Goal: Task Accomplishment & Management: Manage account settings

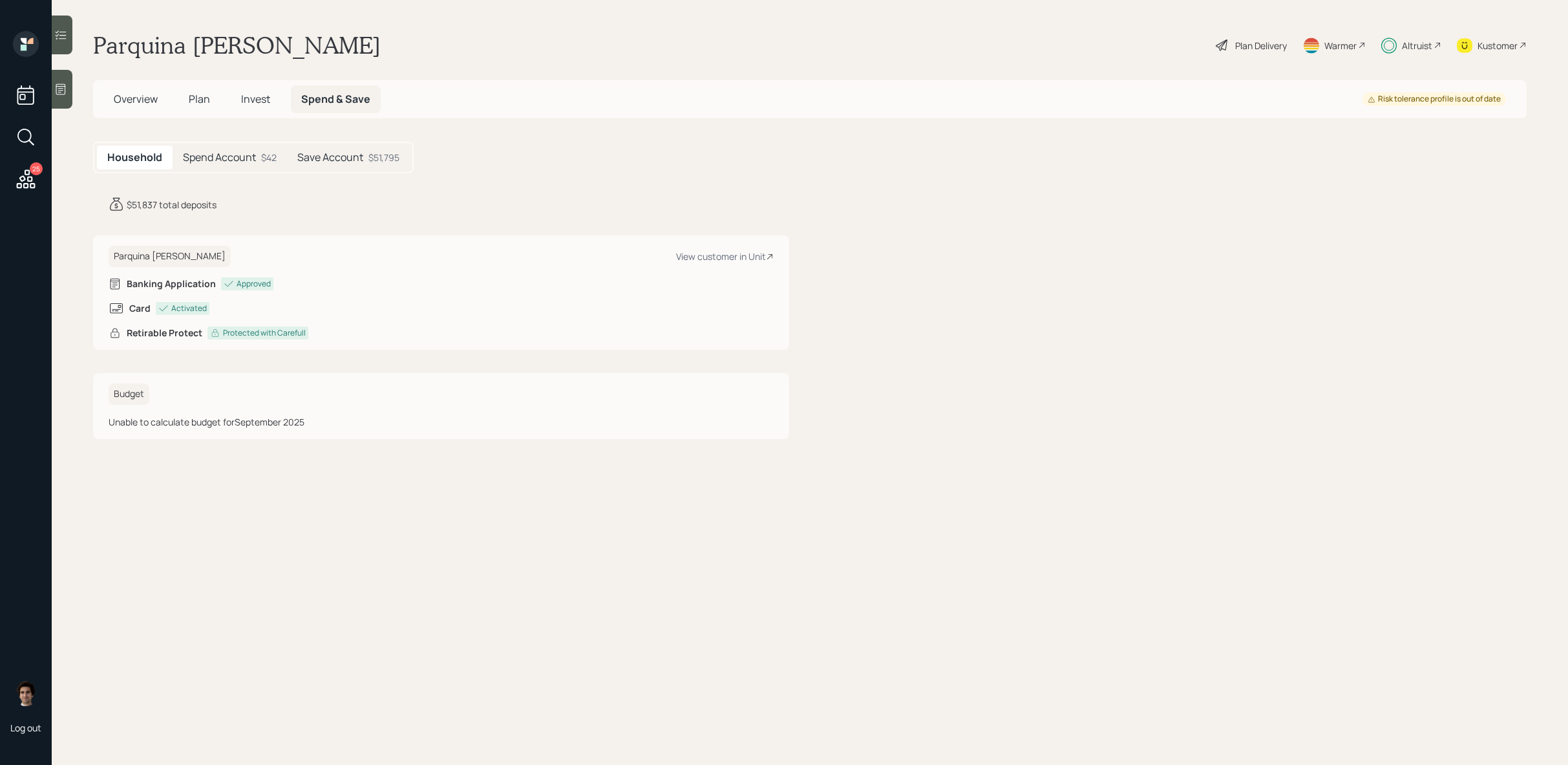
click at [207, 101] on span "Plan" at bounding box center [199, 99] width 21 height 14
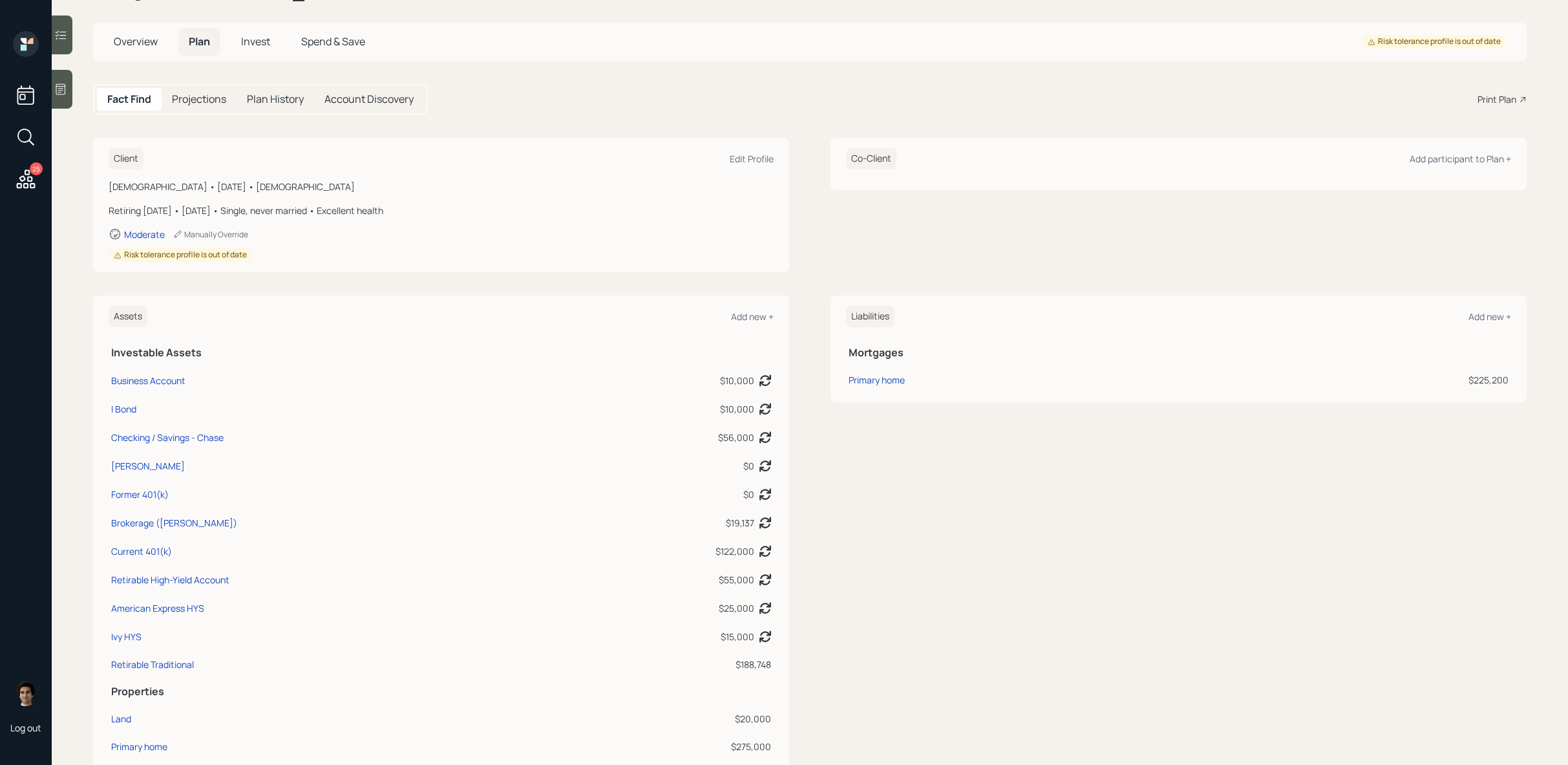
scroll to position [59, 0]
click at [344, 54] on div "Overview Plan Invest Spend & Save Risk tolerance profile is out of date" at bounding box center [810, 40] width 1434 height 38
click at [344, 44] on span "Spend & Save" at bounding box center [333, 40] width 64 height 14
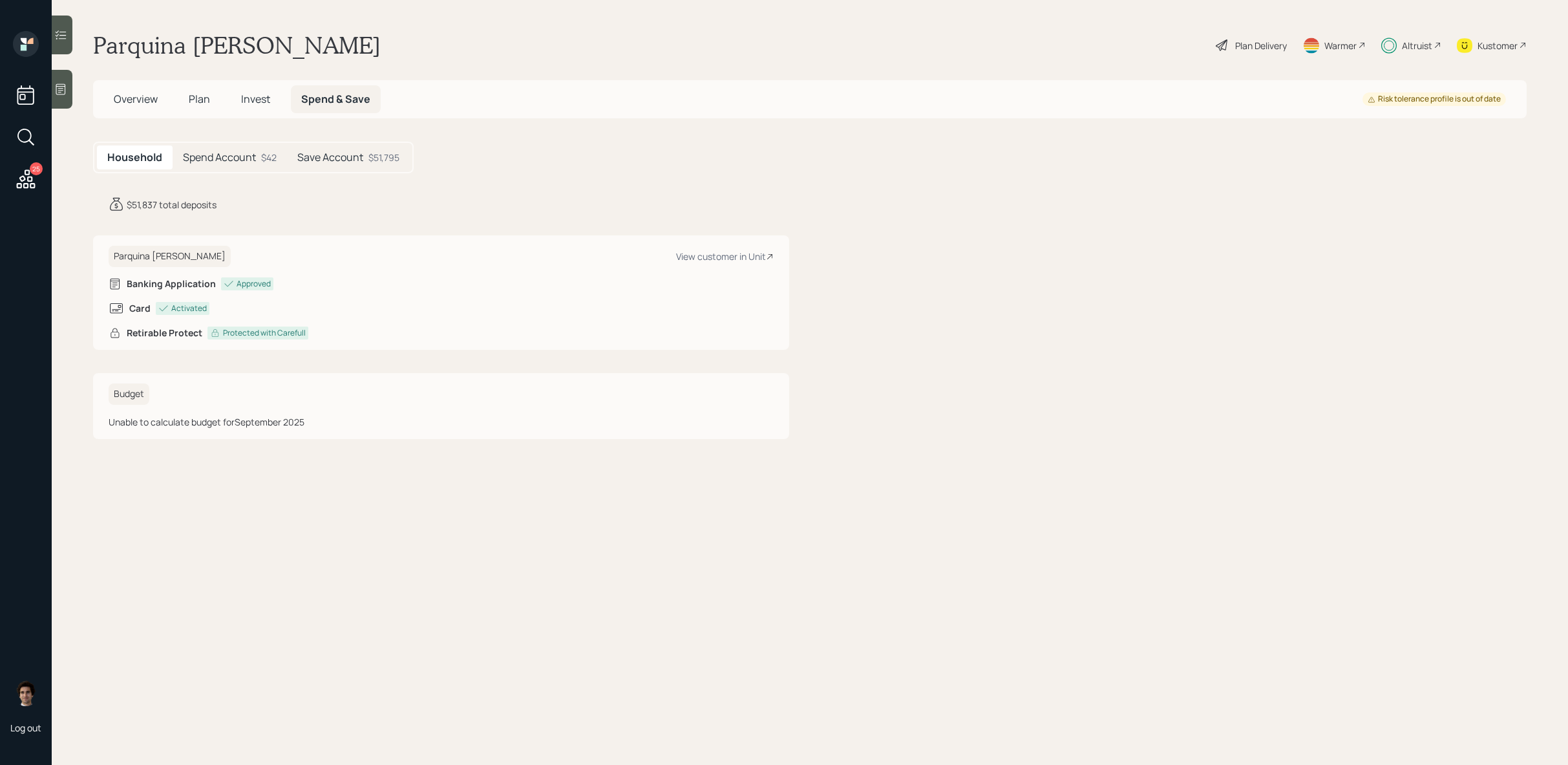
click at [204, 101] on span "Plan" at bounding box center [199, 99] width 21 height 14
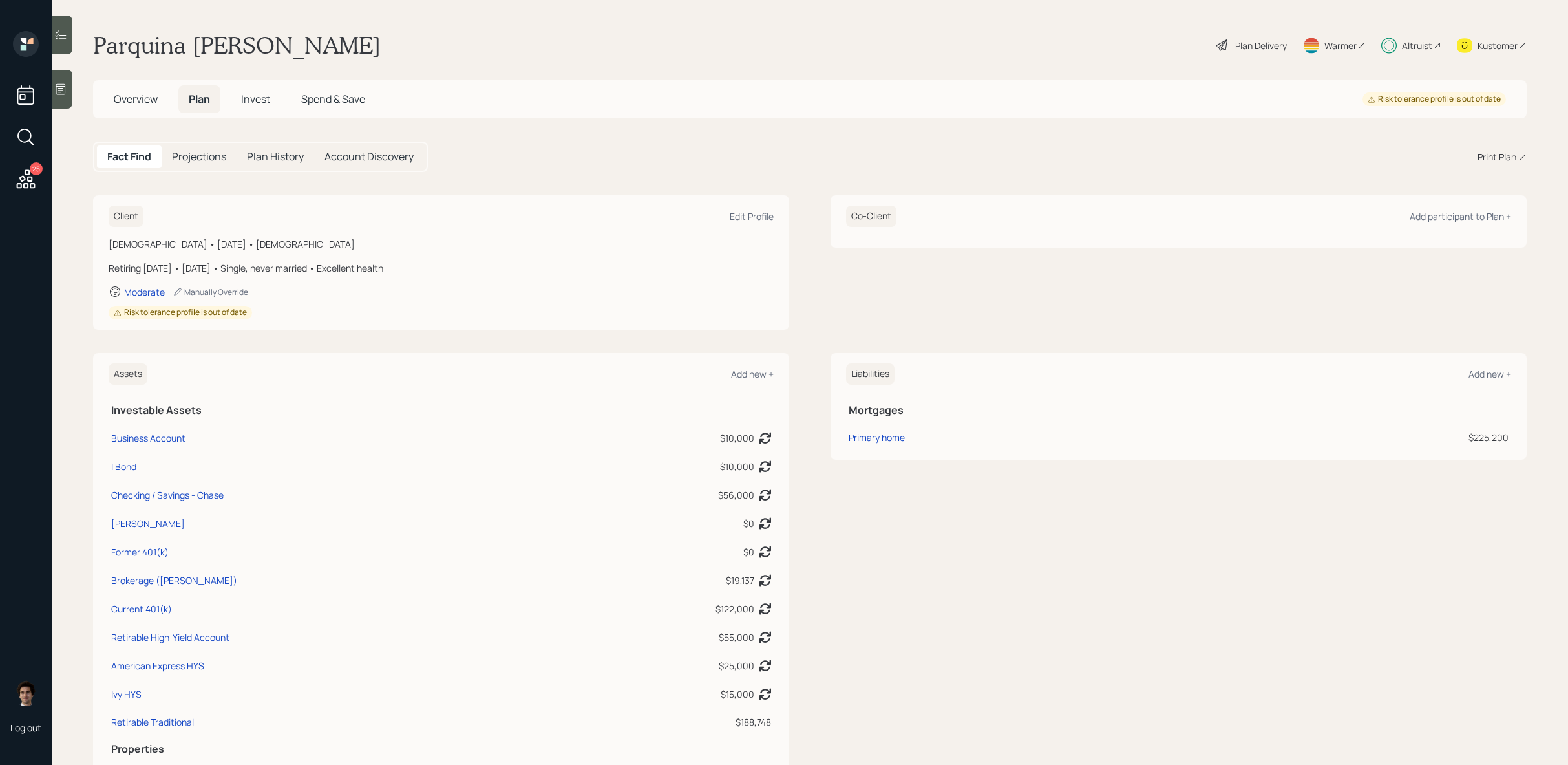
scroll to position [53, 0]
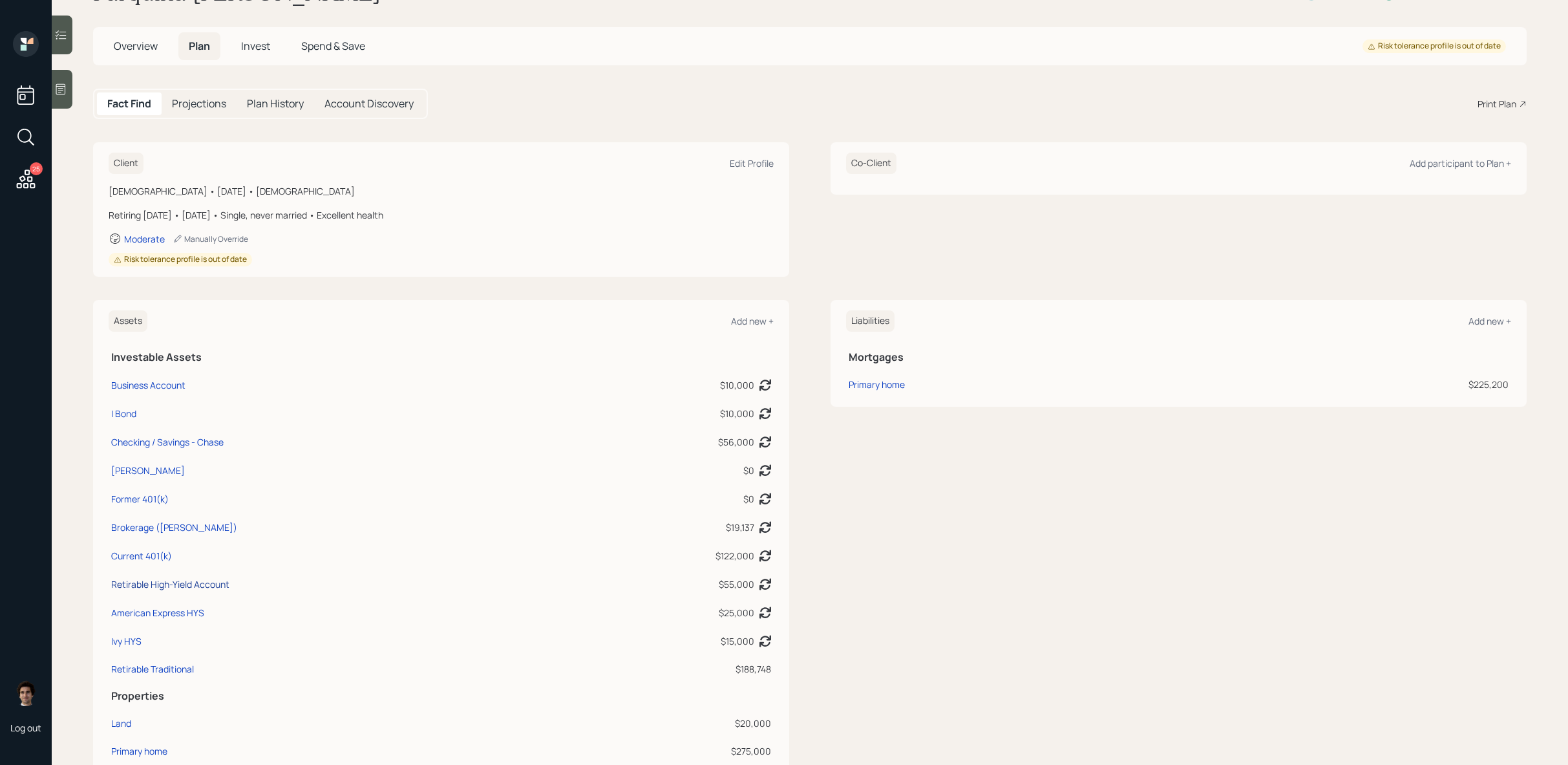
click at [165, 584] on div "Retirable High-Yield Account" at bounding box center [170, 584] width 118 height 13
select select "cash"
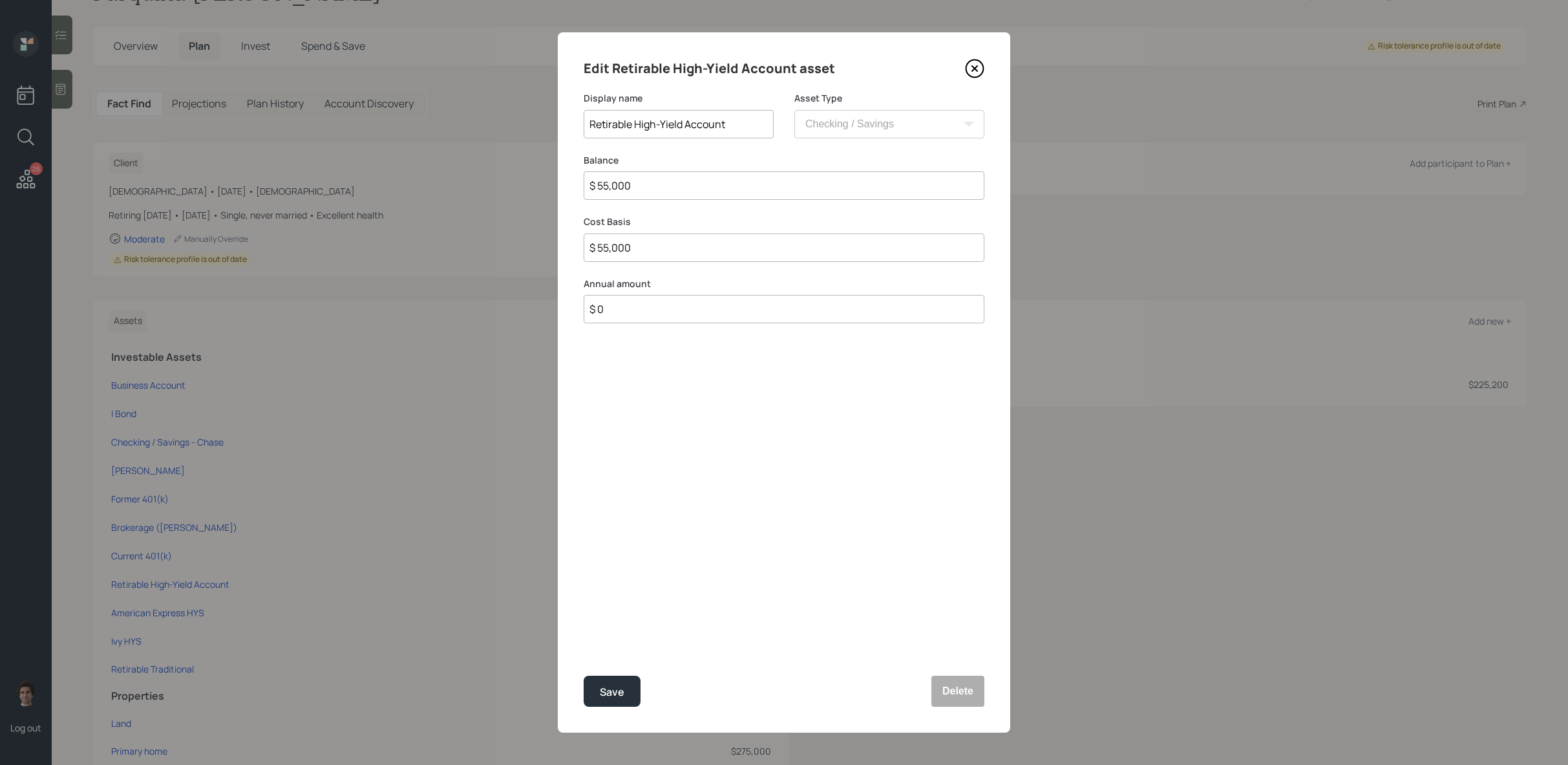
click at [693, 197] on input "$ 55,000" at bounding box center [784, 185] width 401 height 28
drag, startPoint x: 693, startPoint y: 196, endPoint x: 385, endPoint y: 123, distance: 316.5
click at [385, 123] on div "Edit Retirable High-Yield Account asset Display name Retirable High-Yield Accou…" at bounding box center [784, 382] width 1568 height 765
type input "$ 5"
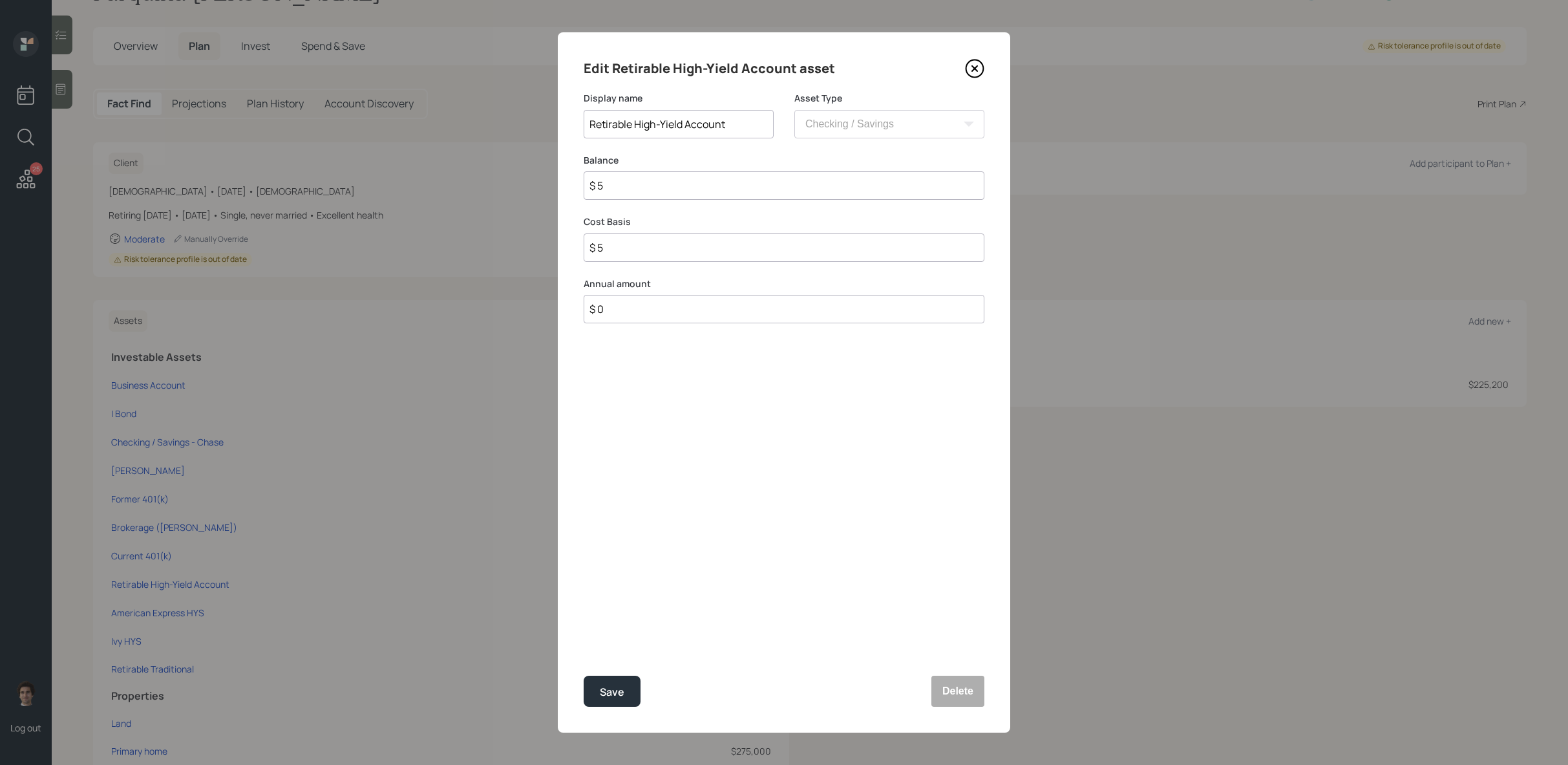
type input "$ 51"
type input "$ 518"
type input "$ 5,180"
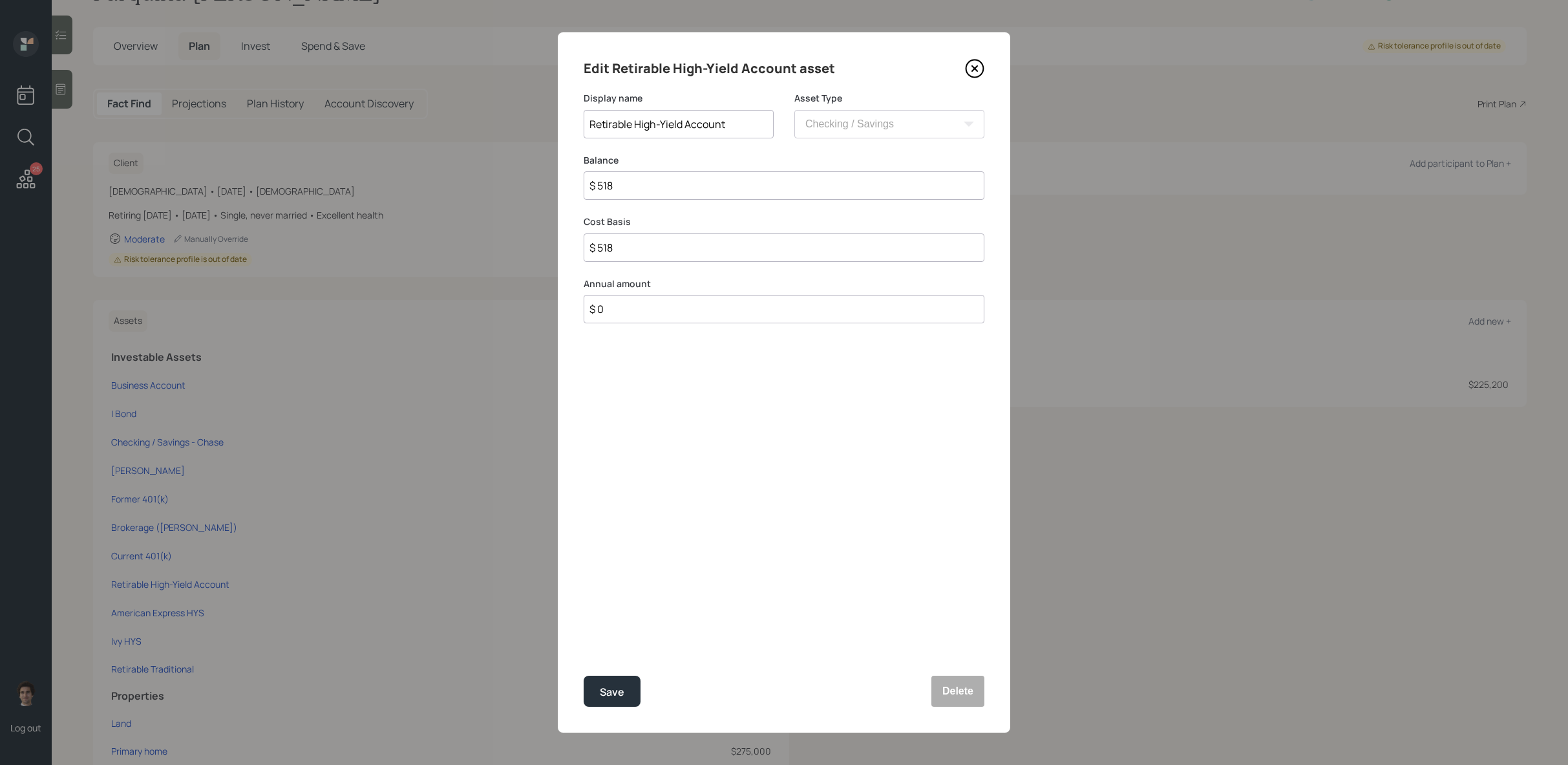
type input "$ 5,180"
type input "$ 51,800"
click at [583, 676] on button "Save" at bounding box center [612, 691] width 57 height 31
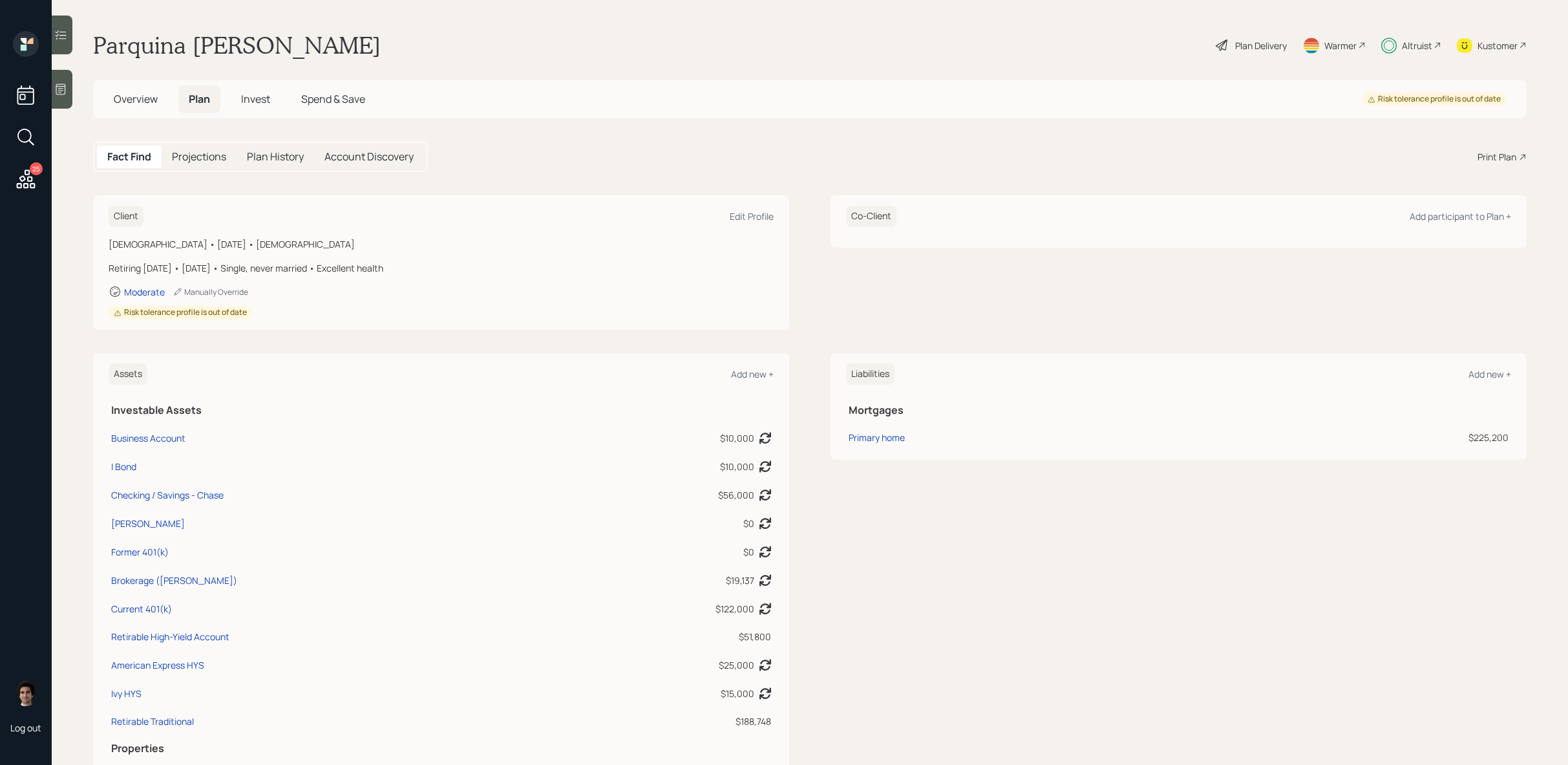
click at [1245, 35] on div "Plan Delivery" at bounding box center [1251, 45] width 74 height 28
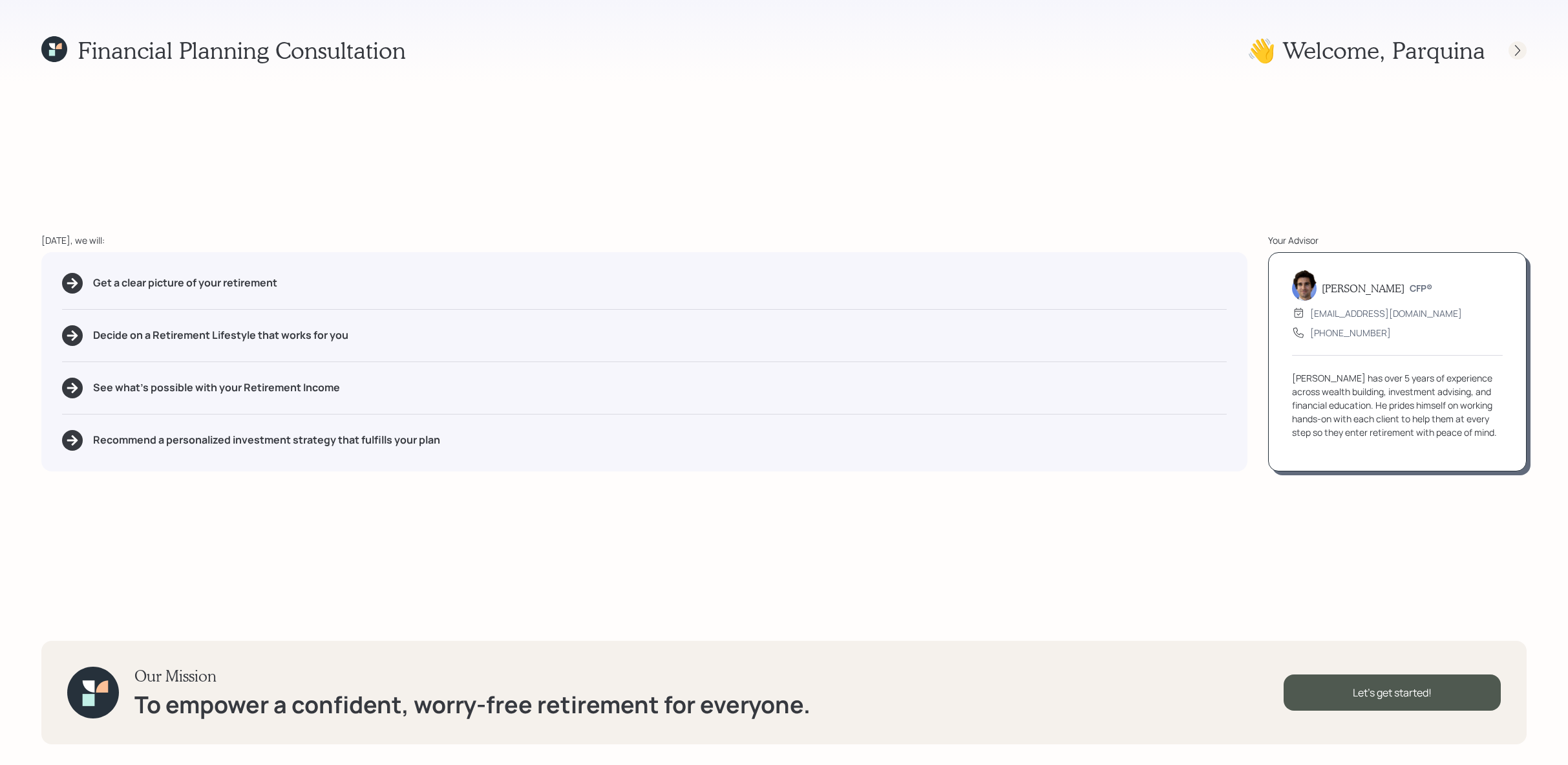
click at [1520, 46] on icon at bounding box center [1517, 50] width 13 height 13
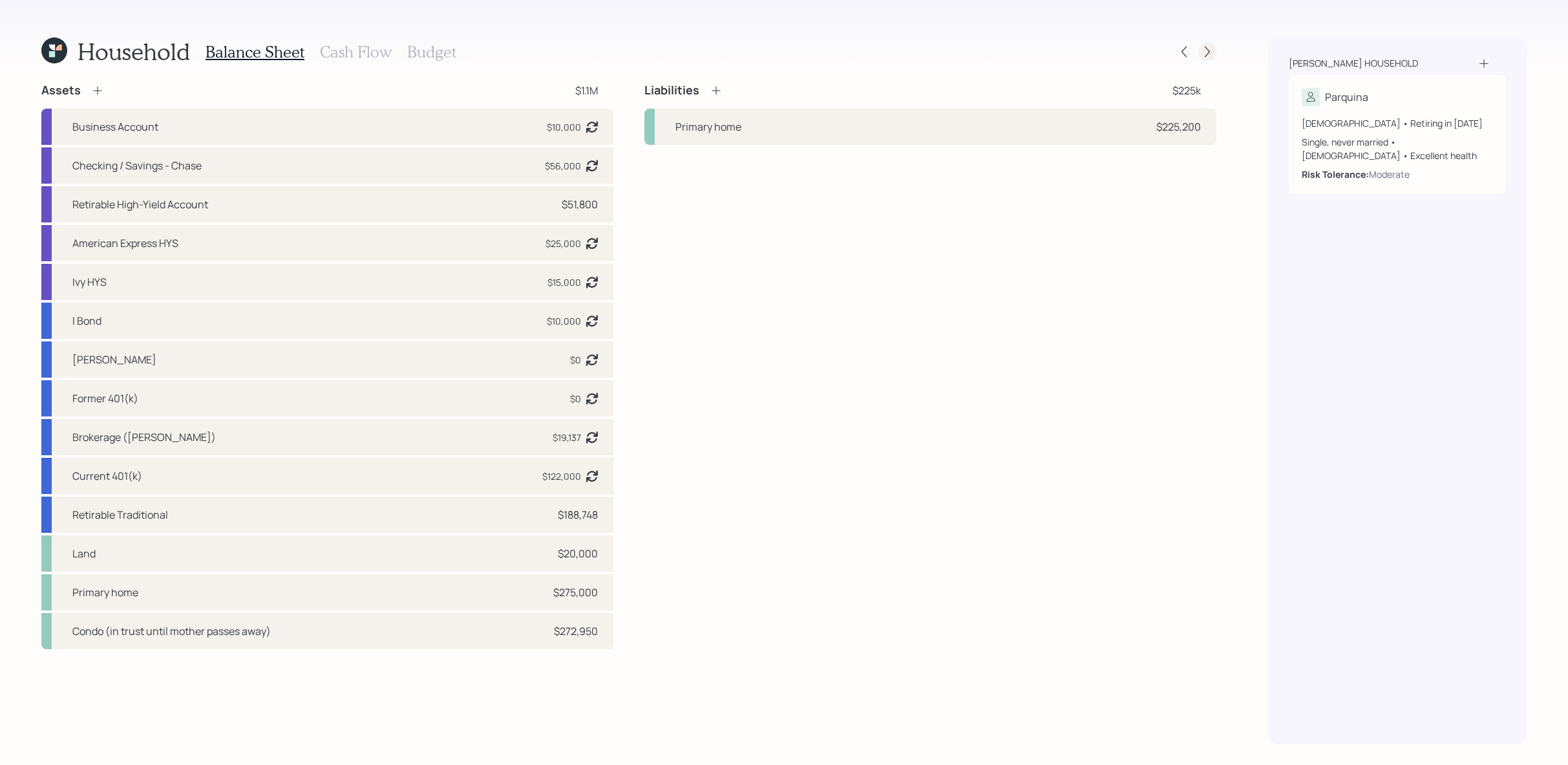
click at [1209, 57] on icon at bounding box center [1207, 52] width 13 height 13
click at [63, 54] on icon at bounding box center [54, 50] width 26 height 26
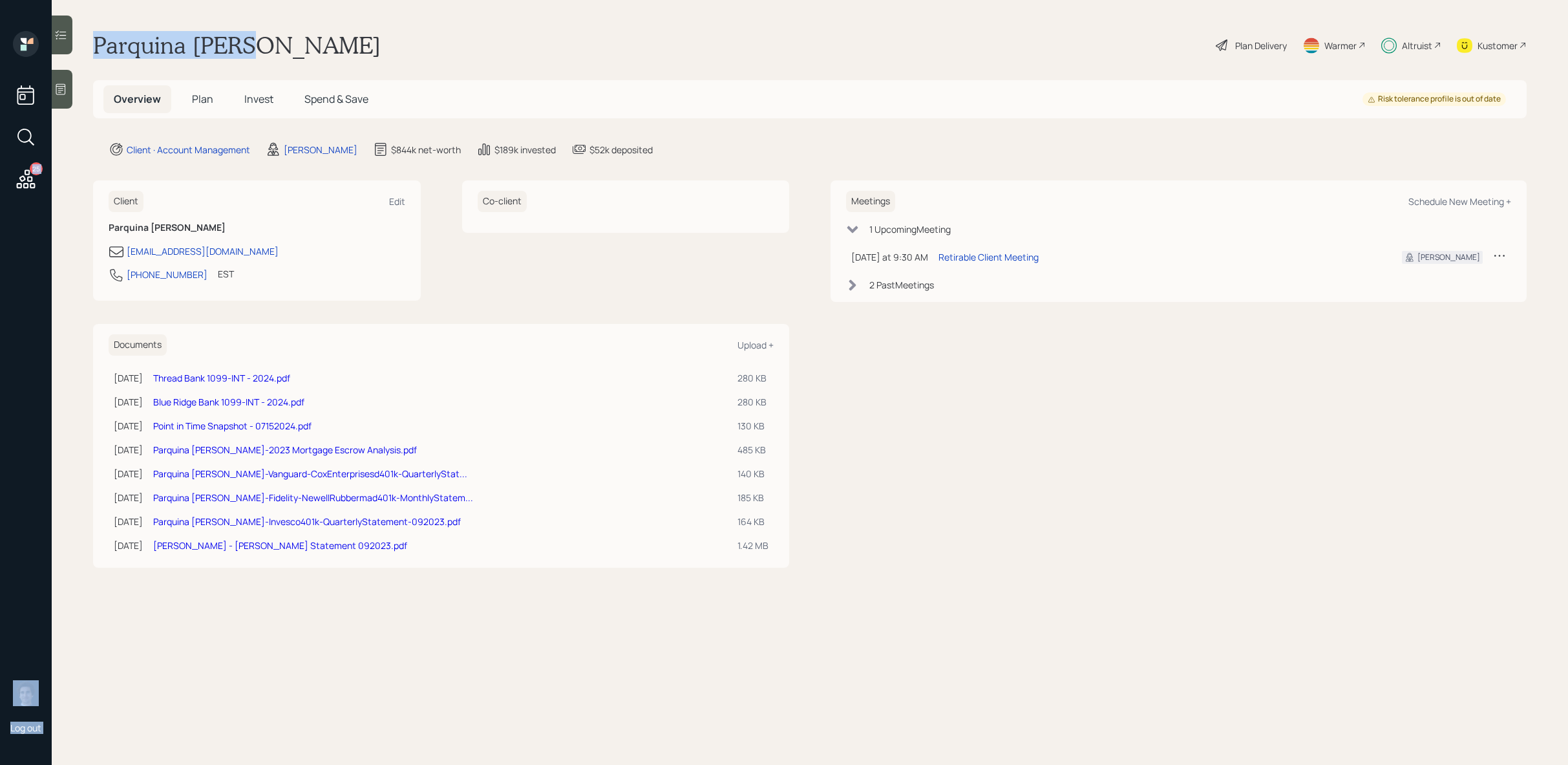
drag, startPoint x: 249, startPoint y: 45, endPoint x: 4, endPoint y: 46, distance: 245.0
click at [4, 46] on div "25 Log out Parquina Wills Plan Delivery Warmer Altruist Kustomer Overview Plan …" at bounding box center [784, 382] width 1568 height 765
drag, startPoint x: 192, startPoint y: 277, endPoint x: 129, endPoint y: 277, distance: 63.0
click at [129, 277] on div "404-642-9069 EST Currently 9:33 AM" at bounding box center [257, 278] width 296 height 23
copy div "[PHONE_NUMBER]"
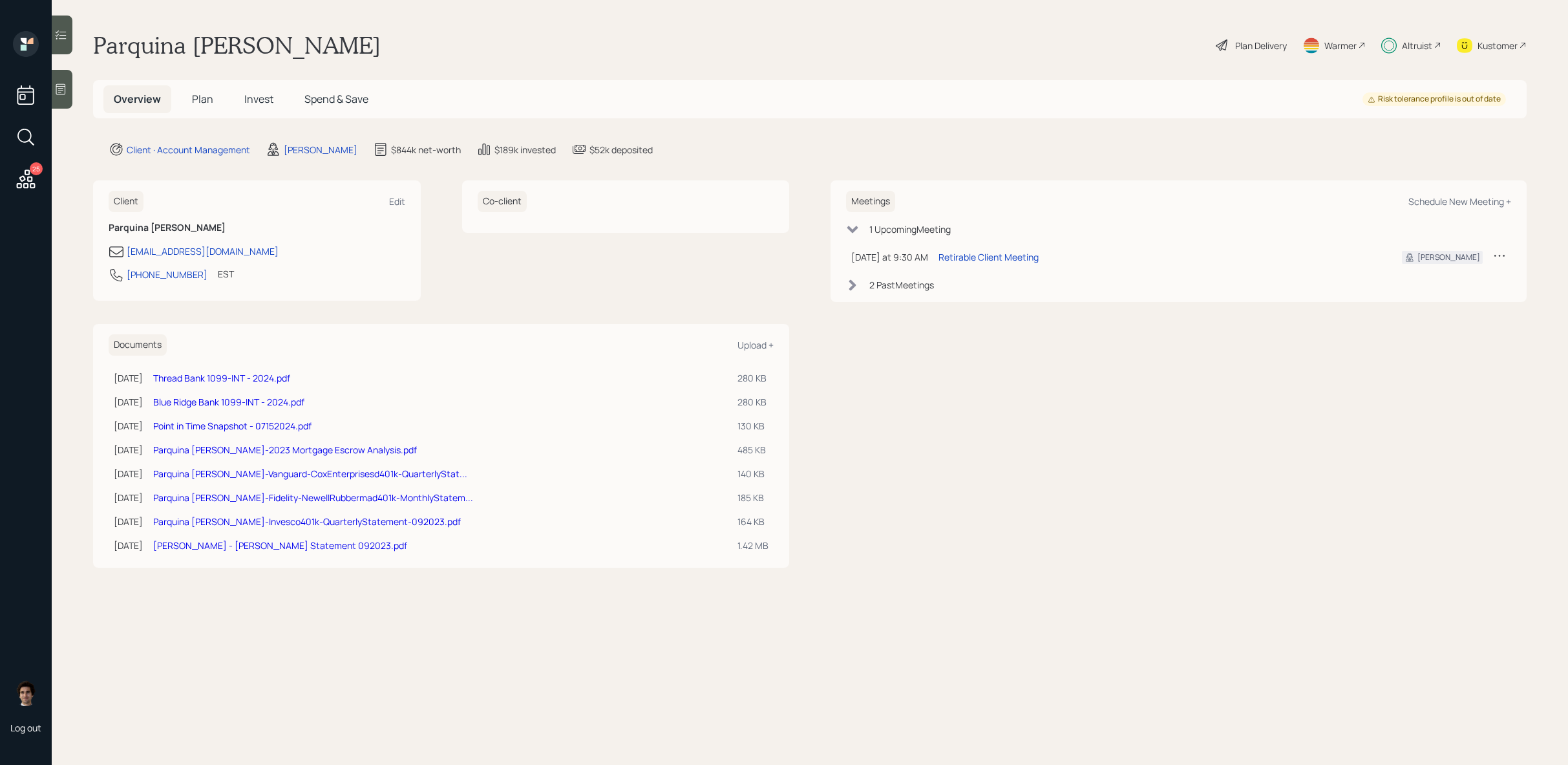
drag, startPoint x: 1214, startPoint y: 347, endPoint x: 1214, endPoint y: 239, distance: 108.0
click at [1214, 342] on div "Meetings Schedule New Meeting + 1 Upcoming Meeting Today at 9:30 AM Monday, Sep…" at bounding box center [1178, 374] width 696 height 386
click at [1224, 51] on icon at bounding box center [1222, 45] width 16 height 16
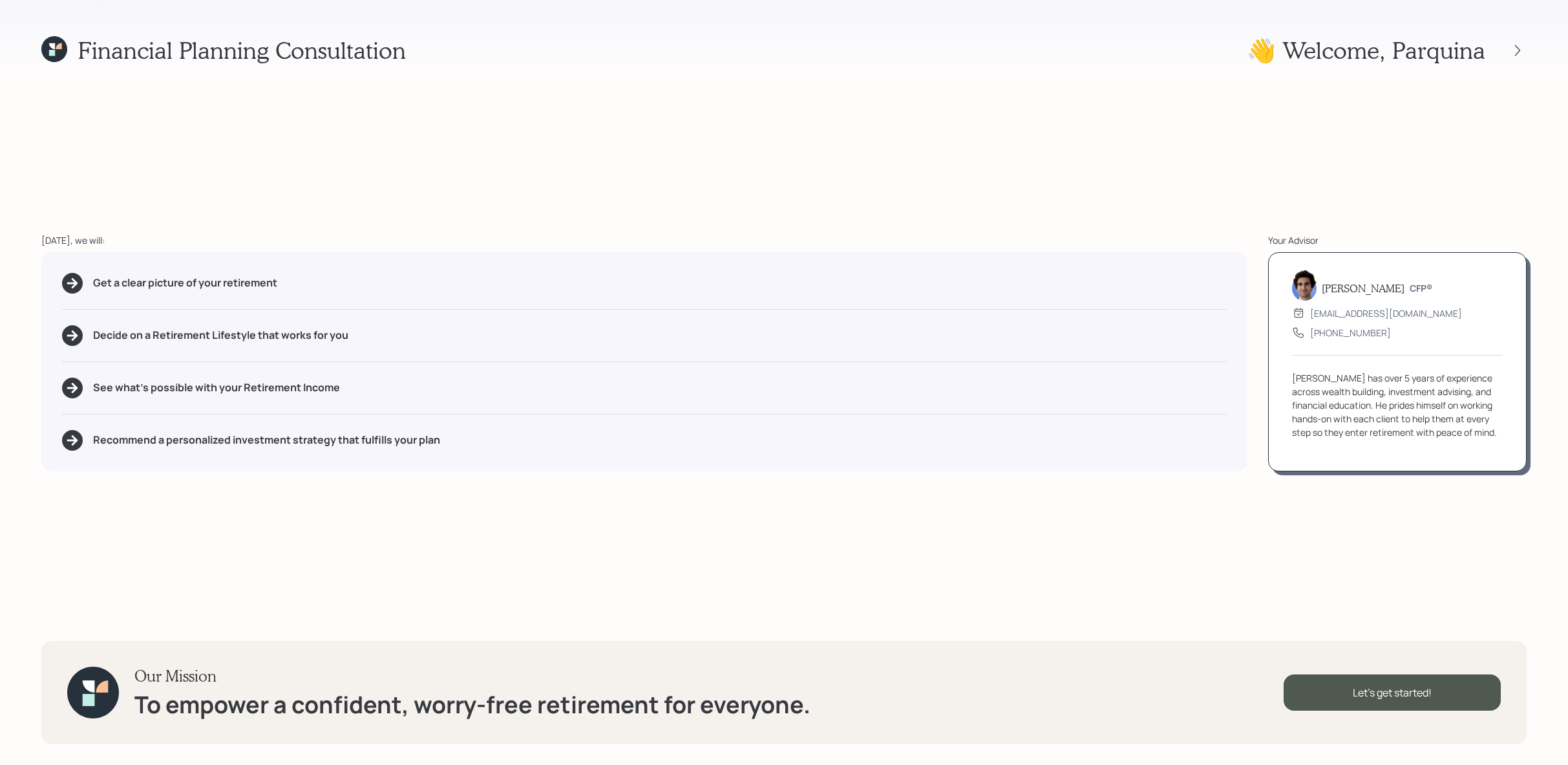
click at [58, 51] on icon at bounding box center [54, 49] width 26 height 26
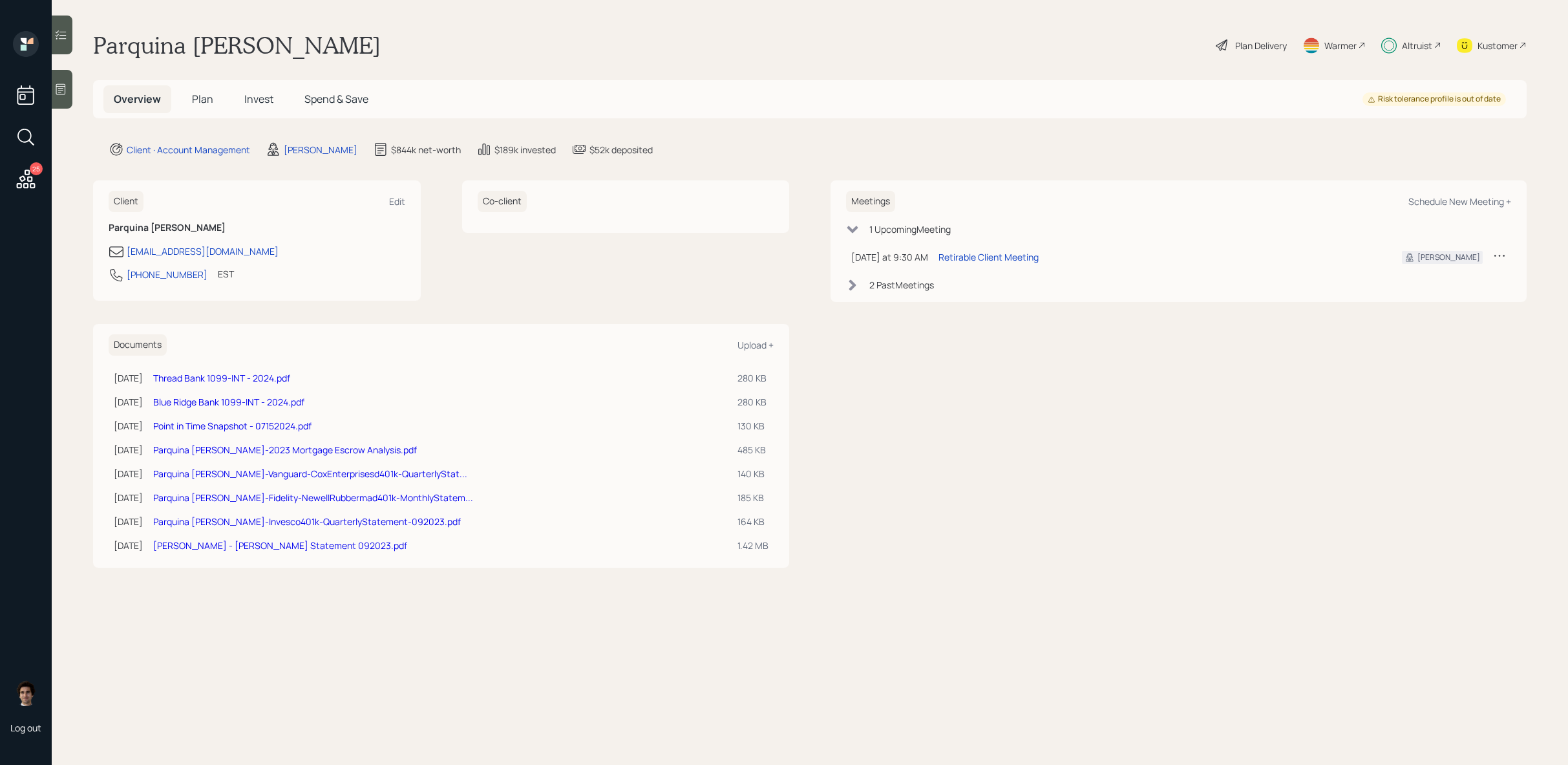
click at [1418, 45] on div "Altruist" at bounding box center [1417, 45] width 30 height 13
click at [210, 105] on span "Plan" at bounding box center [202, 99] width 21 height 14
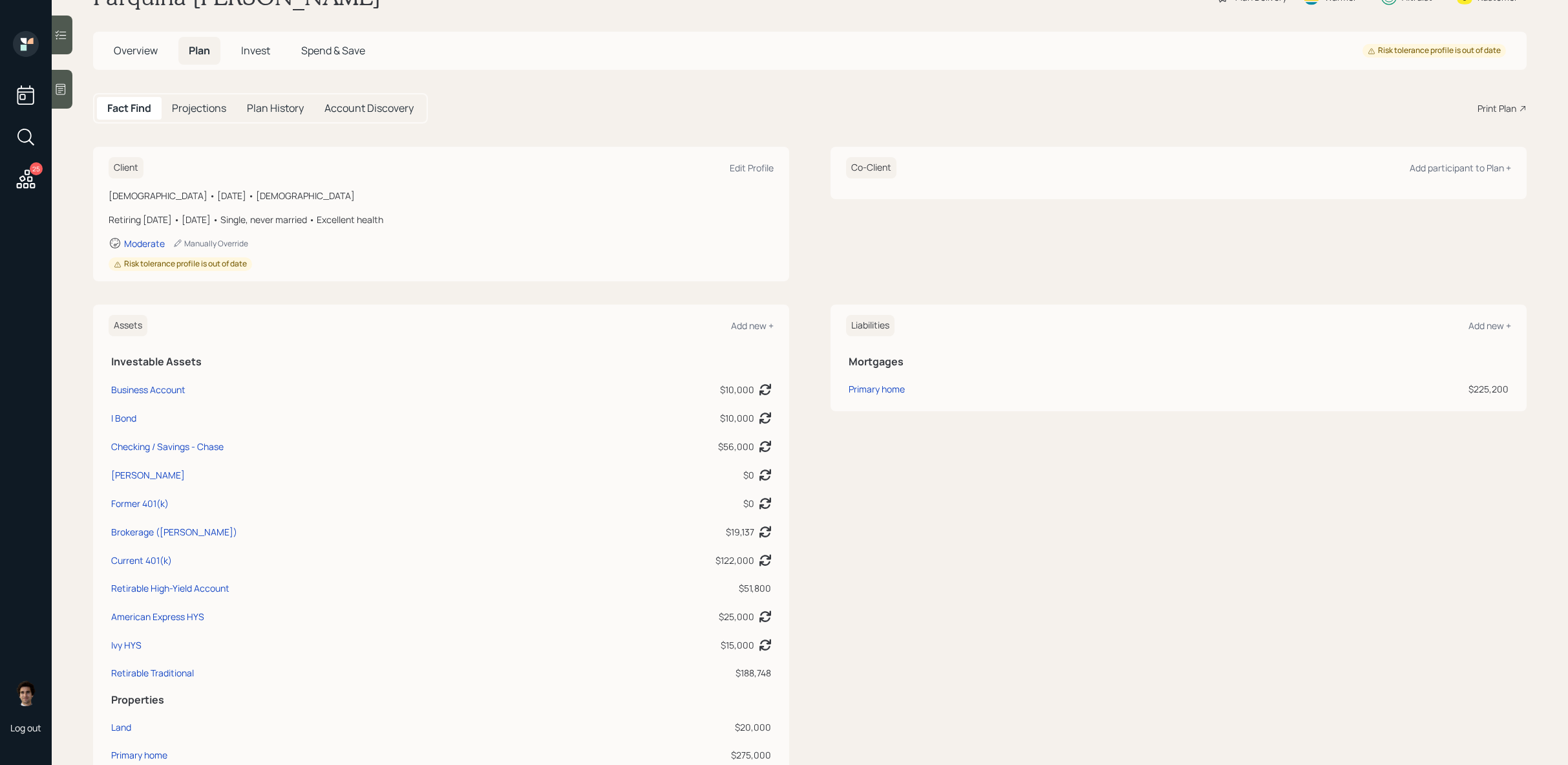
scroll to position [69, 0]
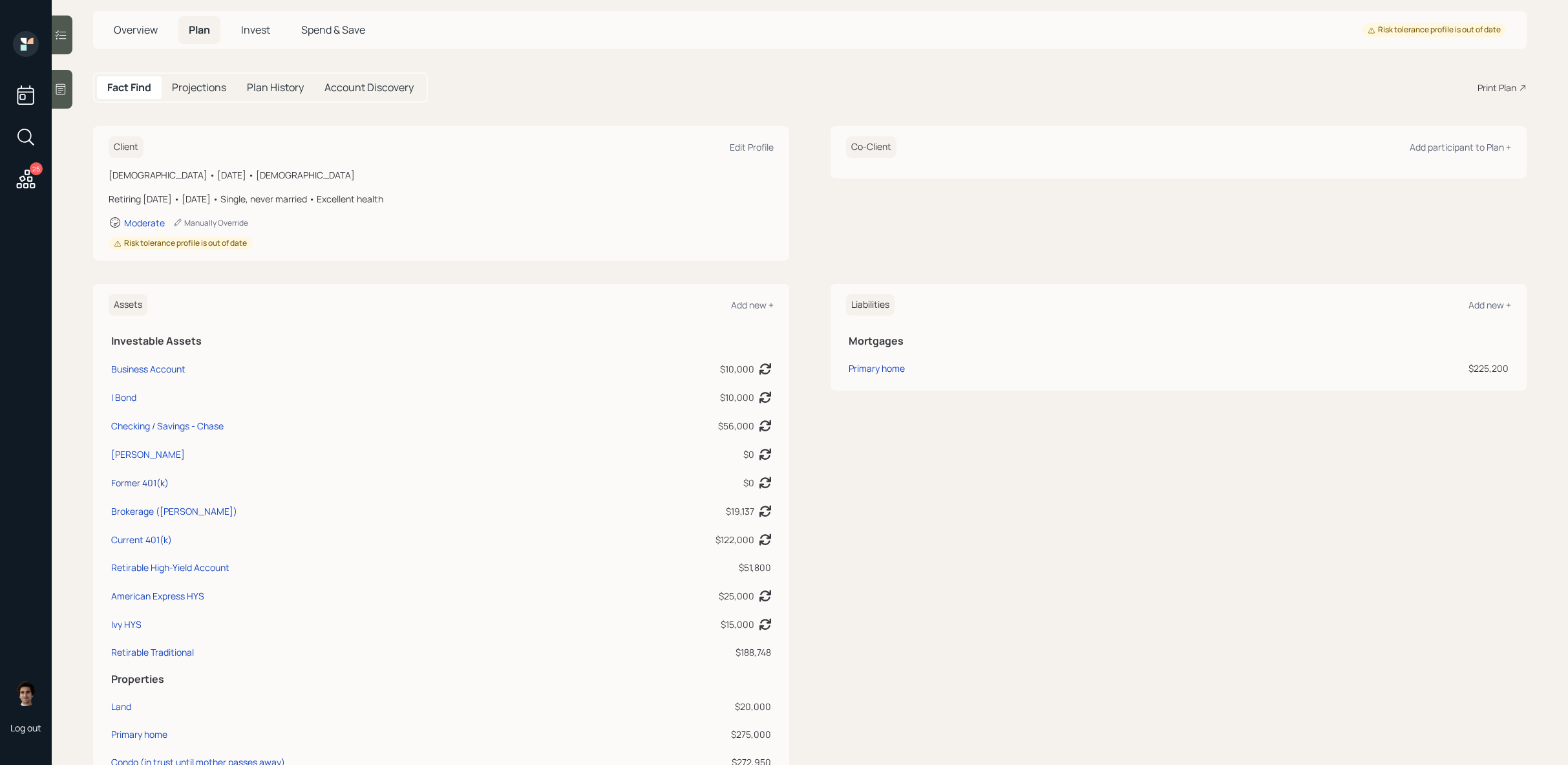
click at [139, 476] on div "Former 401(k)" at bounding box center [139, 483] width 57 height 13
select select "company_sponsored"
select select "balanced"
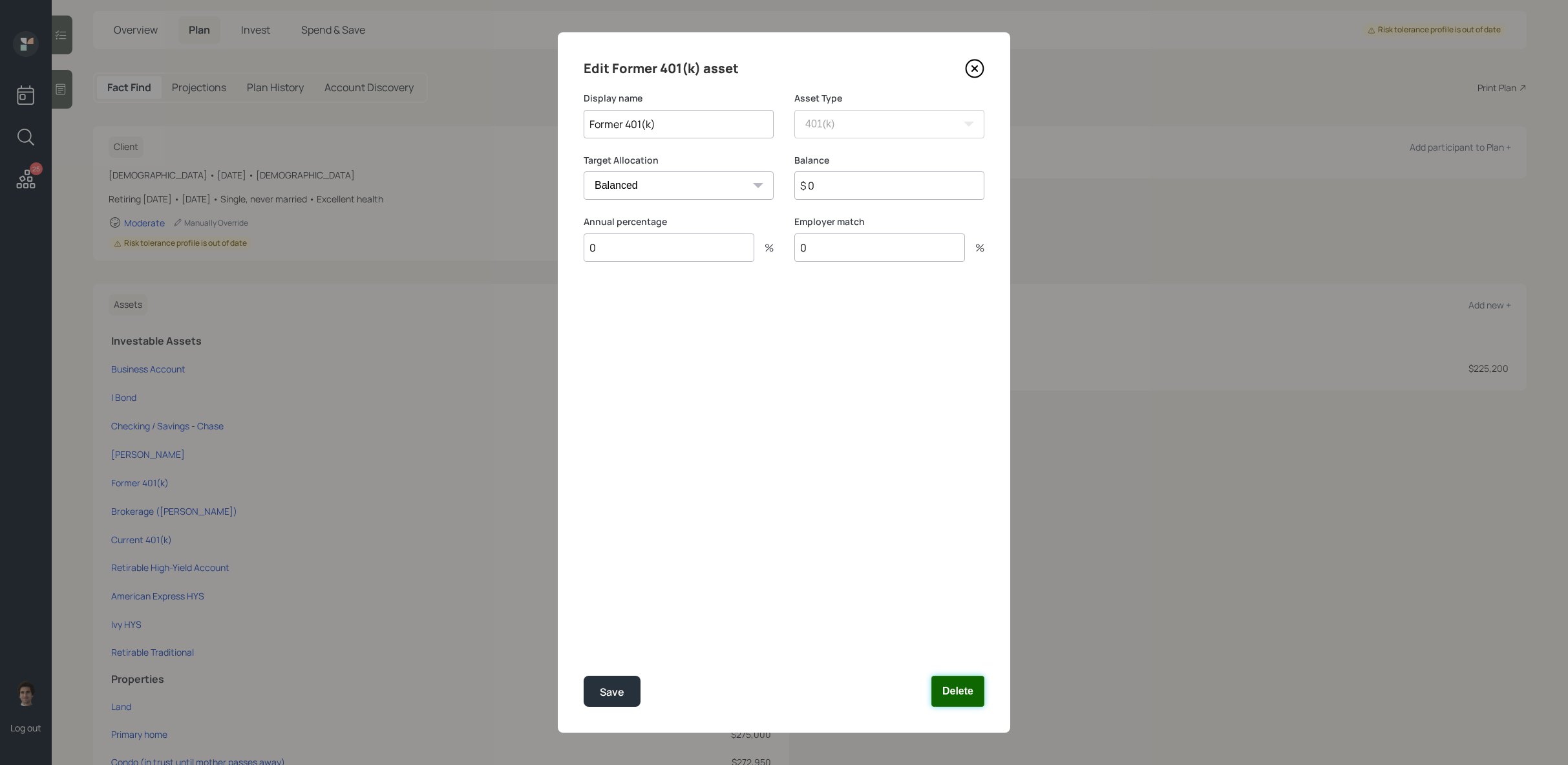
click at [962, 695] on button "Delete" at bounding box center [958, 691] width 53 height 31
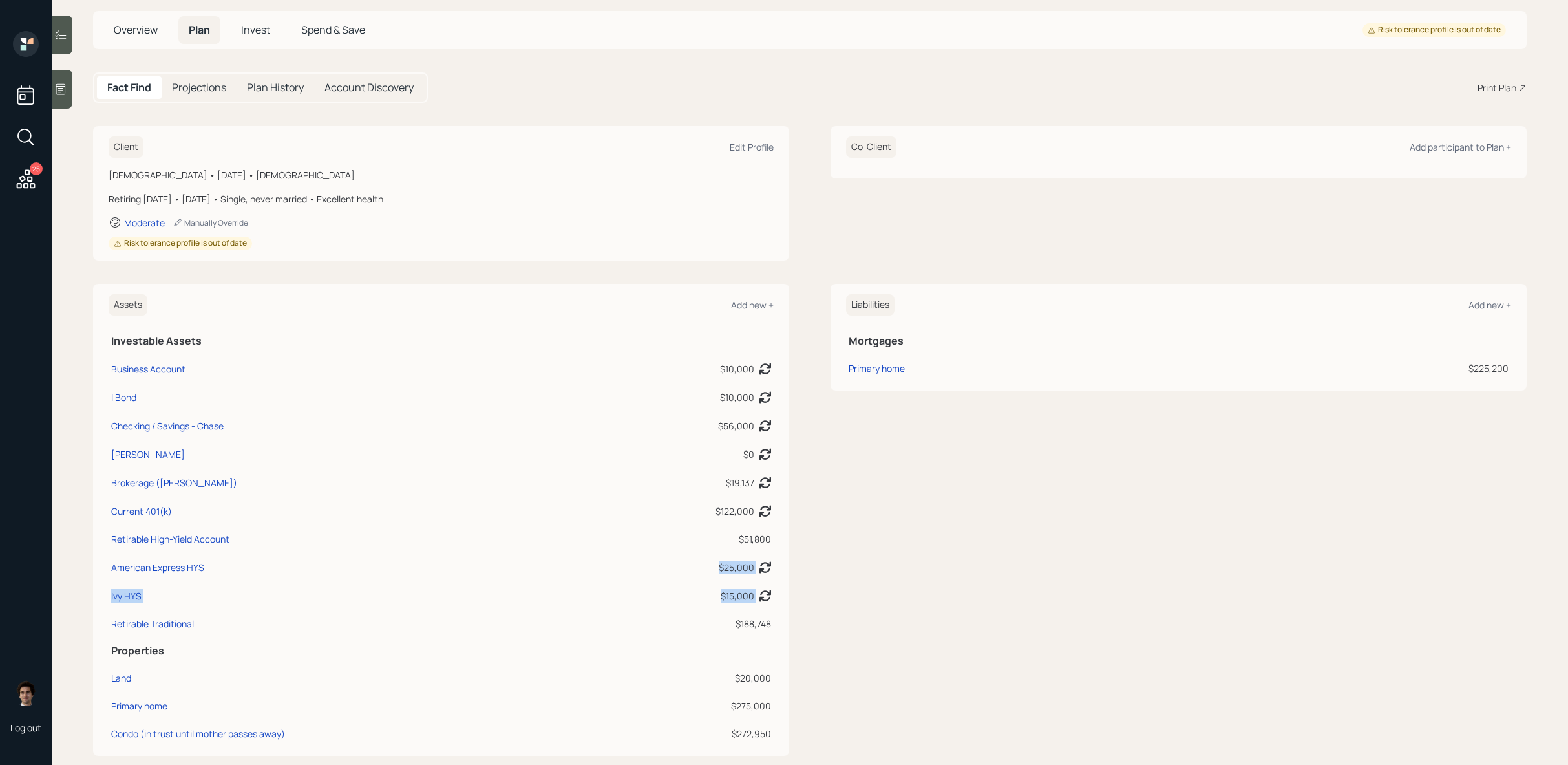
drag, startPoint x: 466, startPoint y: 608, endPoint x: 379, endPoint y: 573, distance: 93.8
click at [379, 573] on tbody "Business Account $10,000 Asset balance last updated on 07-15-2024. Last year it…" at bounding box center [441, 494] width 665 height 283
click at [146, 461] on td "Chase IRA" at bounding box center [357, 452] width 496 height 28
click at [146, 456] on div "Chase IRA" at bounding box center [148, 454] width 74 height 13
select select "ira"
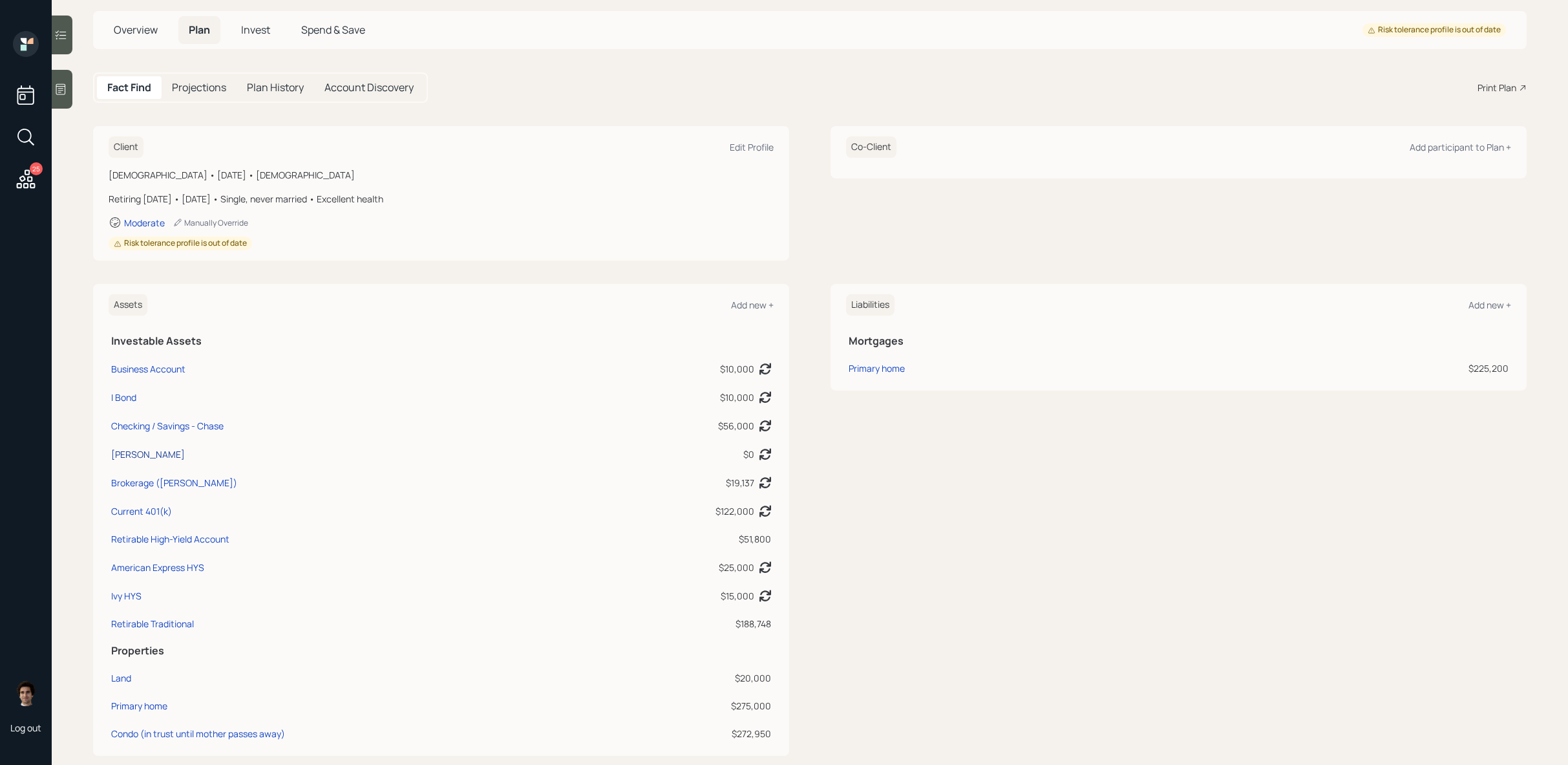
select select "balanced"
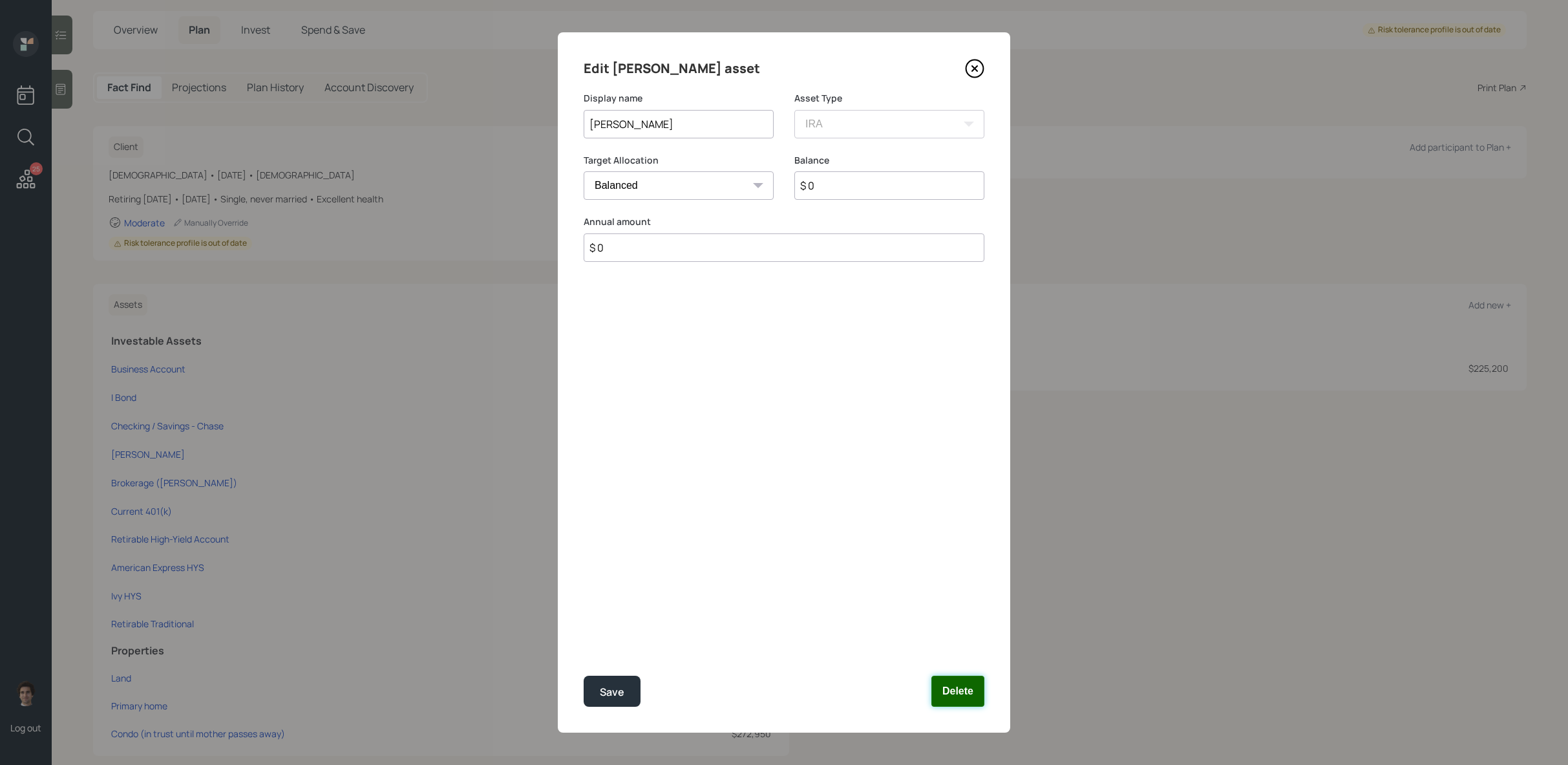
click at [959, 693] on button "Delete" at bounding box center [958, 691] width 53 height 31
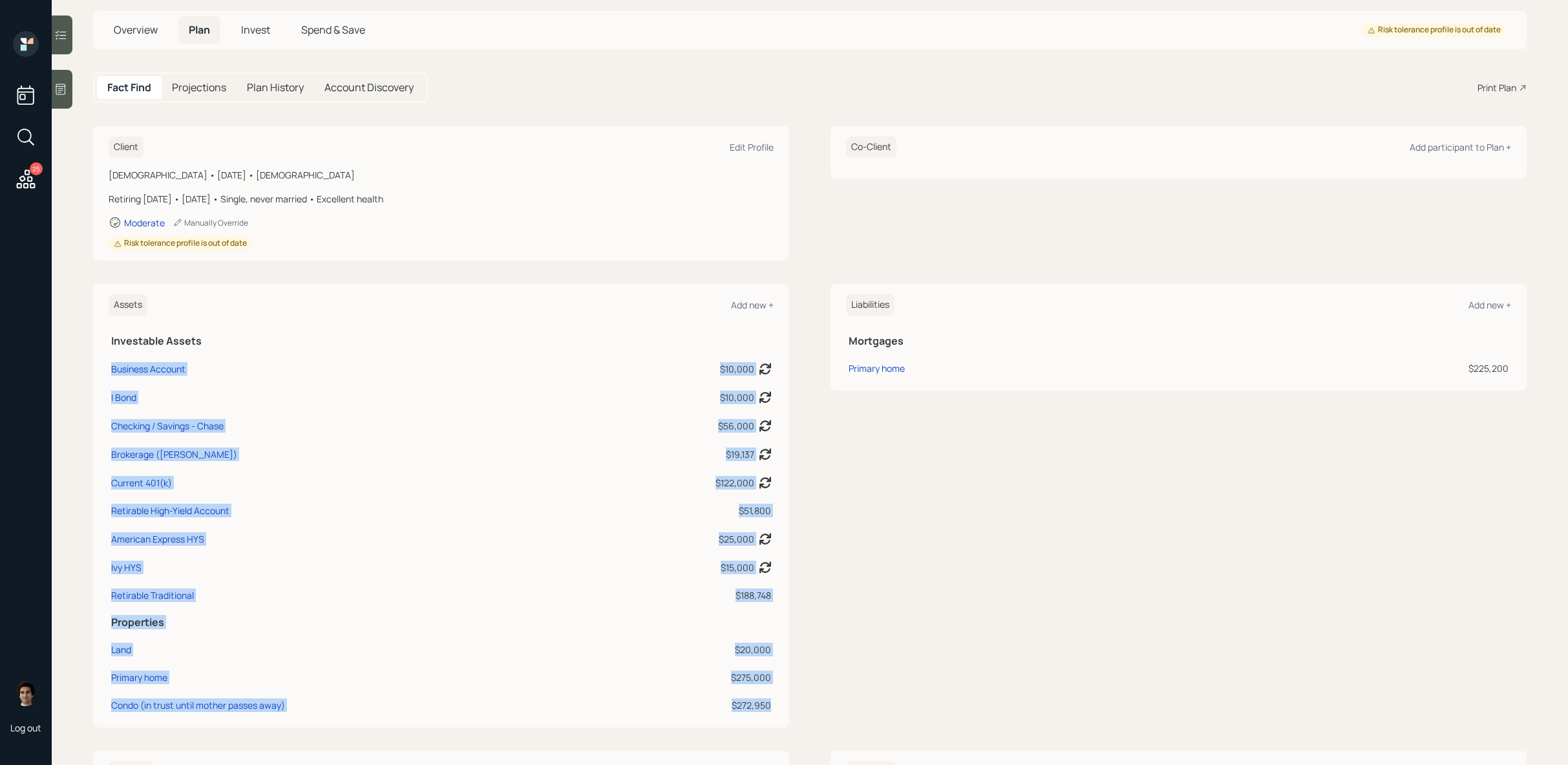
drag, startPoint x: 959, startPoint y: 693, endPoint x: 663, endPoint y: 330, distance: 468.4
click at [663, 330] on div "Assets Add new + Investable Assets Business Account $10,000 Asset balance last …" at bounding box center [810, 505] width 1434 height 444
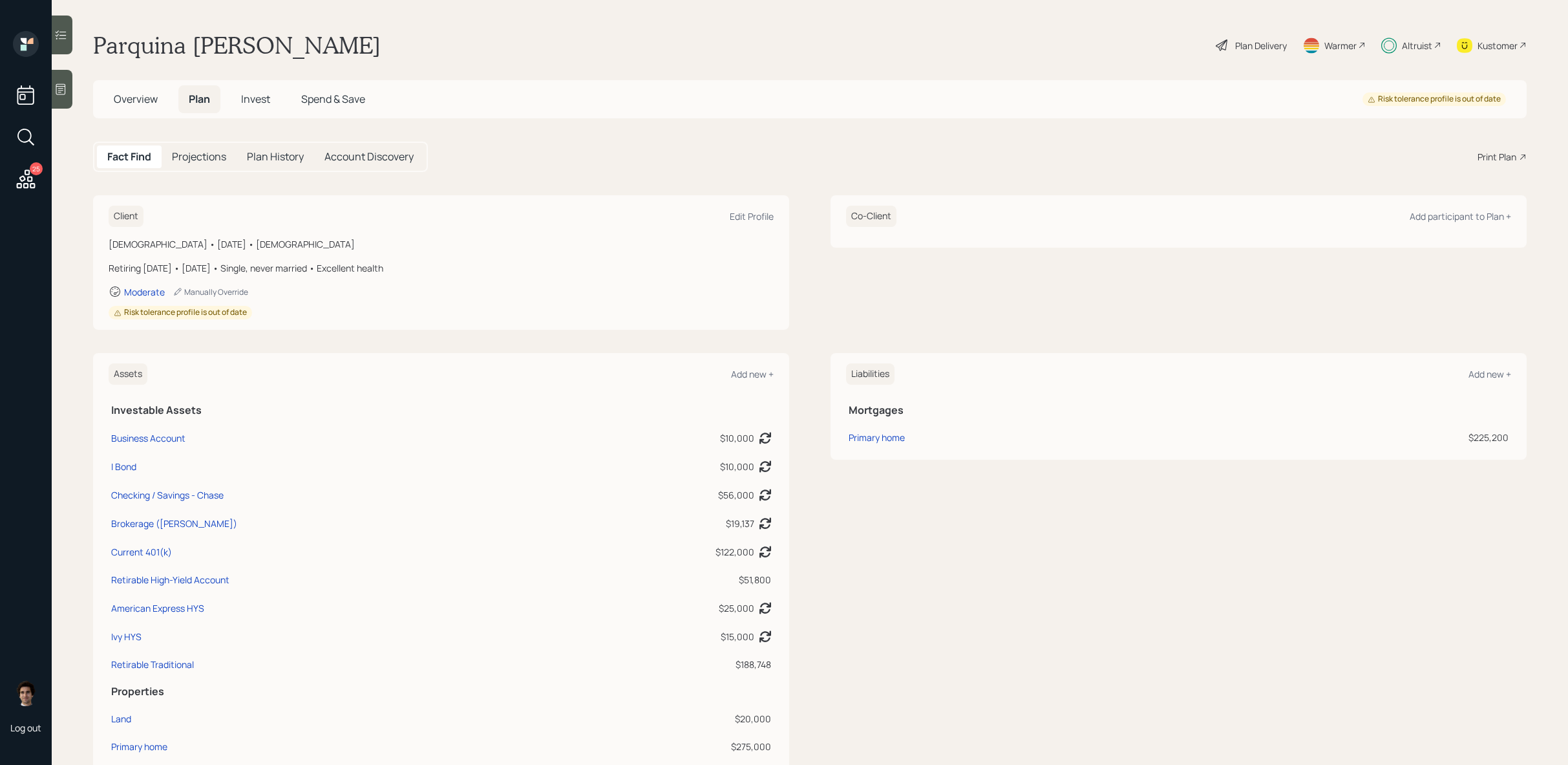
click at [1511, 44] on div "Kustomer" at bounding box center [1497, 45] width 40 height 13
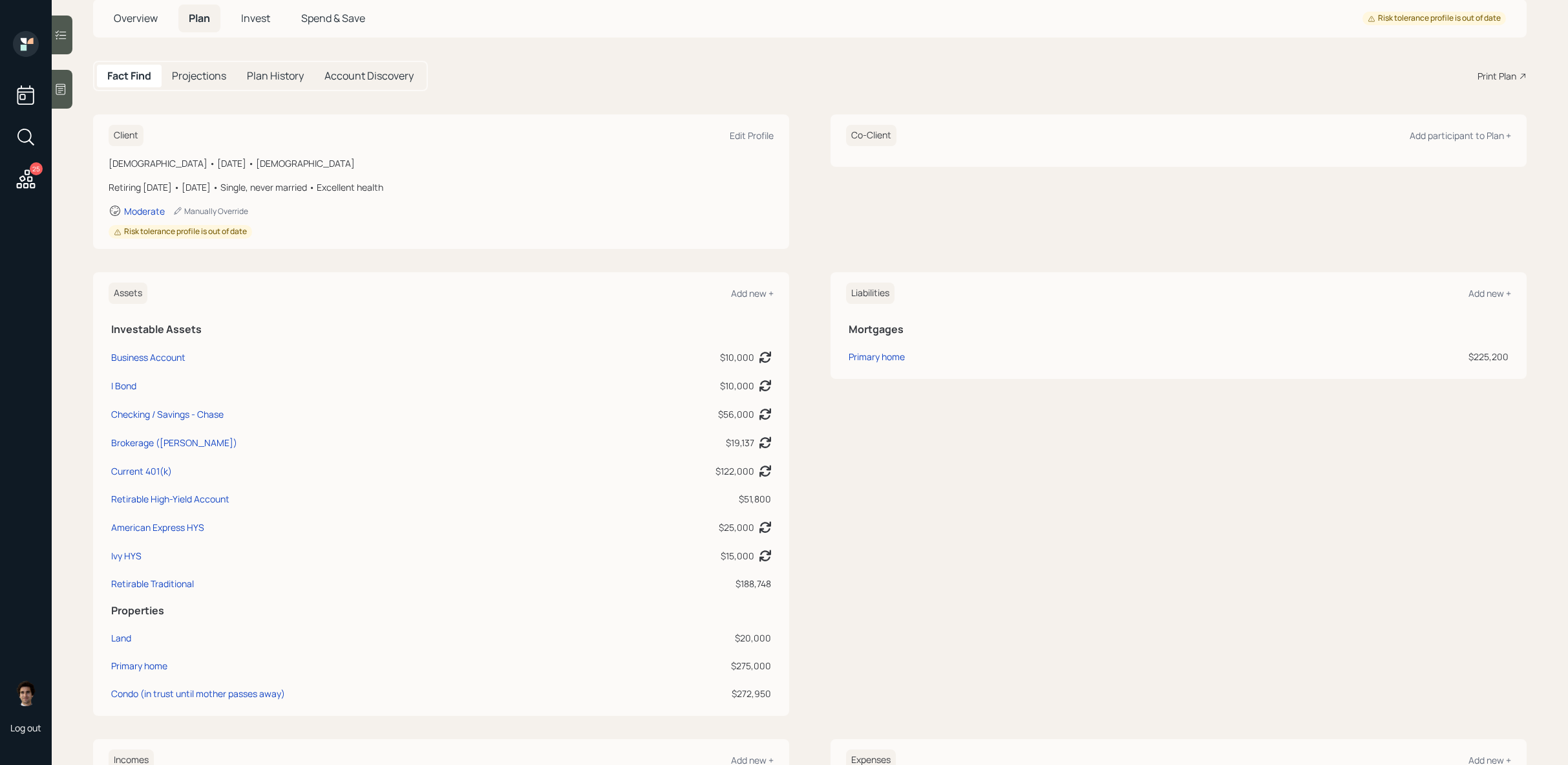
scroll to position [67, 0]
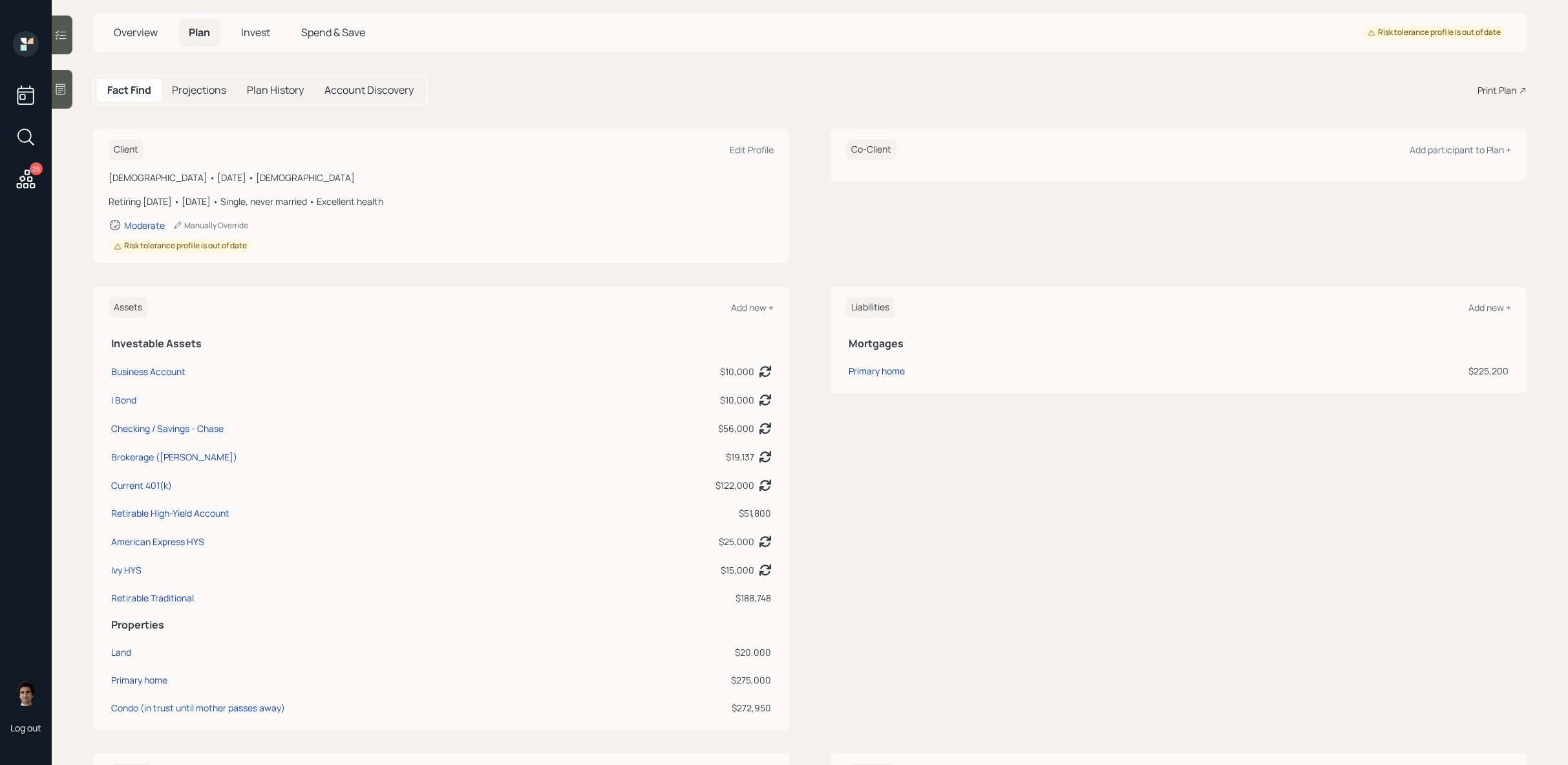
click at [355, 41] on h5 "Spend & Save" at bounding box center [333, 32] width 85 height 28
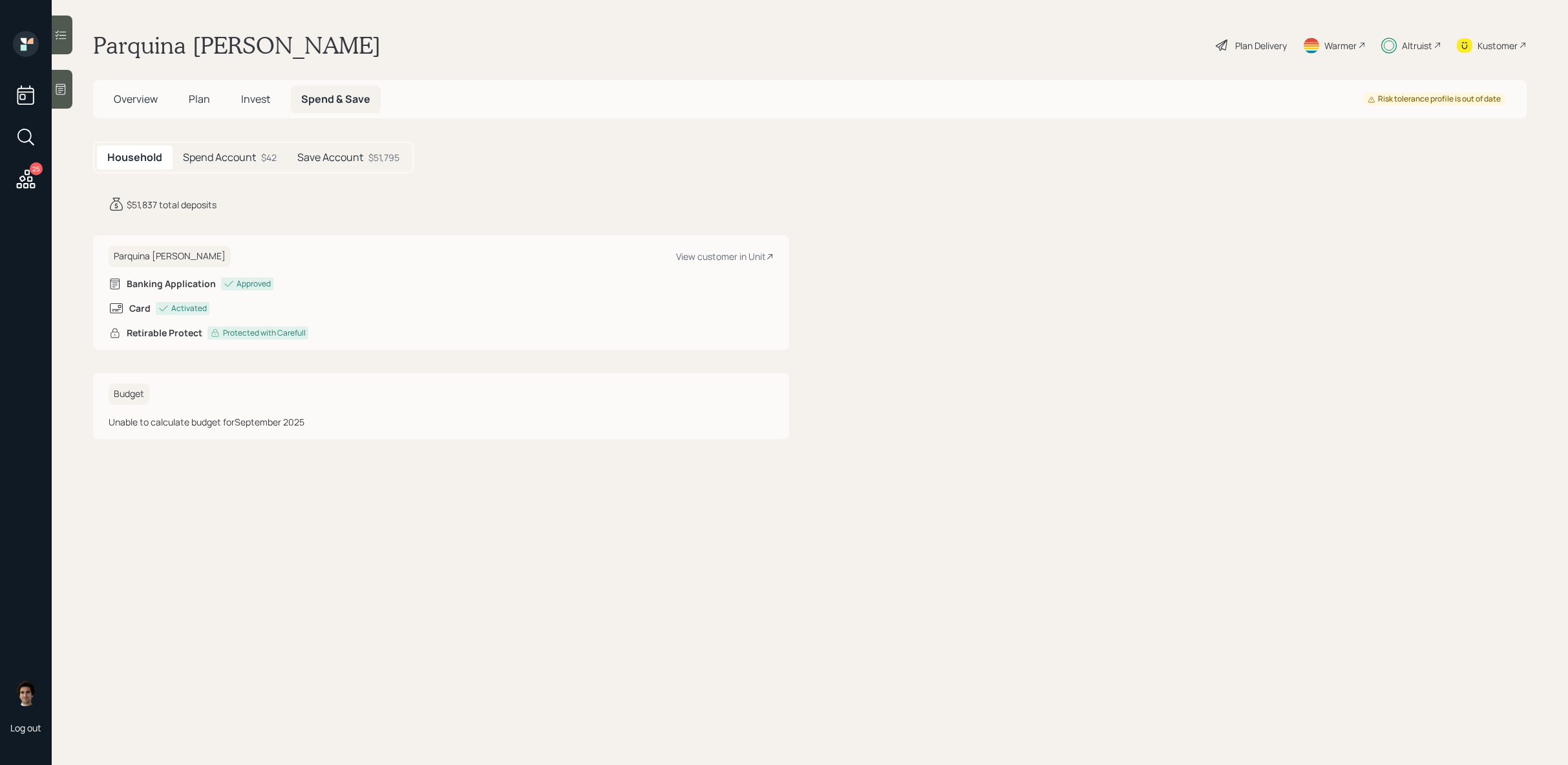
click at [355, 39] on div "Parquina Wills Plan Delivery Warmer Altruist Kustomer" at bounding box center [810, 45] width 1434 height 28
click at [190, 96] on span "Plan" at bounding box center [199, 99] width 21 height 14
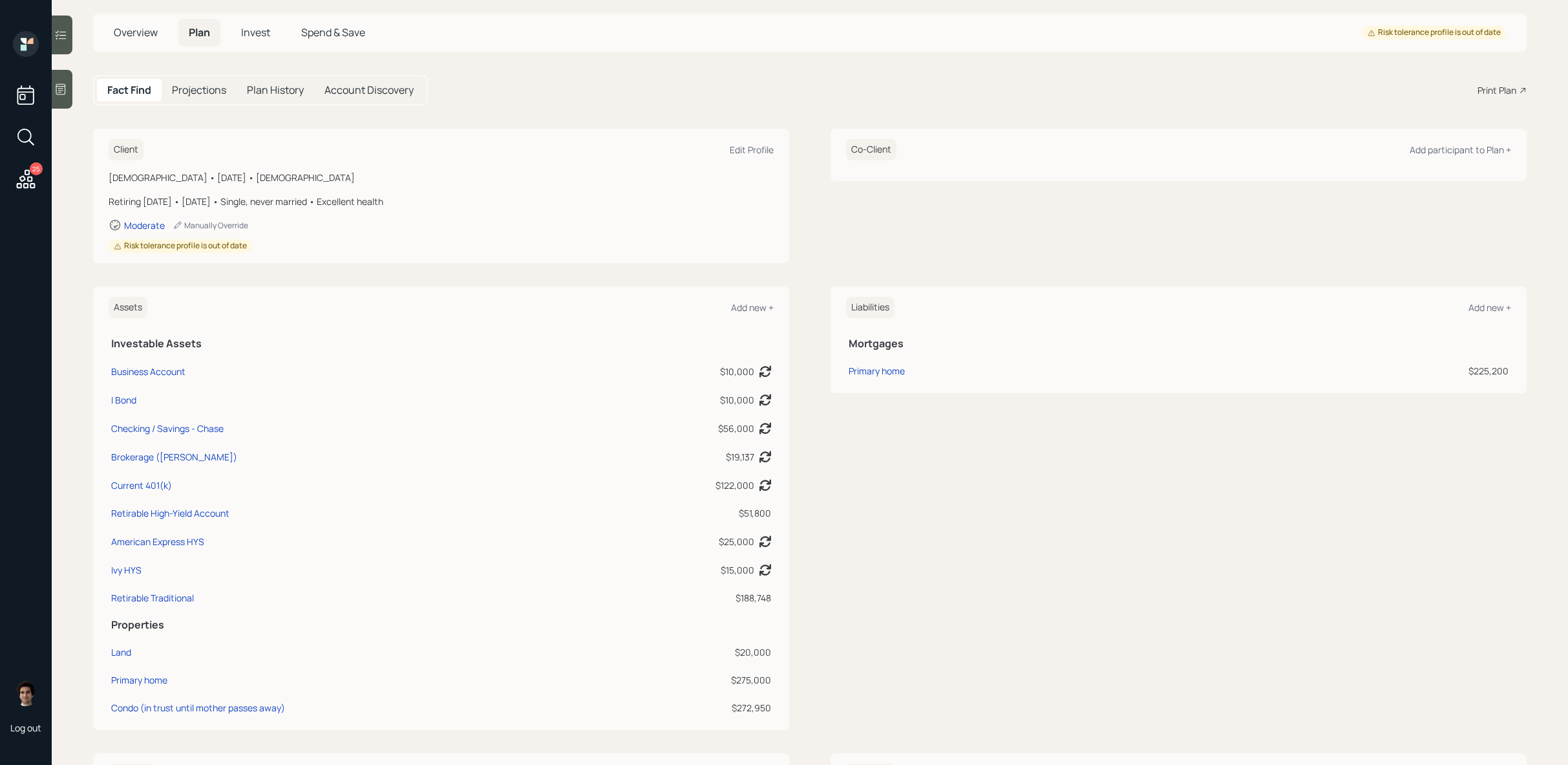
scroll to position [64, 0]
click at [176, 430] on div "Checking / Savings - Chase" at bounding box center [167, 430] width 112 height 13
select select "cash"
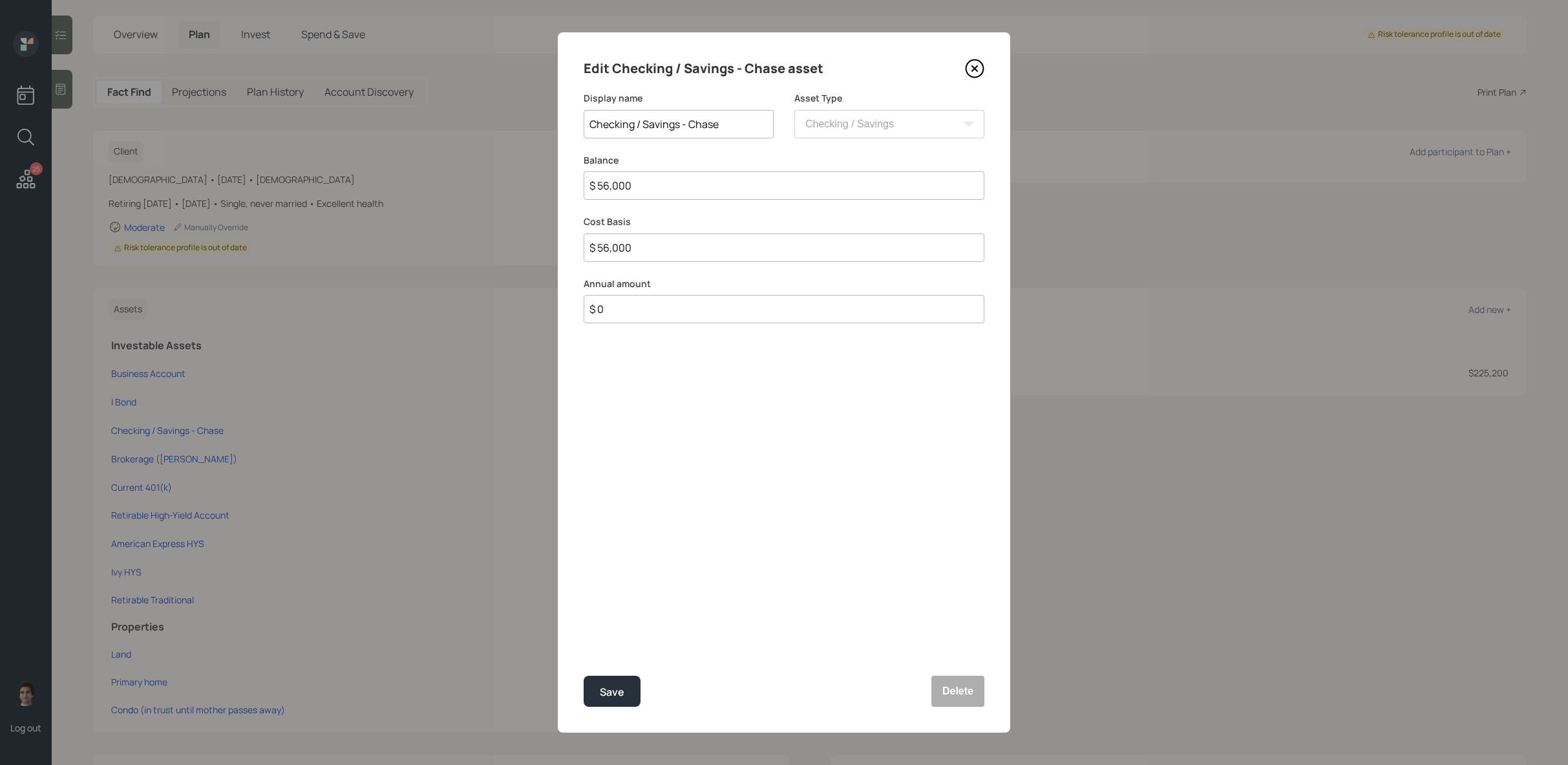
drag, startPoint x: 666, startPoint y: 189, endPoint x: 512, endPoint y: 189, distance: 154.0
click at [512, 189] on div "Edit Checking / Savings - Chase asset Display name Checking / Savings - Chase A…" at bounding box center [784, 382] width 1568 height 765
type input "$ 3"
type input "$ 30"
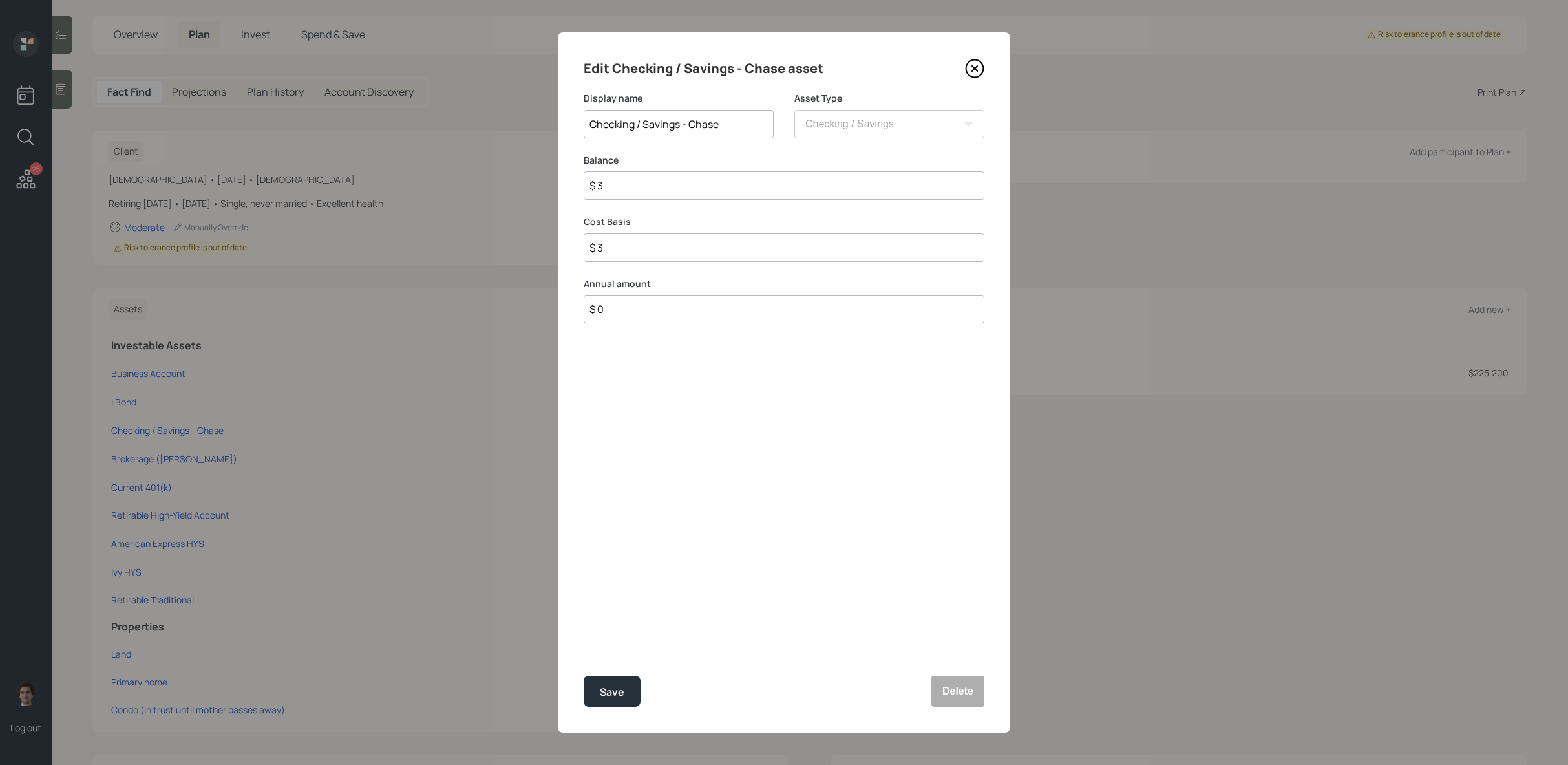
type input "$ 30"
type input "$ 300"
type input "$ 3,000"
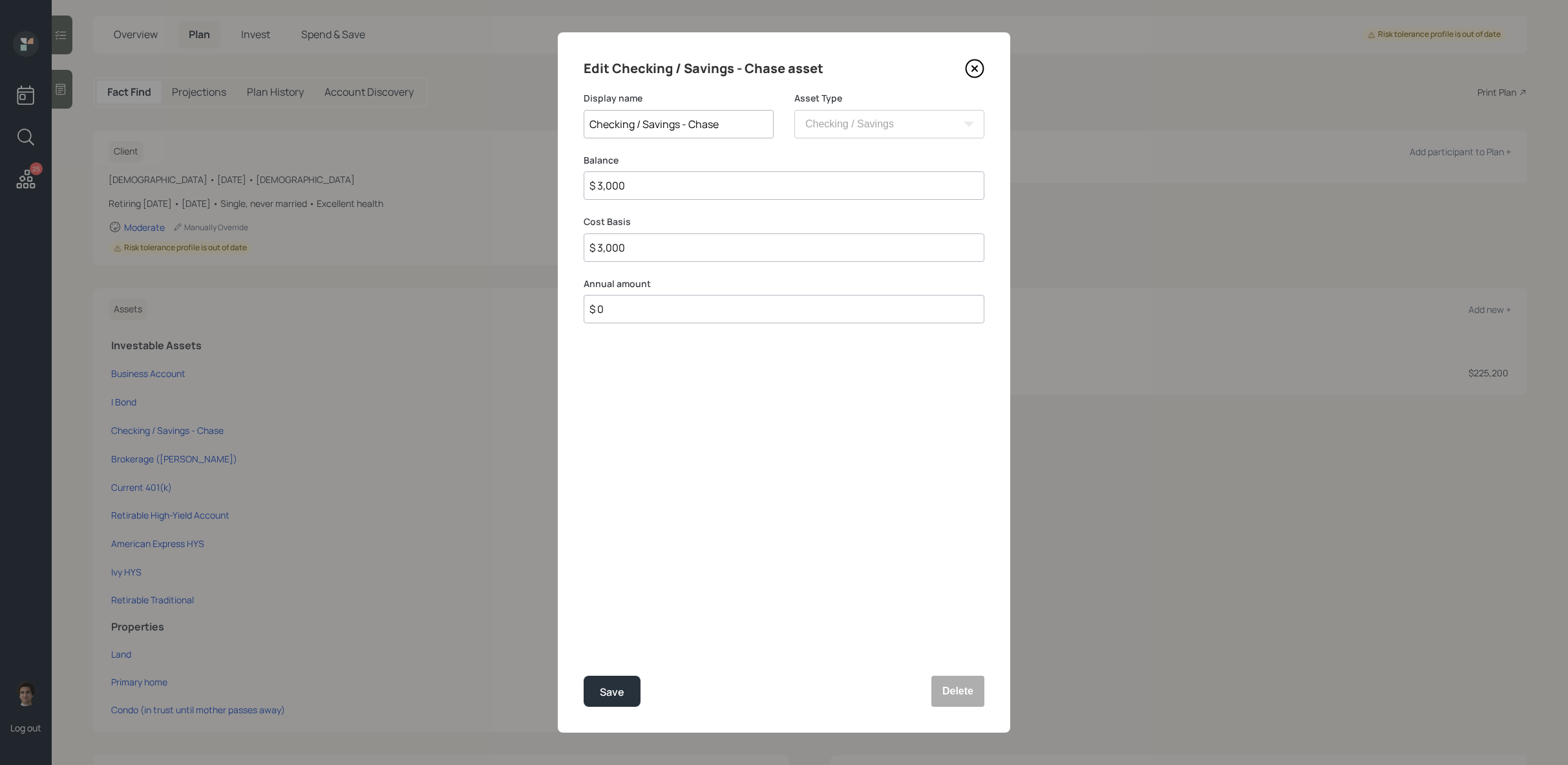
type input "$ 30,000"
click at [583, 676] on button "Save" at bounding box center [612, 691] width 57 height 31
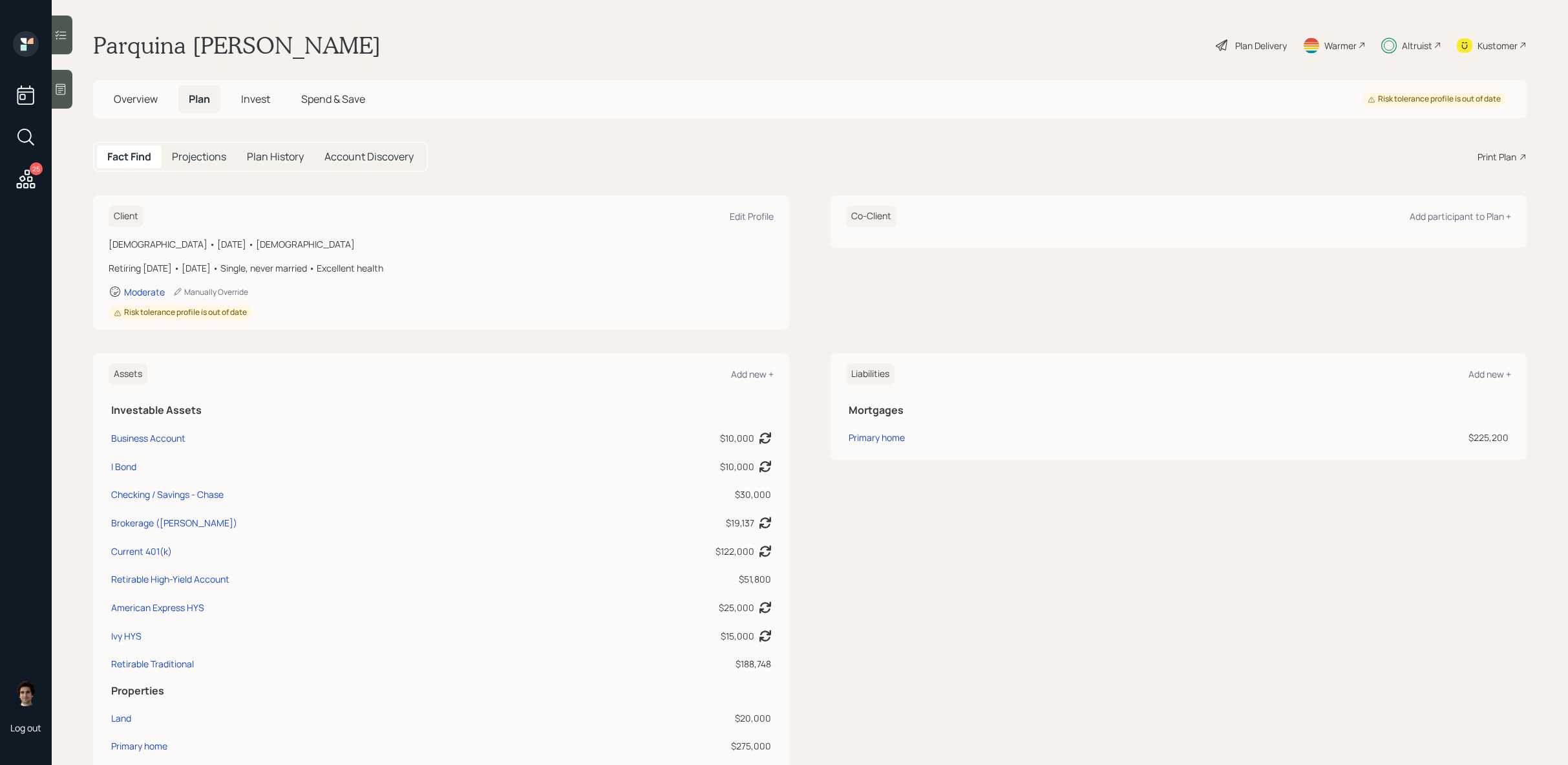
click at [1271, 51] on div "Plan Delivery" at bounding box center [1260, 45] width 52 height 13
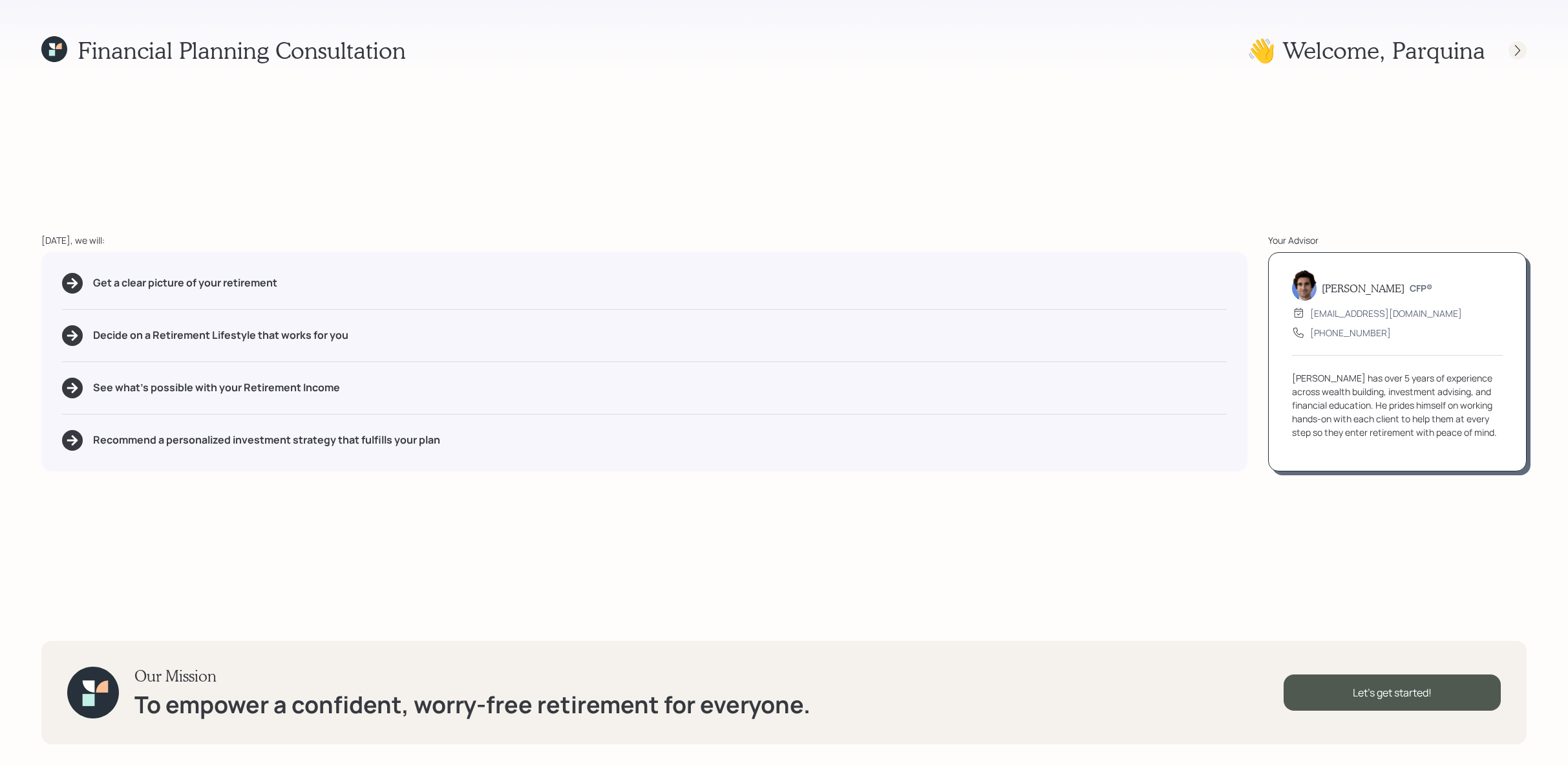
click at [1521, 55] on icon at bounding box center [1517, 50] width 13 height 13
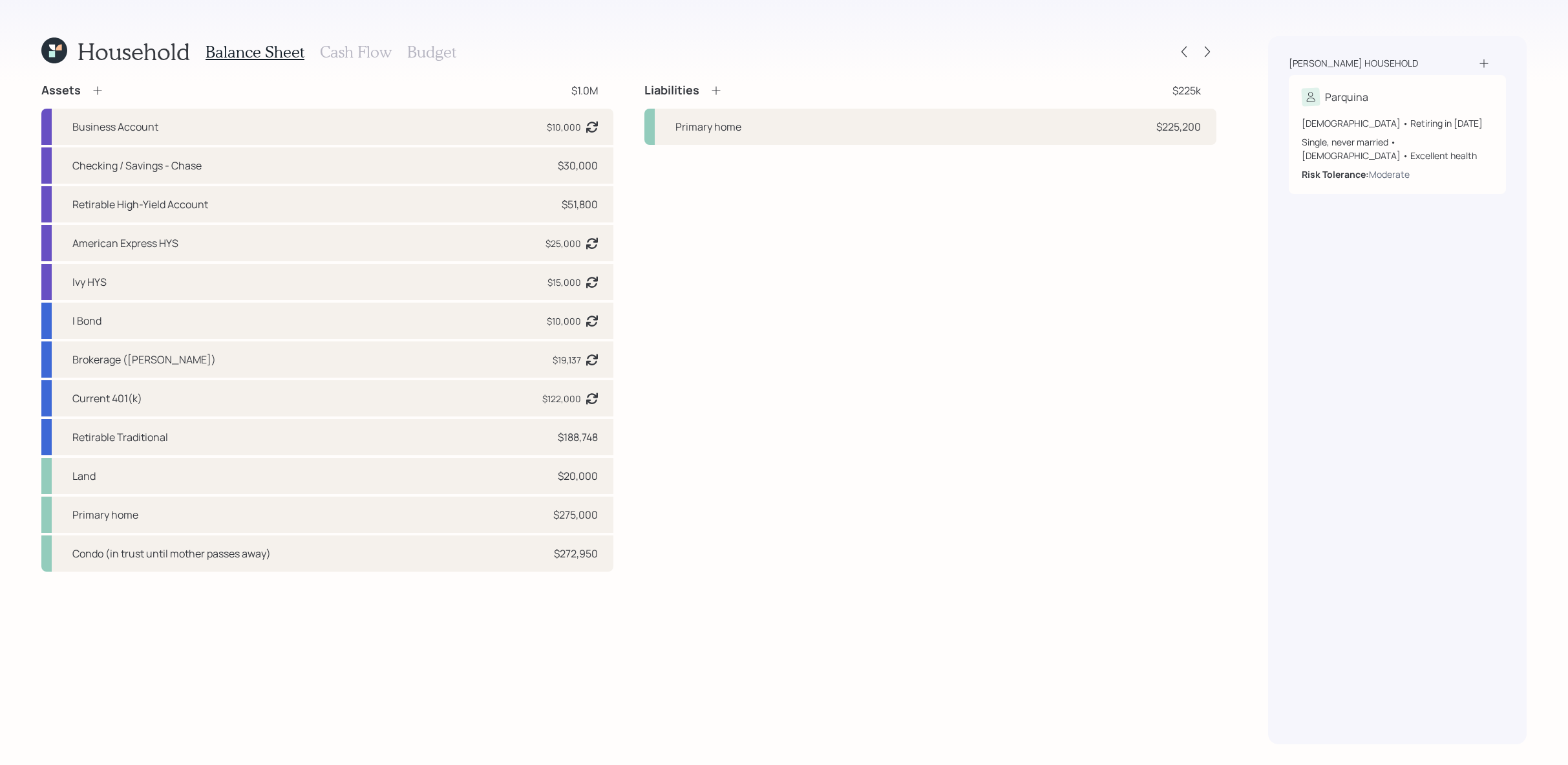
click at [363, 48] on h3 "Cash Flow" at bounding box center [355, 52] width 71 height 18
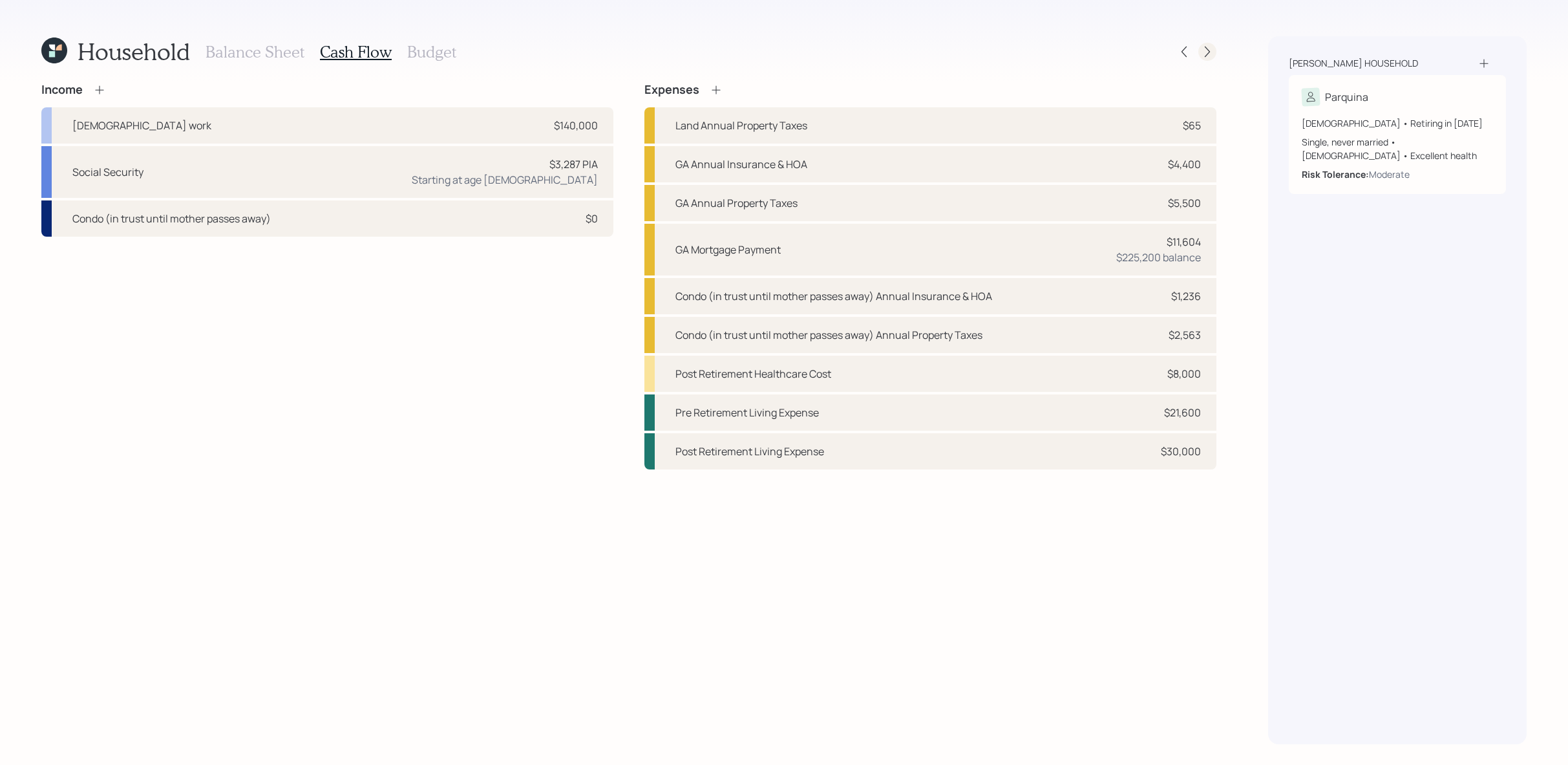
click at [1201, 56] on icon at bounding box center [1207, 52] width 13 height 13
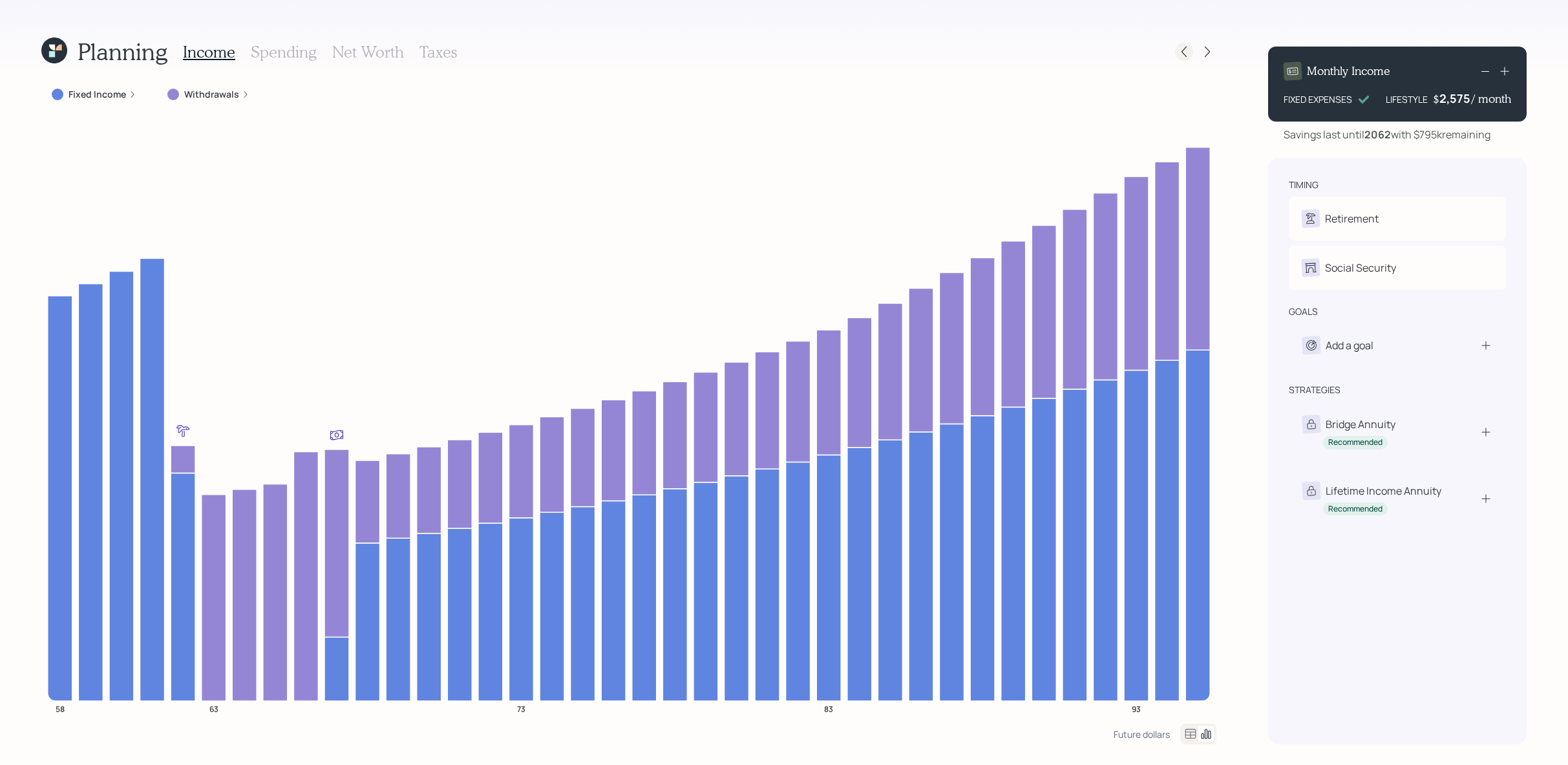
click at [1180, 53] on icon at bounding box center [1184, 52] width 13 height 13
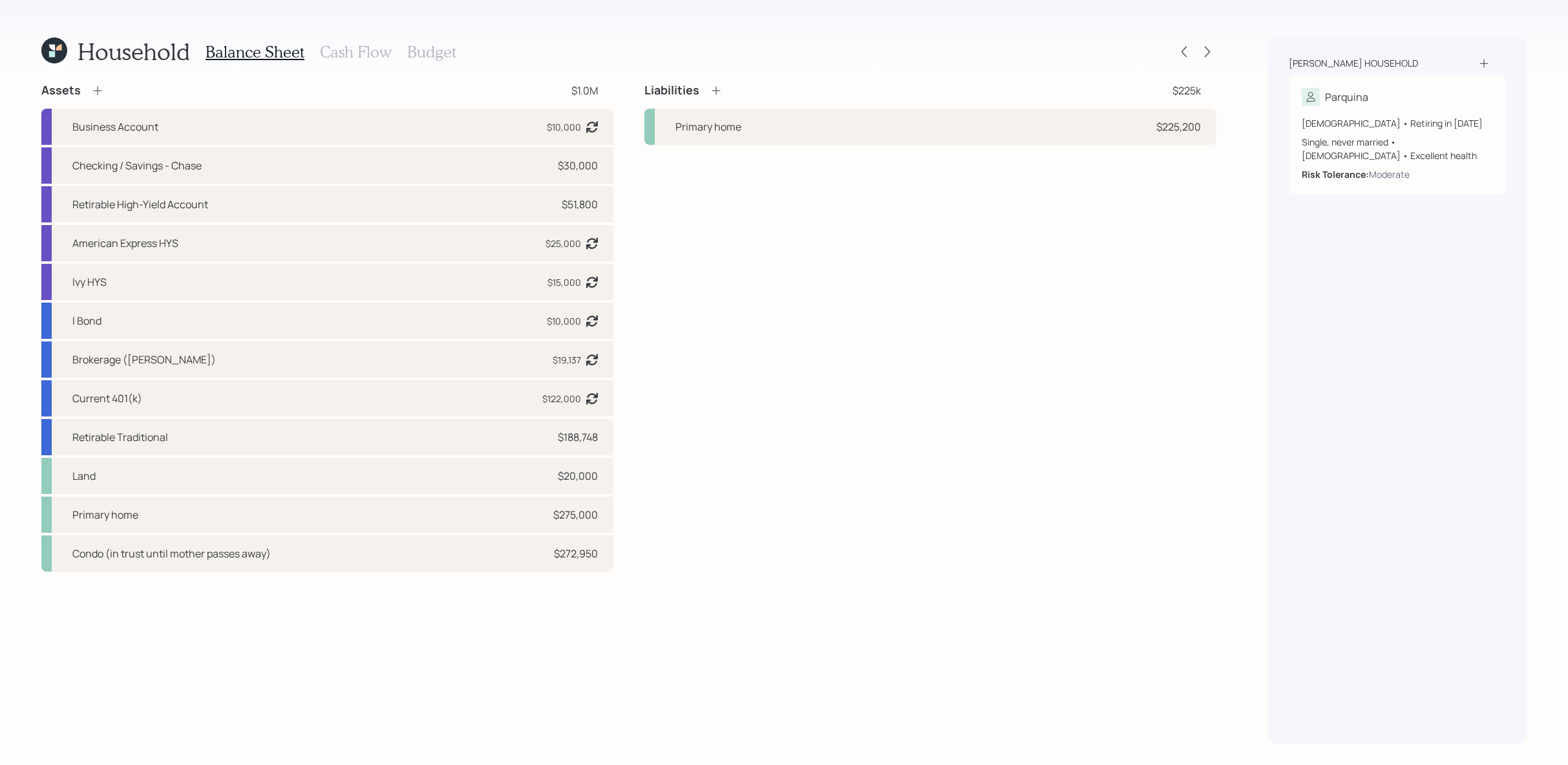
click at [59, 59] on icon at bounding box center [54, 50] width 26 height 26
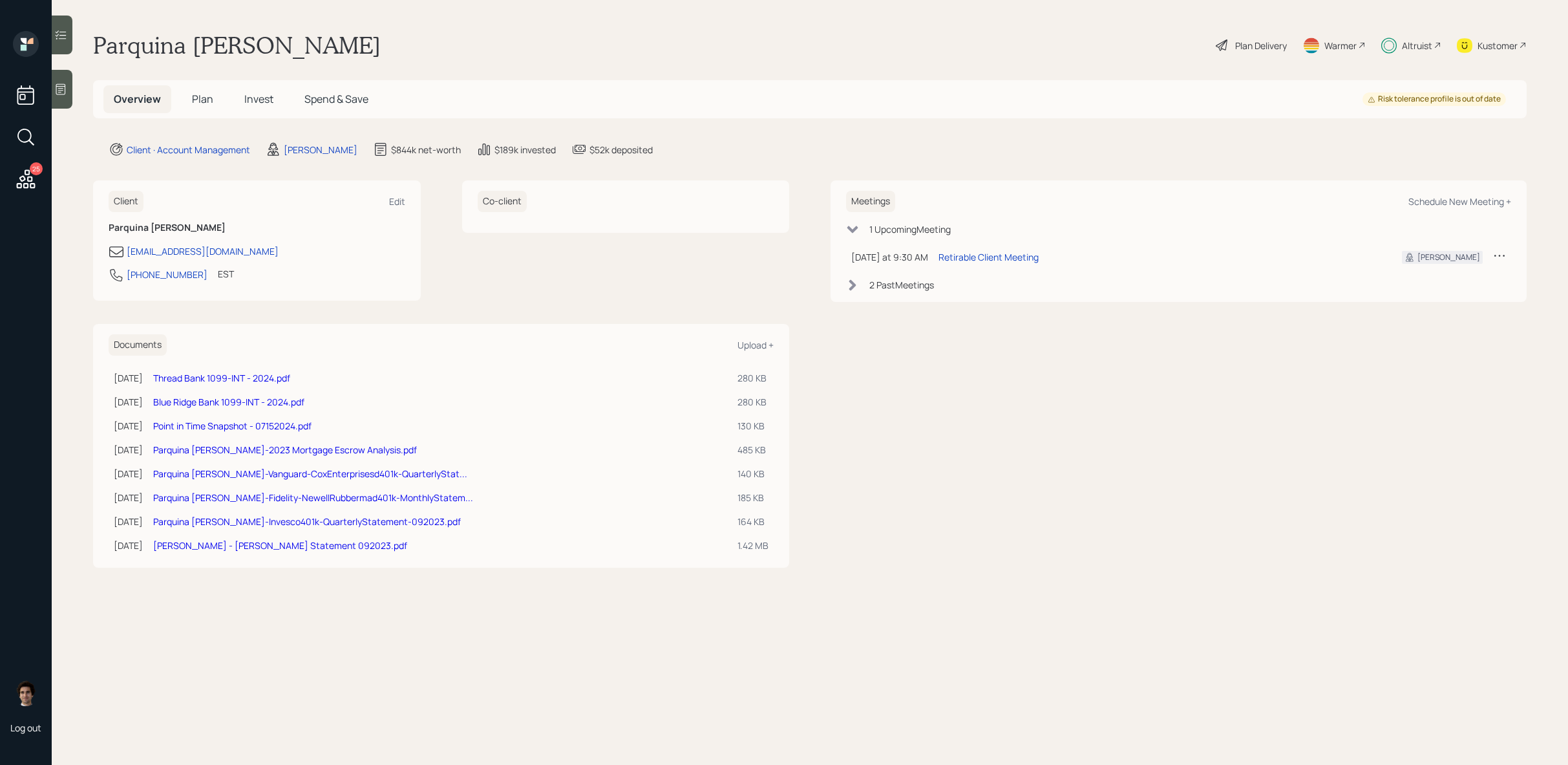
click at [371, 70] on main "Parquina Wills Plan Delivery Warmer Altruist Kustomer Overview Plan Invest Spen…" at bounding box center [810, 382] width 1516 height 765
click at [345, 93] on span "Spend & Save" at bounding box center [336, 99] width 64 height 14
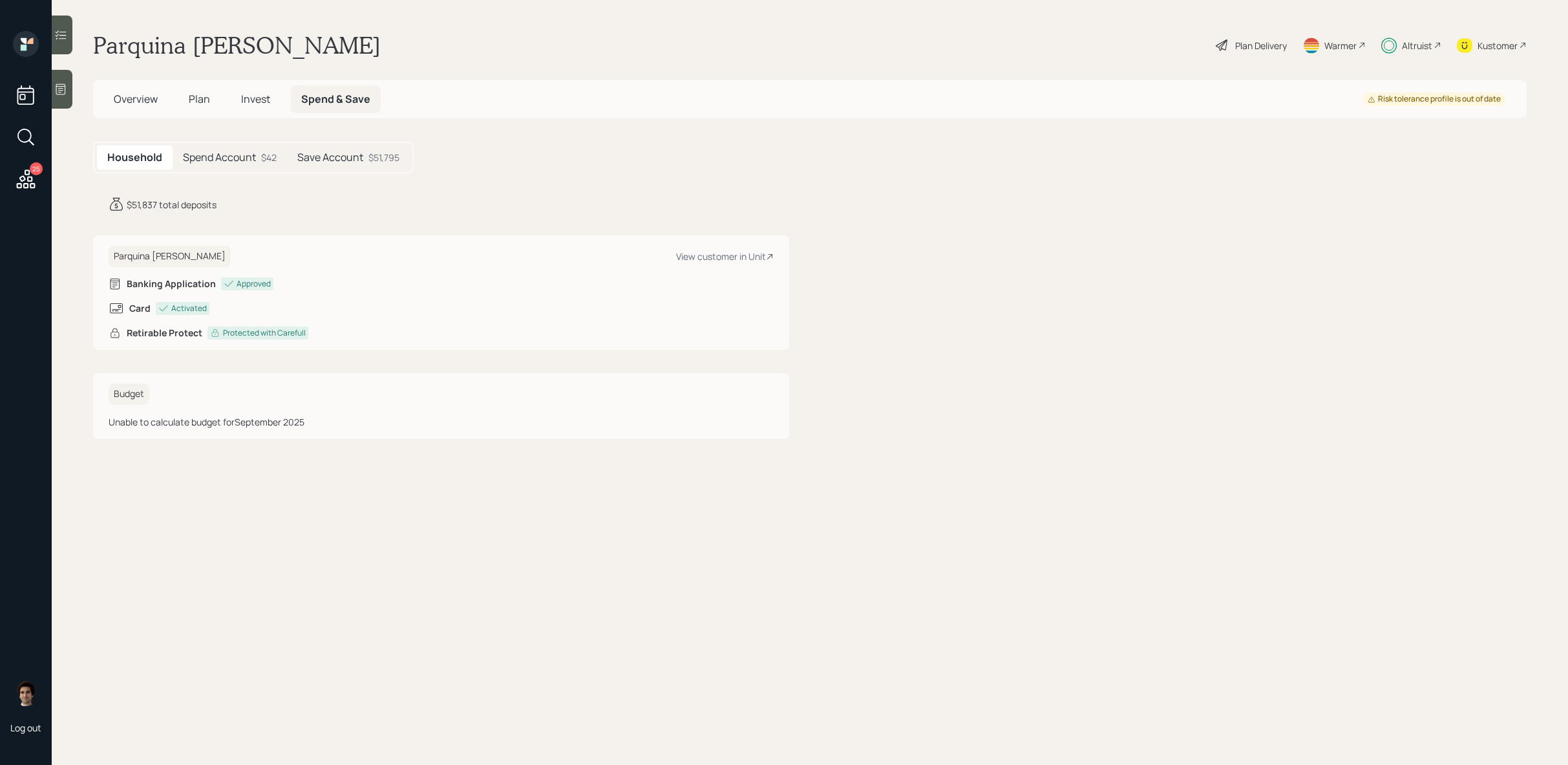
click at [347, 168] on div "Save Account $51,795" at bounding box center [349, 158] width 123 height 24
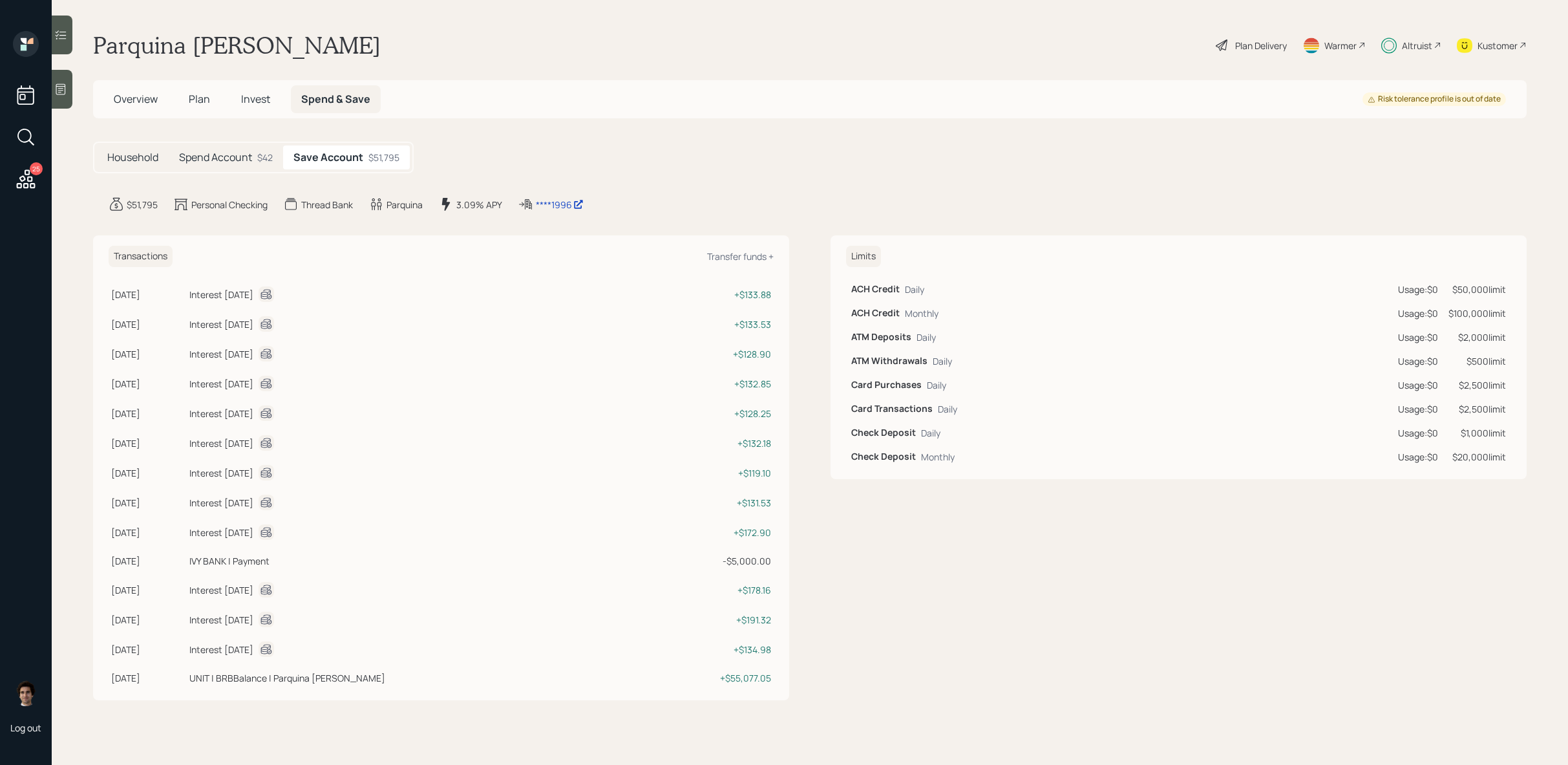
click at [200, 101] on span "Plan" at bounding box center [199, 99] width 21 height 14
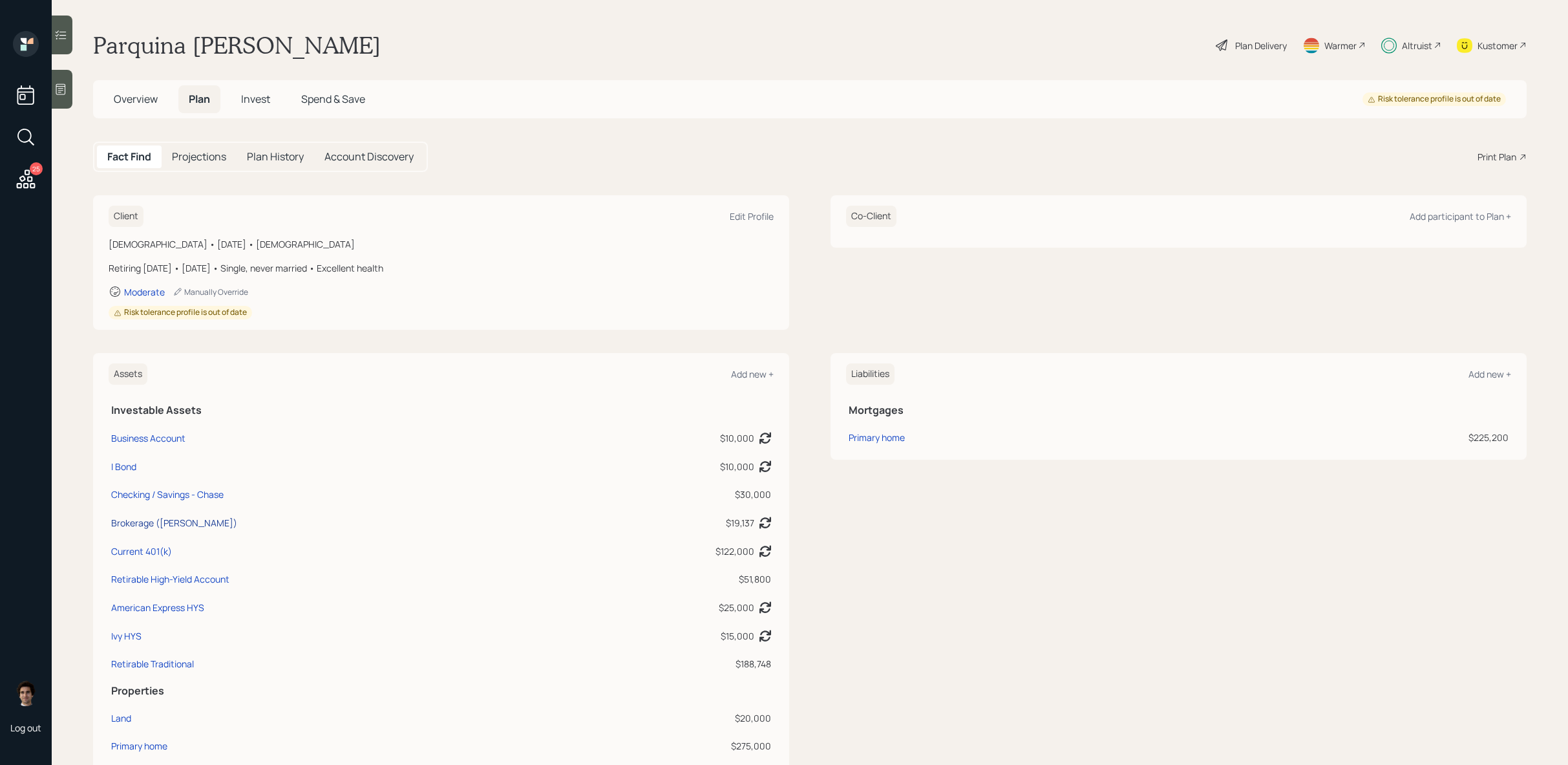
click at [174, 529] on div "Brokerage ([PERSON_NAME])" at bounding box center [174, 522] width 126 height 13
select select "taxable"
select select "balanced"
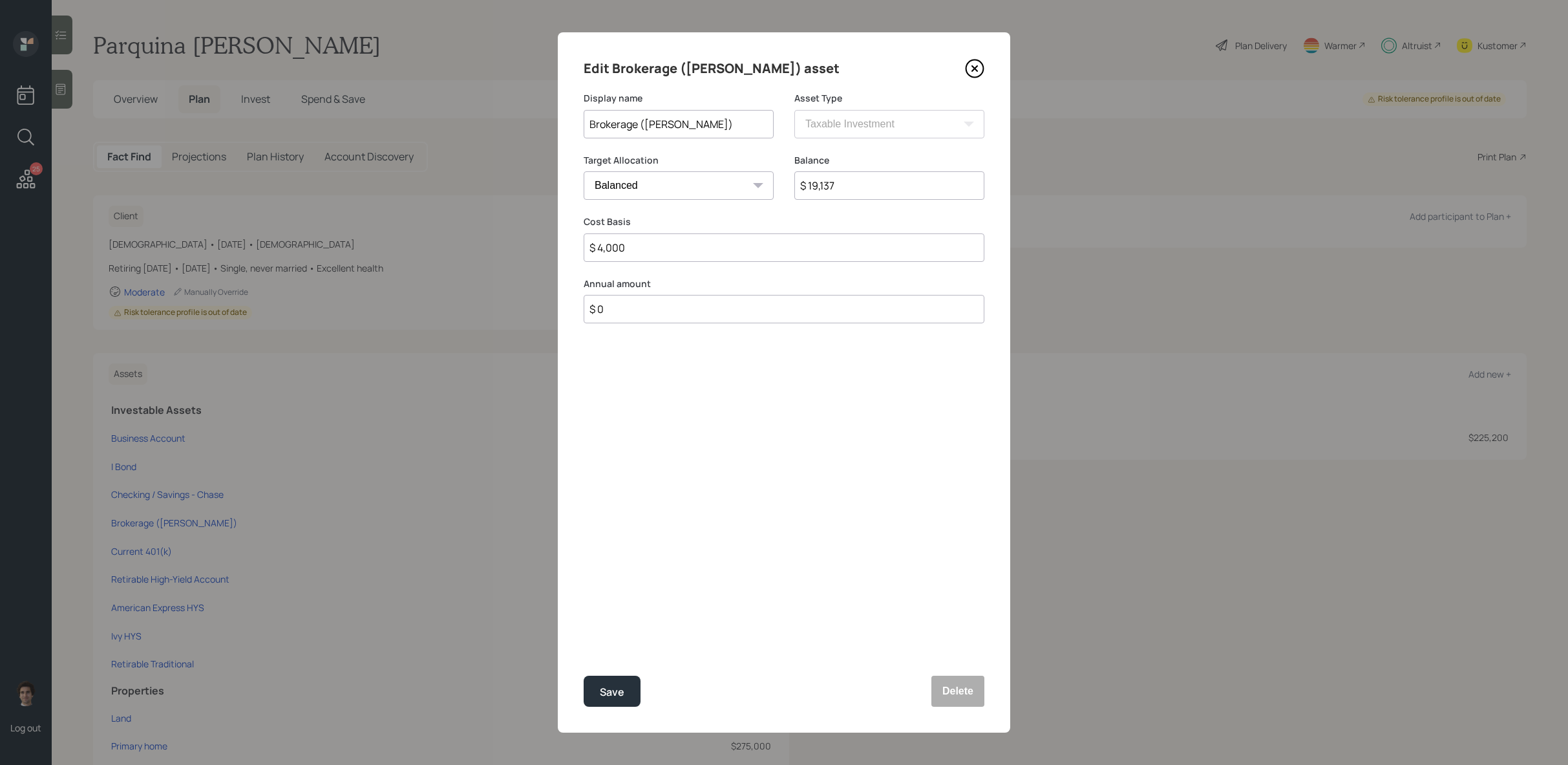
drag, startPoint x: 860, startPoint y: 188, endPoint x: 760, endPoint y: 176, distance: 100.7
click at [760, 176] on div "Target Allocation Cash Conservative Balanced Aggressive Balance $ 19,137" at bounding box center [784, 185] width 401 height 62
type input "$ 35,000"
drag, startPoint x: 738, startPoint y: 248, endPoint x: 563, endPoint y: 243, distance: 175.1
click at [563, 243] on div "Edit Brokerage (Schwab) asset Display name Brokerage (Schwab) Asset Type SEP IR…" at bounding box center [784, 383] width 453 height 701
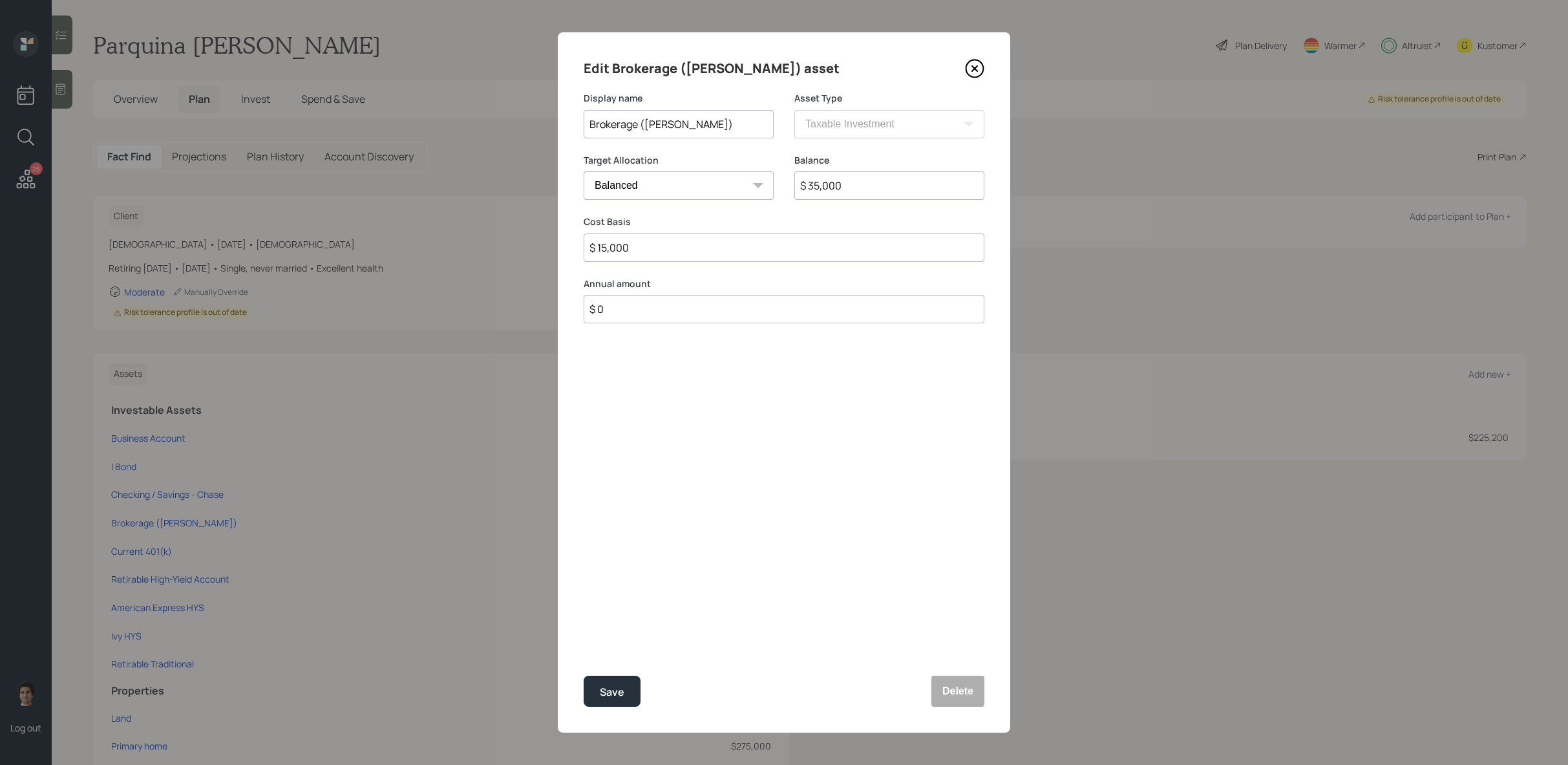
type input "$ 15,000"
click at [583, 676] on button "Save" at bounding box center [612, 691] width 57 height 31
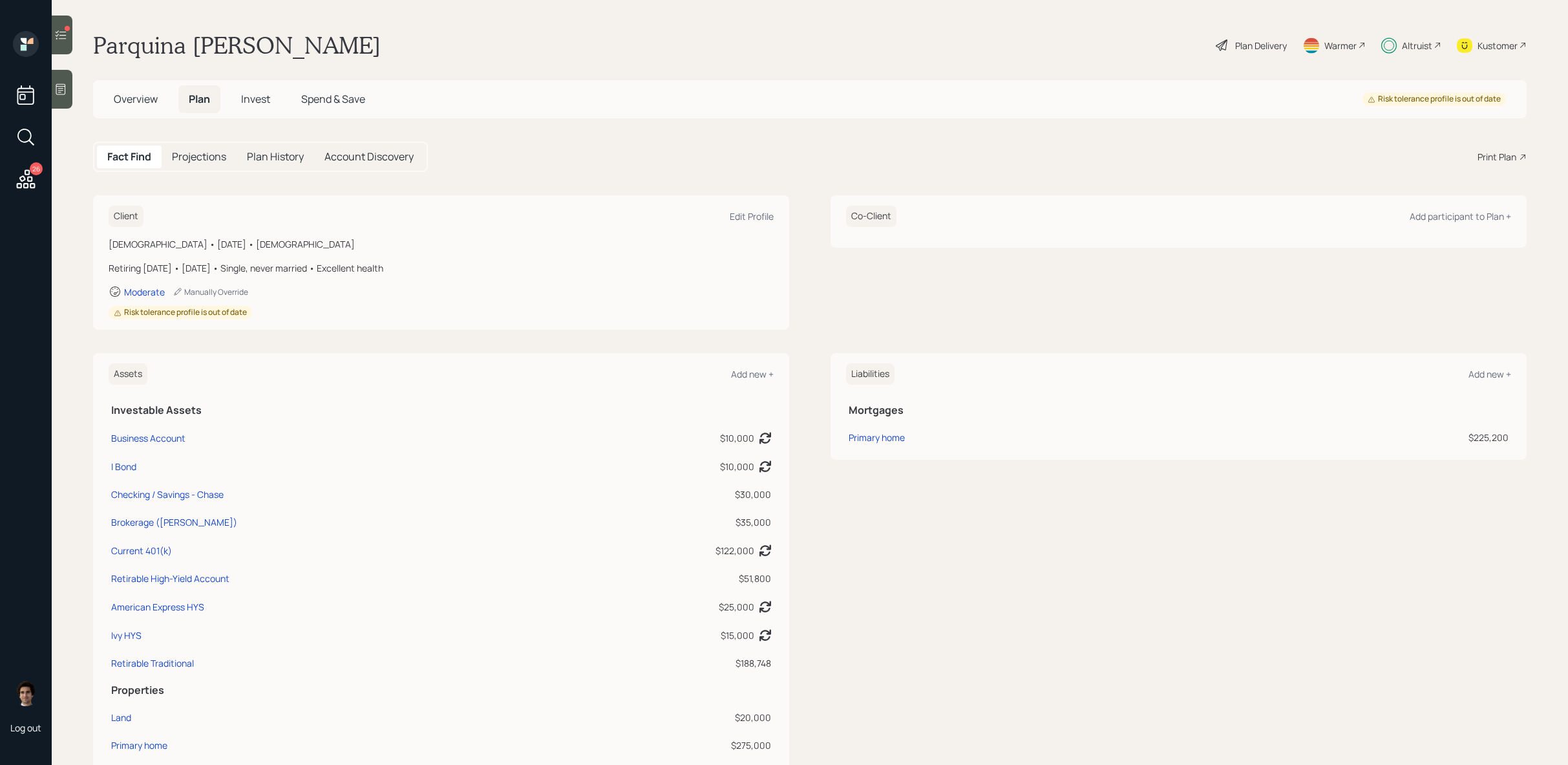
click at [59, 33] on icon at bounding box center [61, 35] width 13 height 13
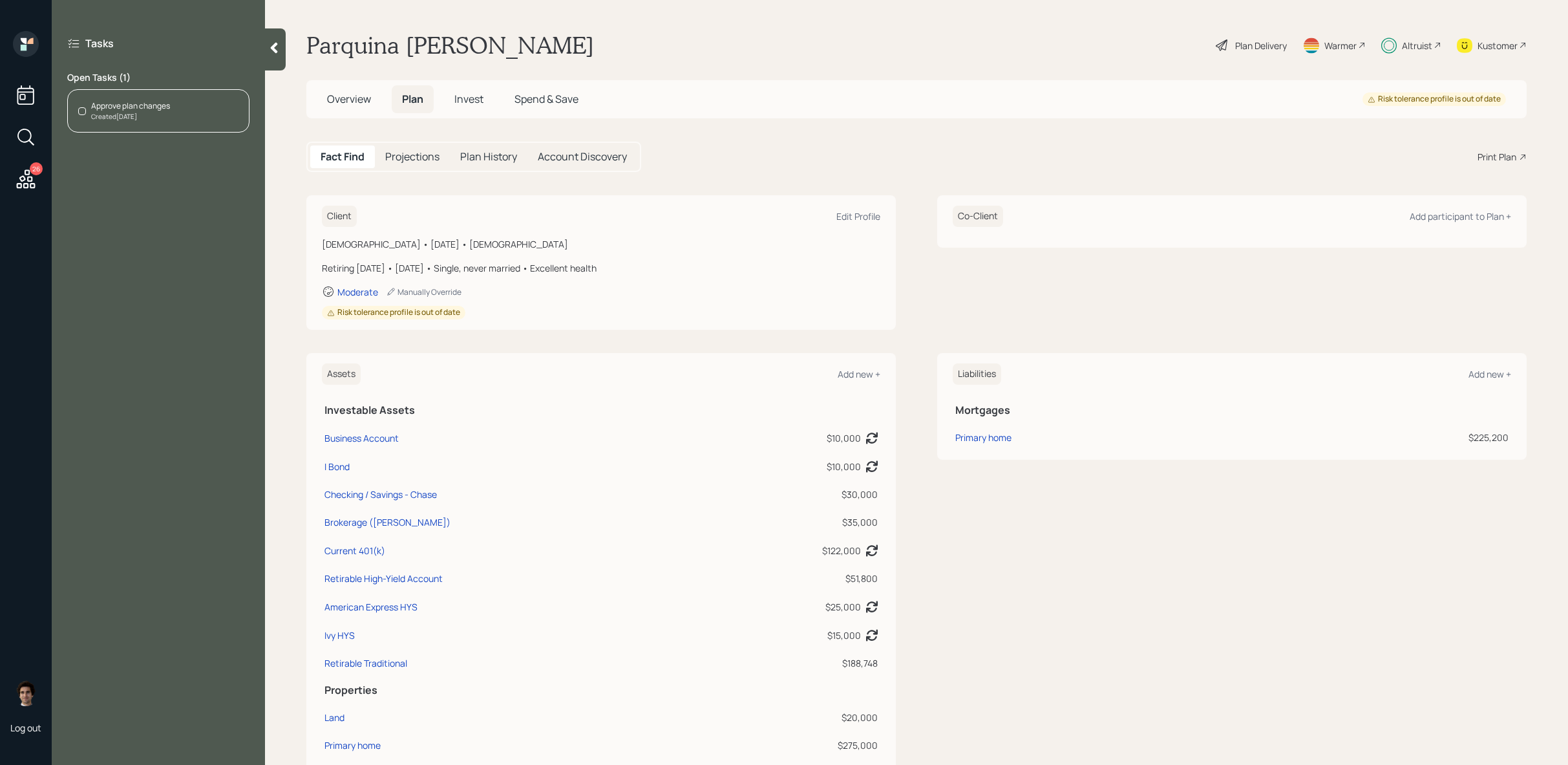
click at [116, 116] on div "Created [DATE]" at bounding box center [130, 117] width 79 height 10
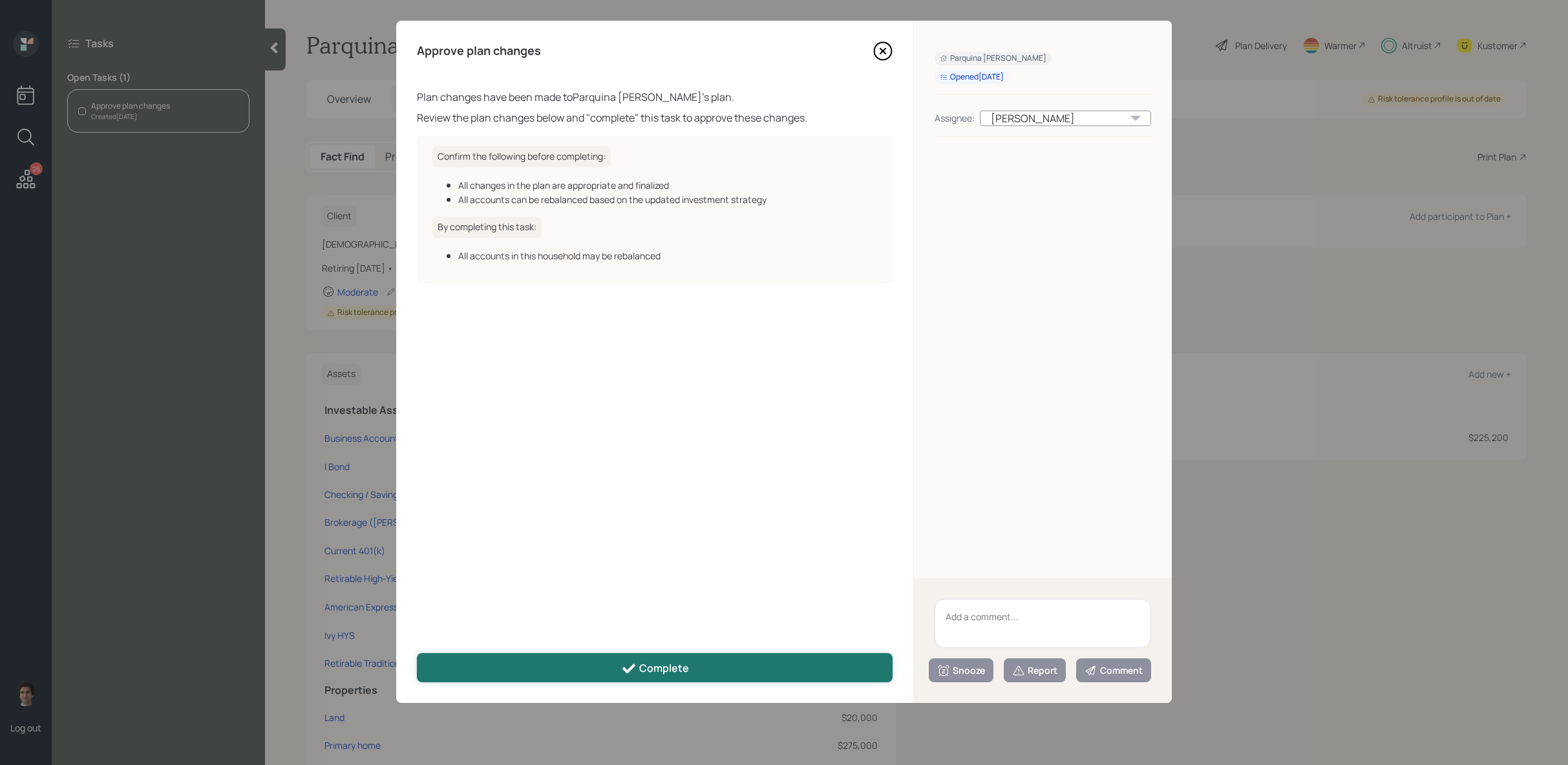
click at [707, 657] on button "Complete" at bounding box center [654, 667] width 476 height 29
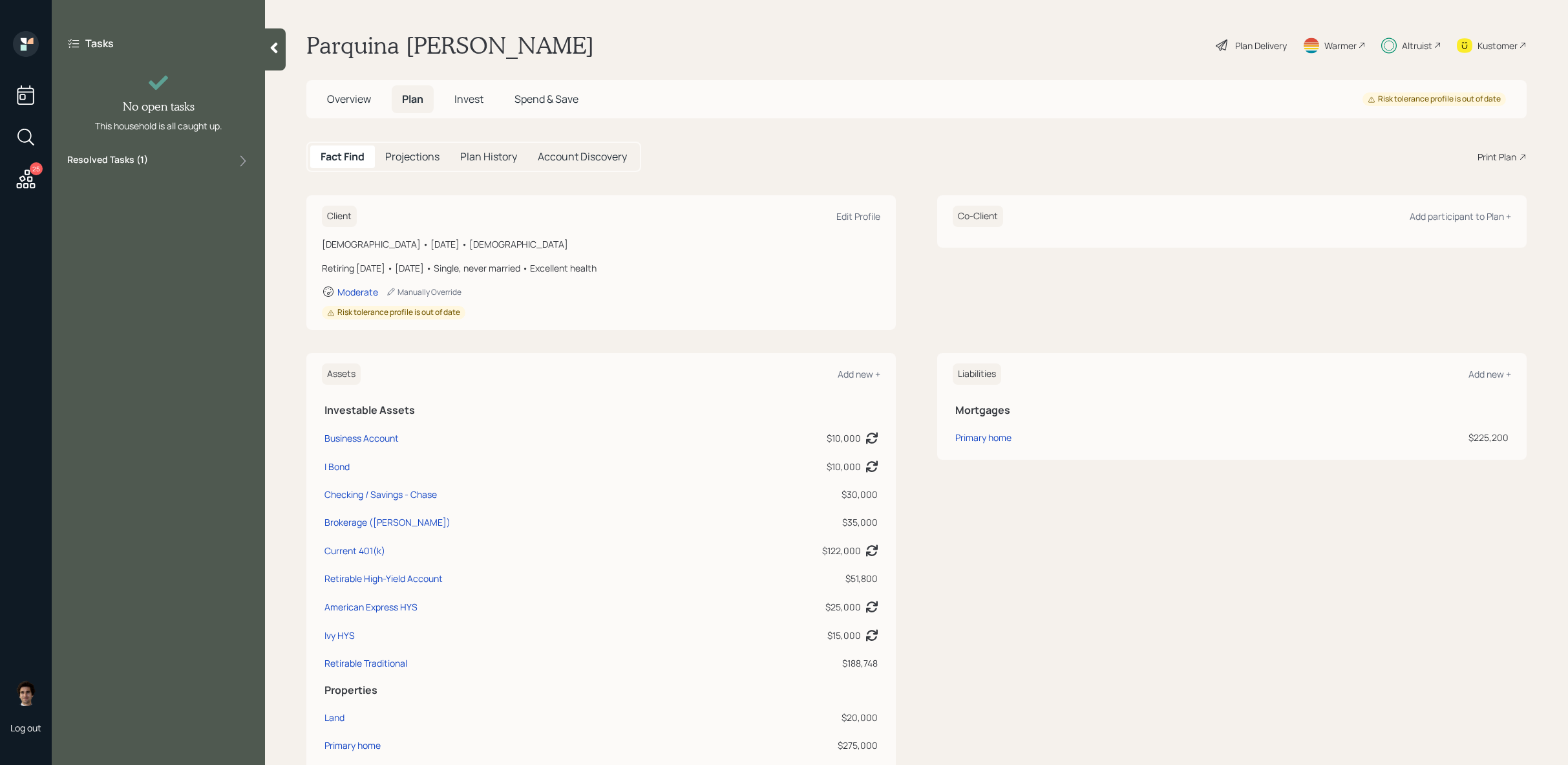
click at [1267, 33] on div "Plan Delivery" at bounding box center [1251, 45] width 74 height 28
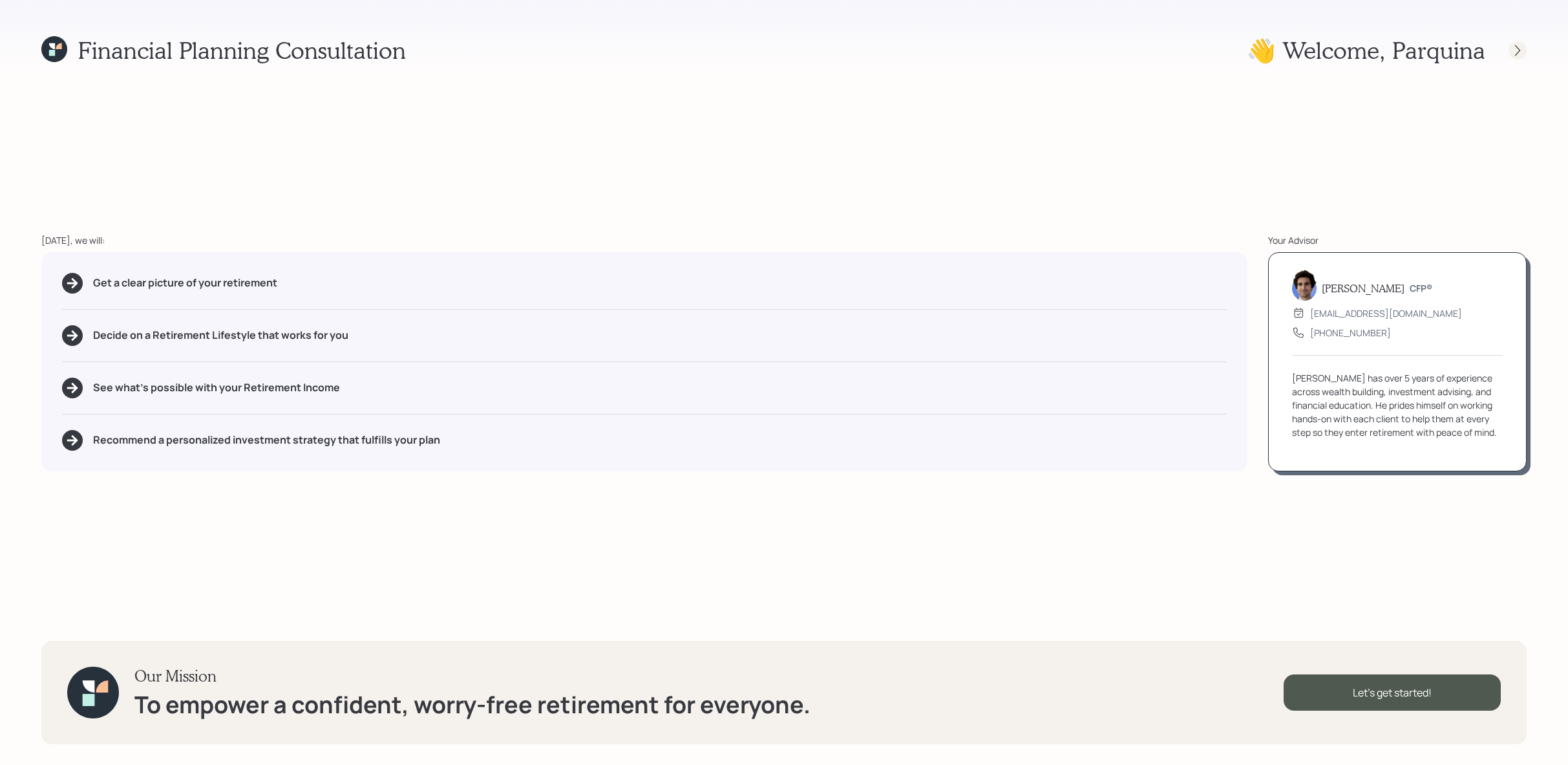
click at [1521, 45] on icon at bounding box center [1517, 50] width 13 height 13
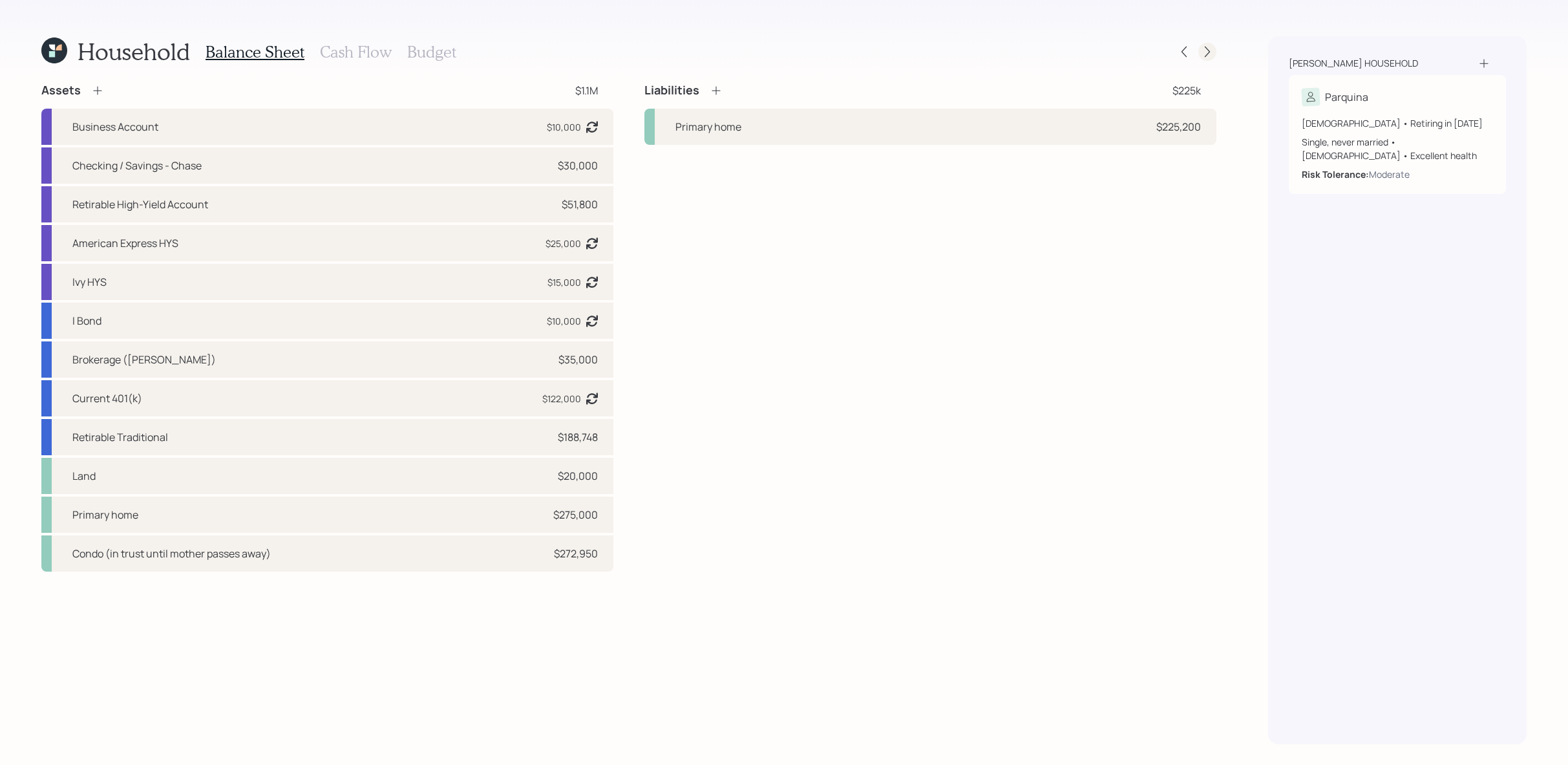
click at [1204, 45] on icon at bounding box center [1207, 52] width 13 height 13
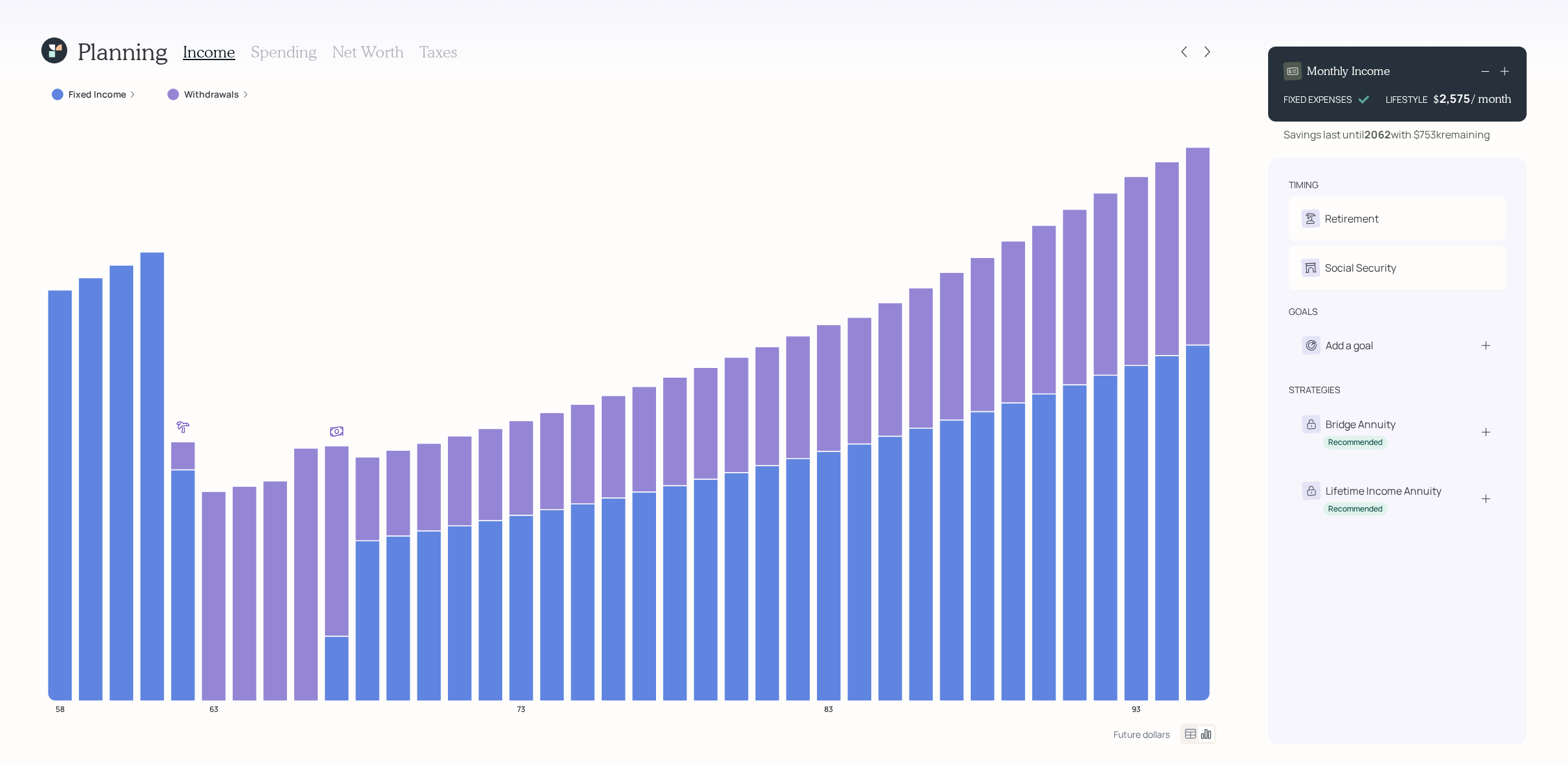
click at [287, 52] on h3 "Spending" at bounding box center [284, 52] width 66 height 18
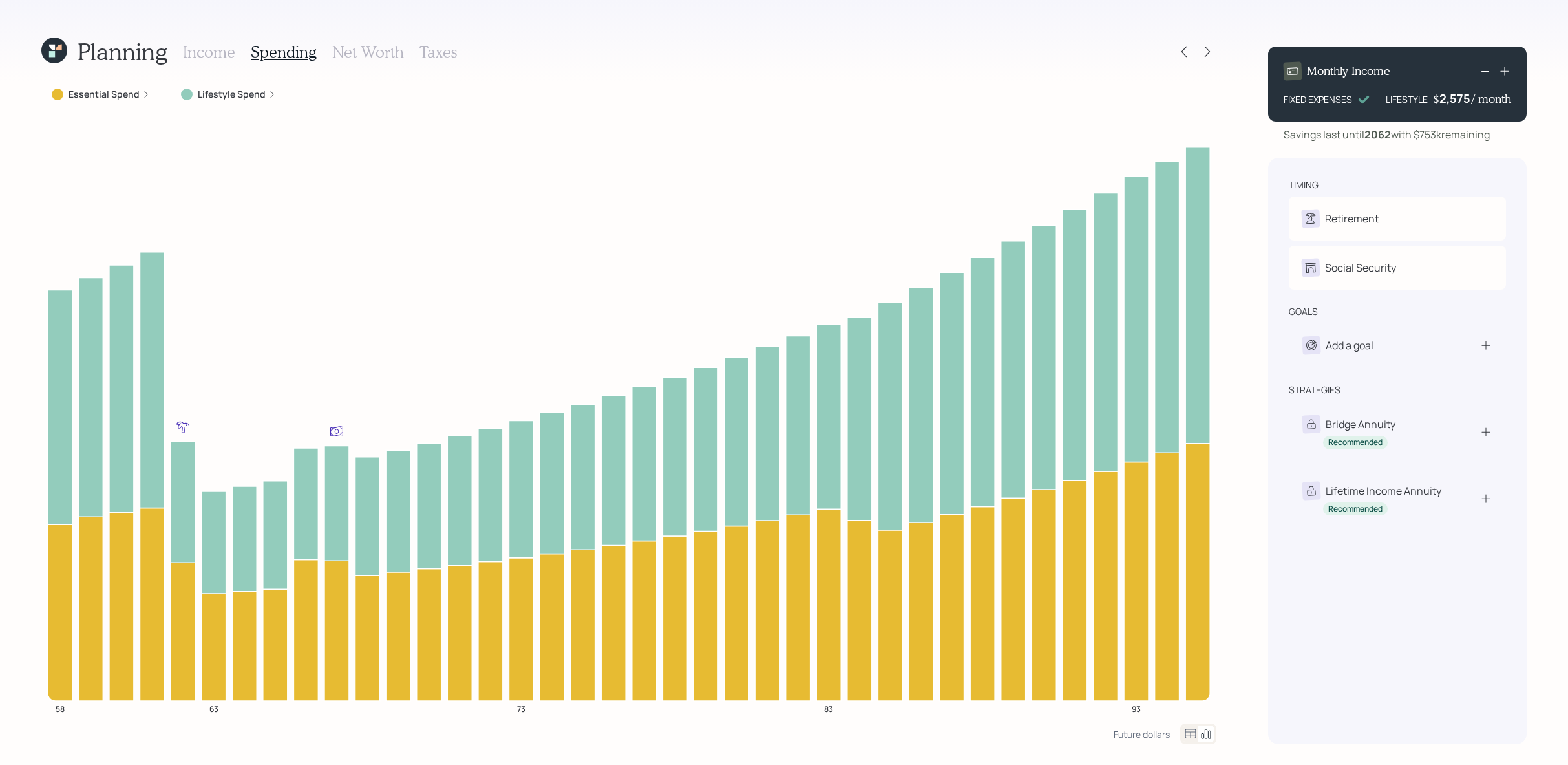
click at [236, 99] on label "Lifestyle Spend" at bounding box center [232, 94] width 68 height 13
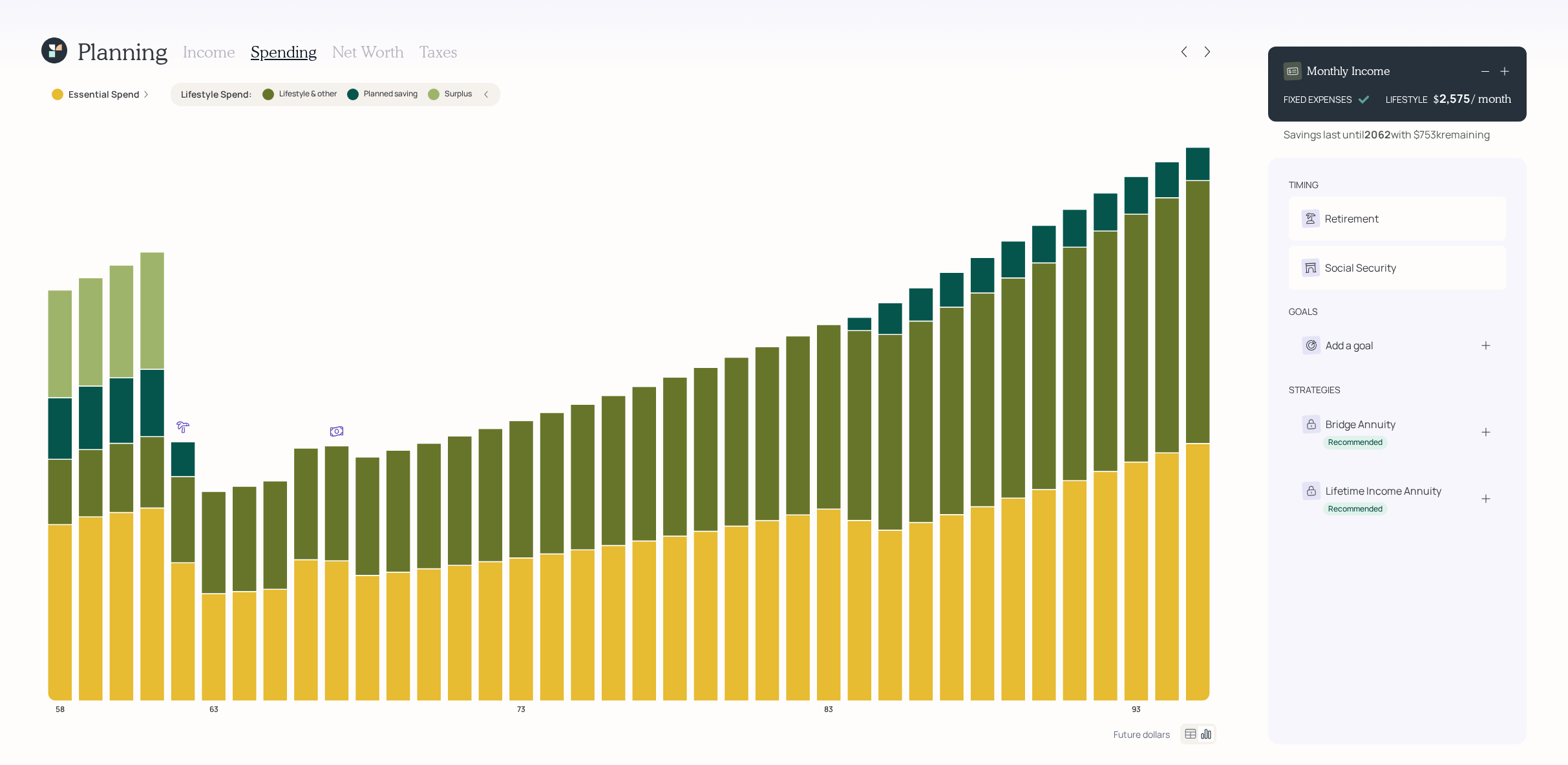
click at [286, 95] on label "Lifestyle & other" at bounding box center [308, 94] width 57 height 11
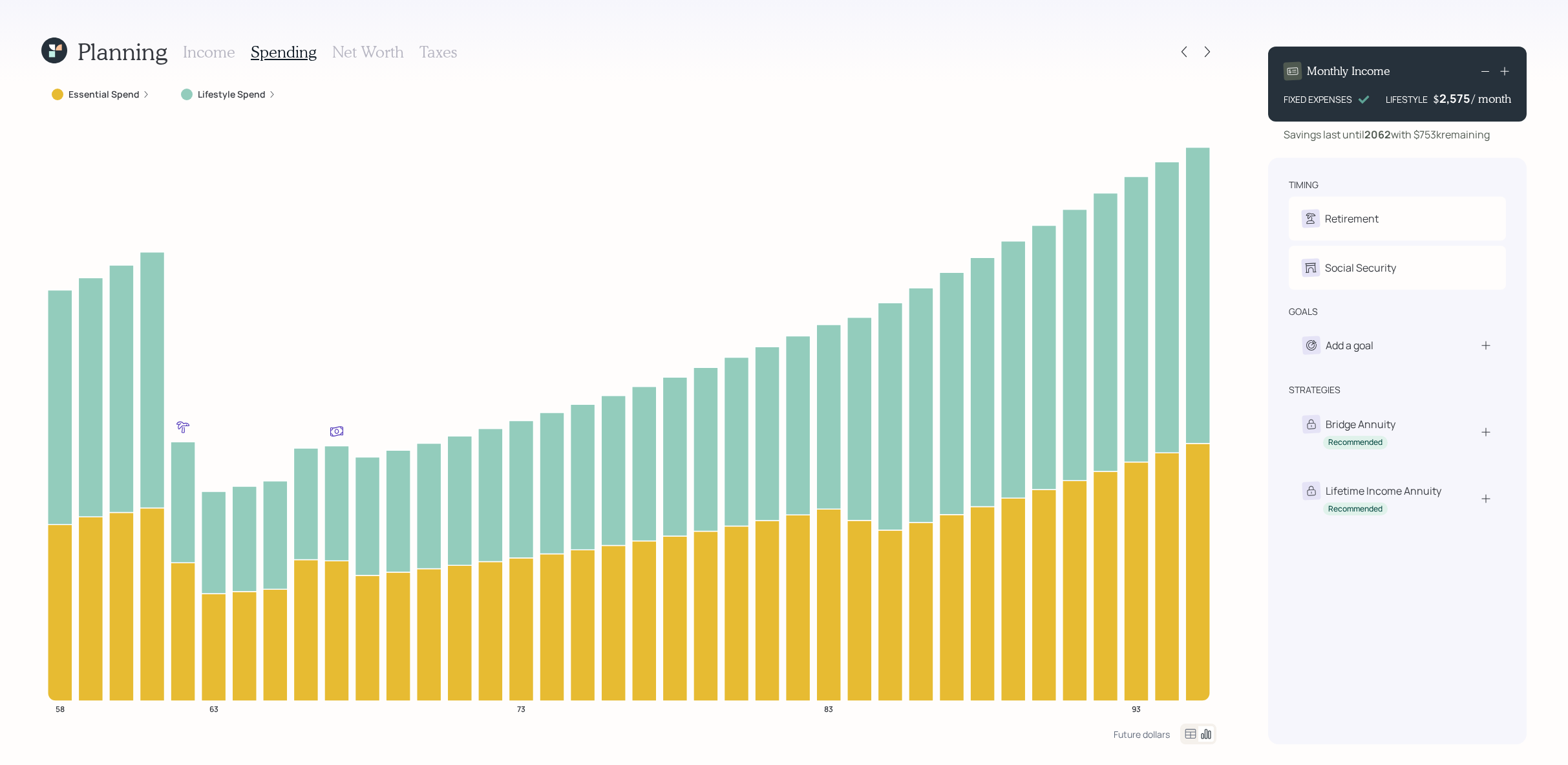
click at [54, 48] on icon at bounding box center [52, 47] width 6 height 6
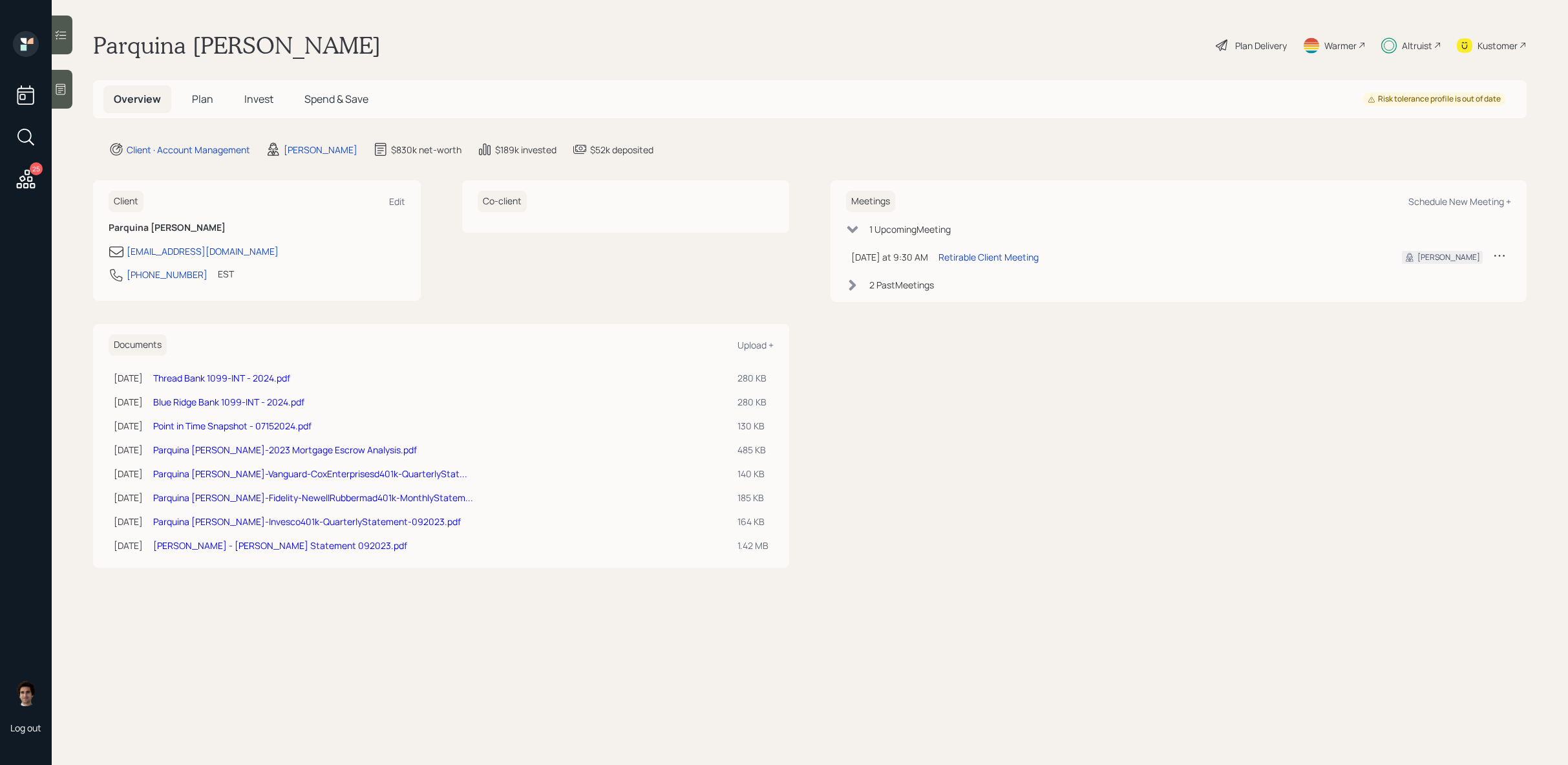
click at [269, 103] on span "Invest" at bounding box center [258, 99] width 29 height 14
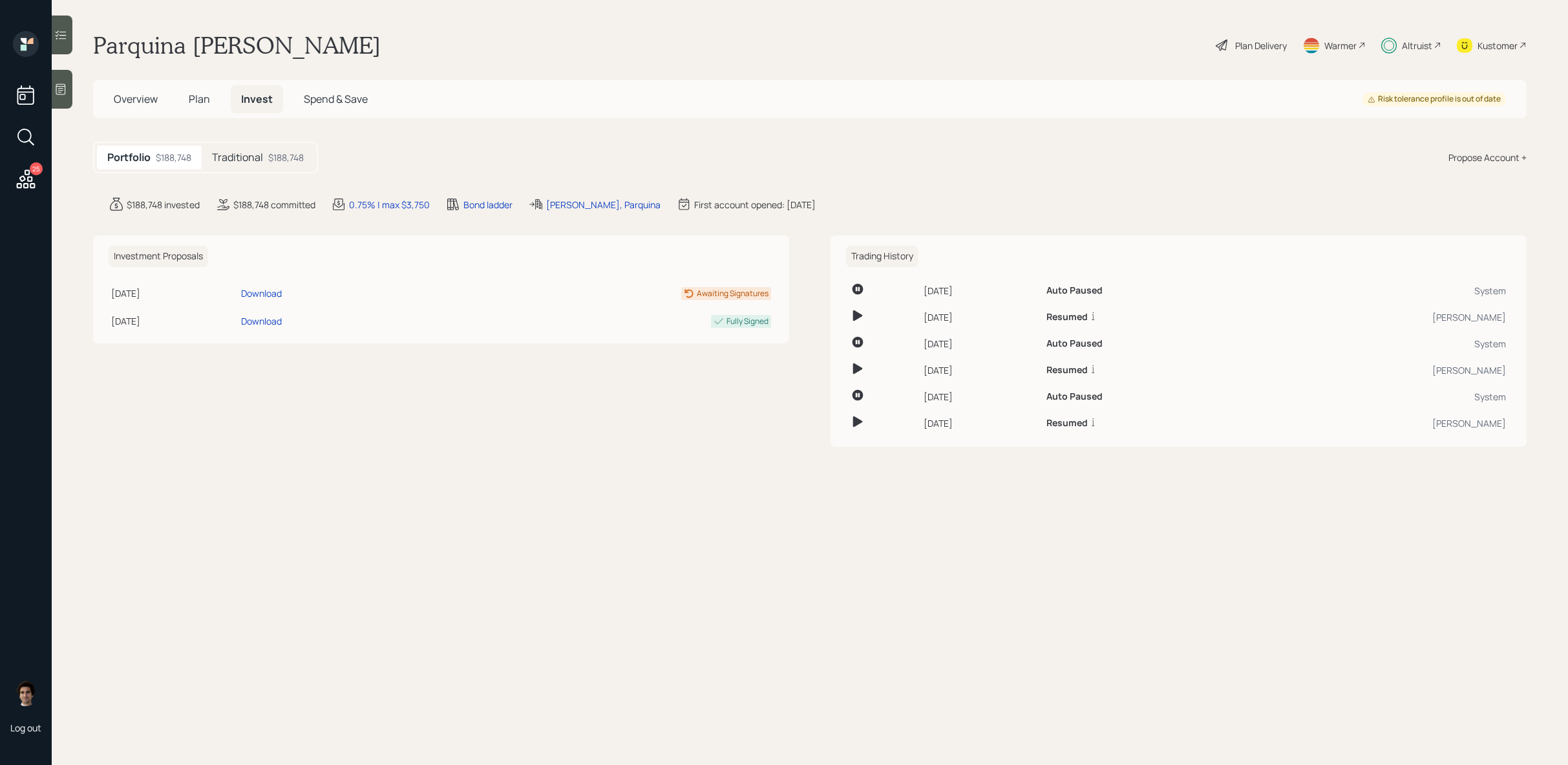
click at [283, 162] on div "$188,748" at bounding box center [286, 157] width 35 height 13
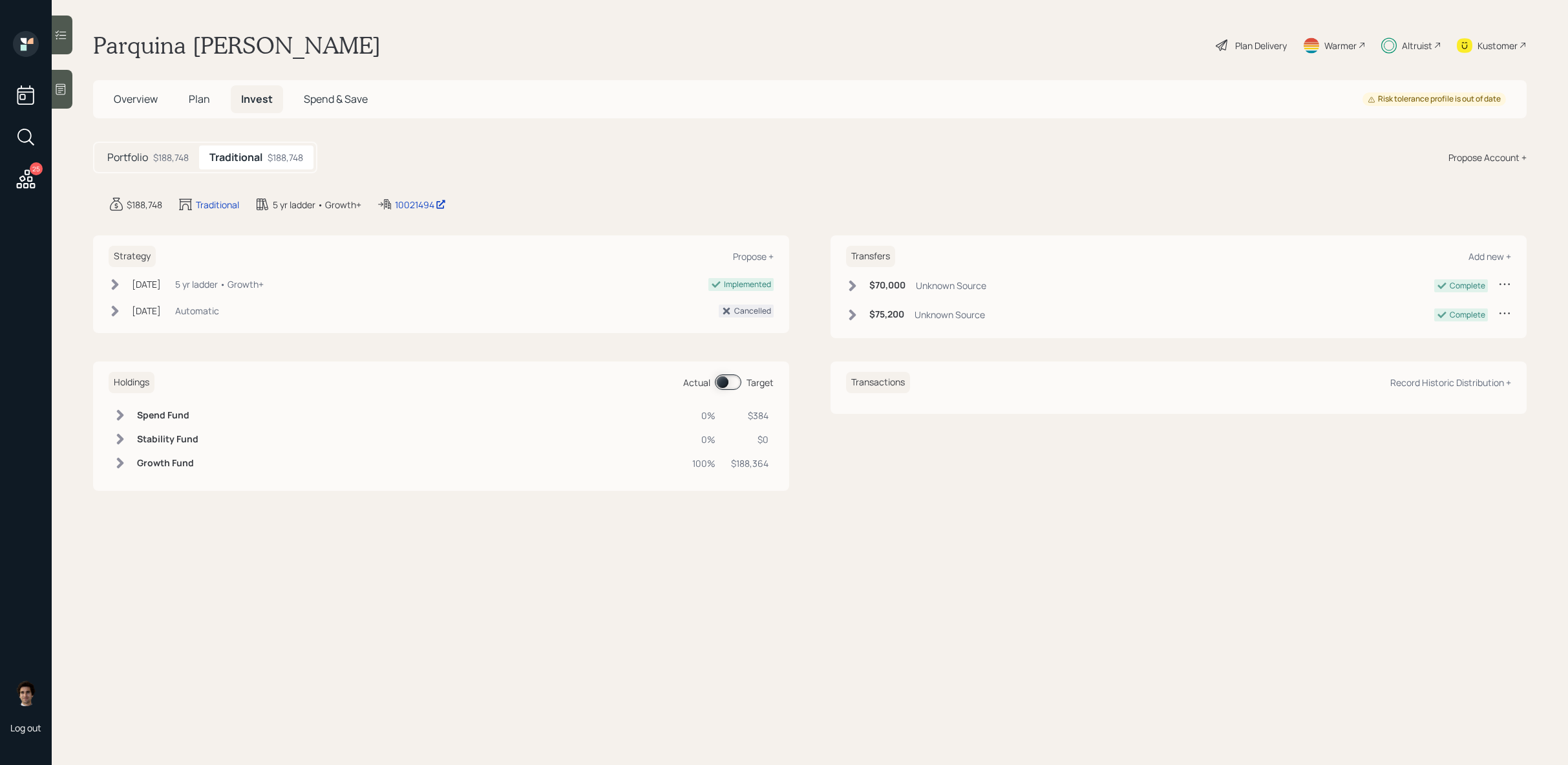
click at [182, 97] on h5 "Plan" at bounding box center [199, 99] width 42 height 28
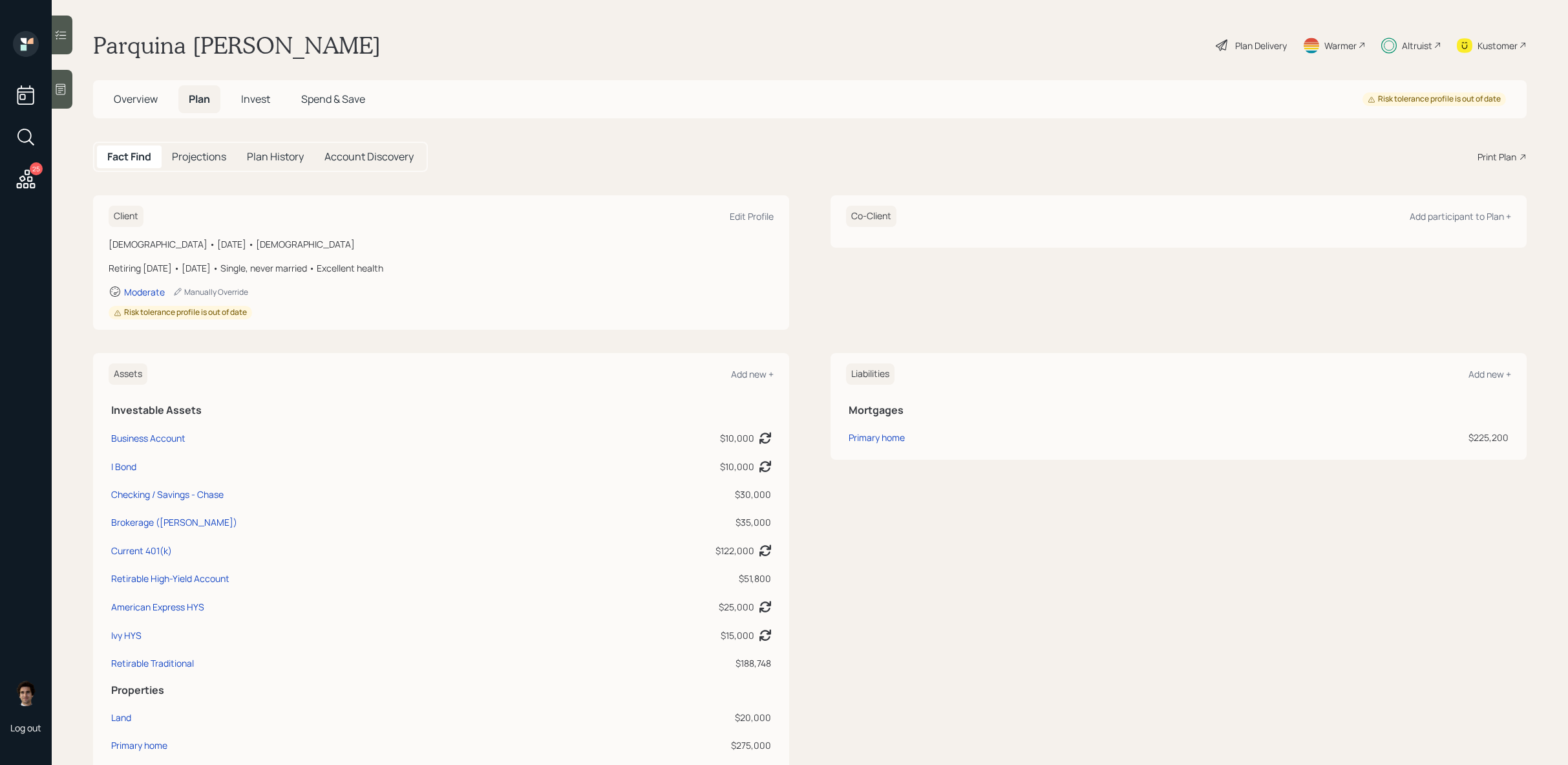
click at [135, 97] on span "Overview" at bounding box center [136, 99] width 44 height 14
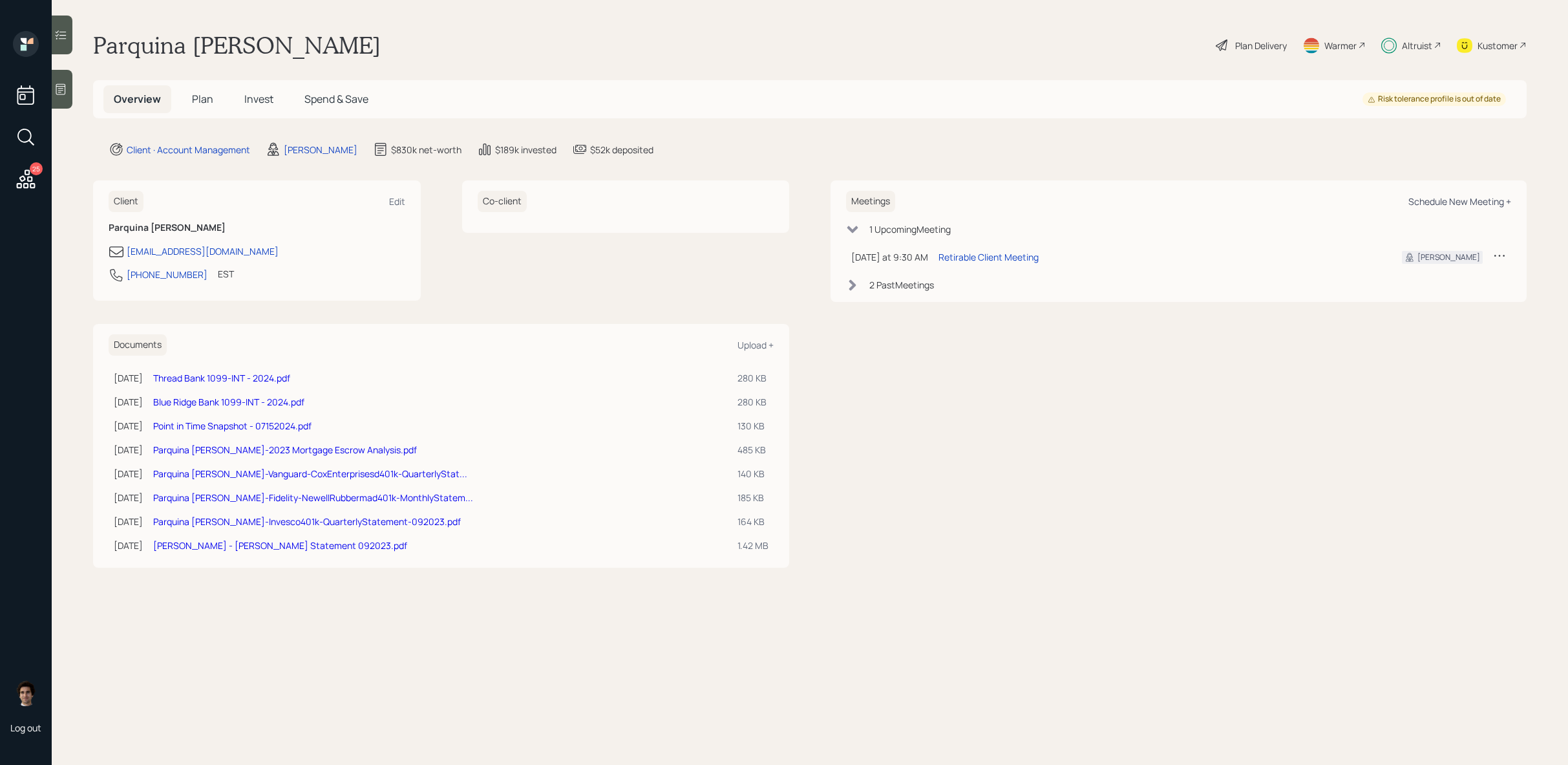
click at [1435, 202] on div "Schedule New Meeting +" at bounding box center [1459, 201] width 103 height 12
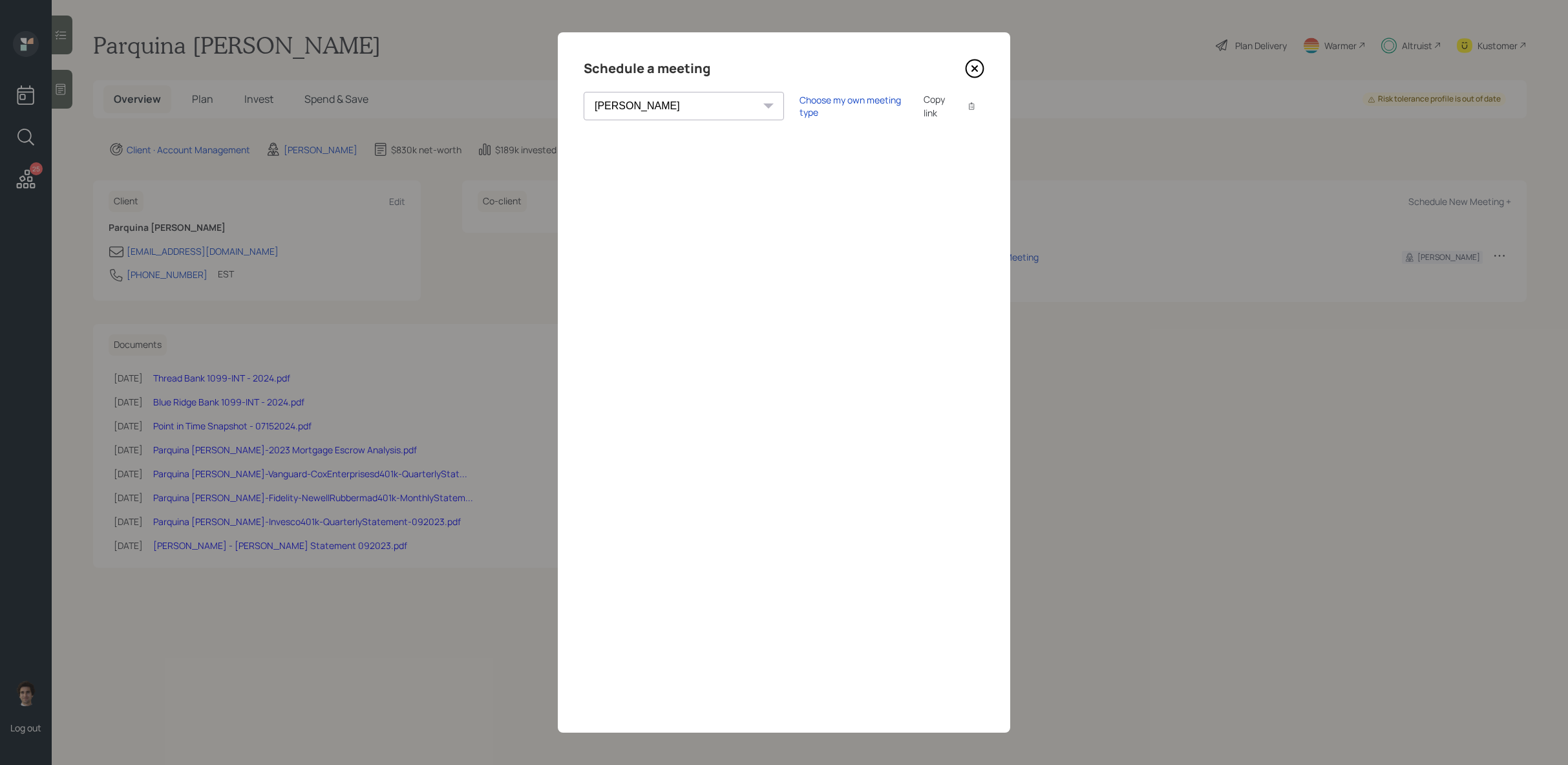
click at [691, 110] on select "[PERSON_NAME] [PERSON_NAME] [PERSON_NAME] [PERSON_NAME] [PERSON_NAME] [PERSON_N…" at bounding box center [683, 106] width 200 height 28
select select "ade3b313-576a-42c5-b346-1eb294908ae6"
click at [583, 92] on select "[PERSON_NAME] [PERSON_NAME] [PERSON_NAME] [PERSON_NAME] [PERSON_NAME] [PERSON_N…" at bounding box center [683, 106] width 200 height 28
click at [822, 111] on div "Choose my own meeting type" at bounding box center [854, 105] width 109 height 25
